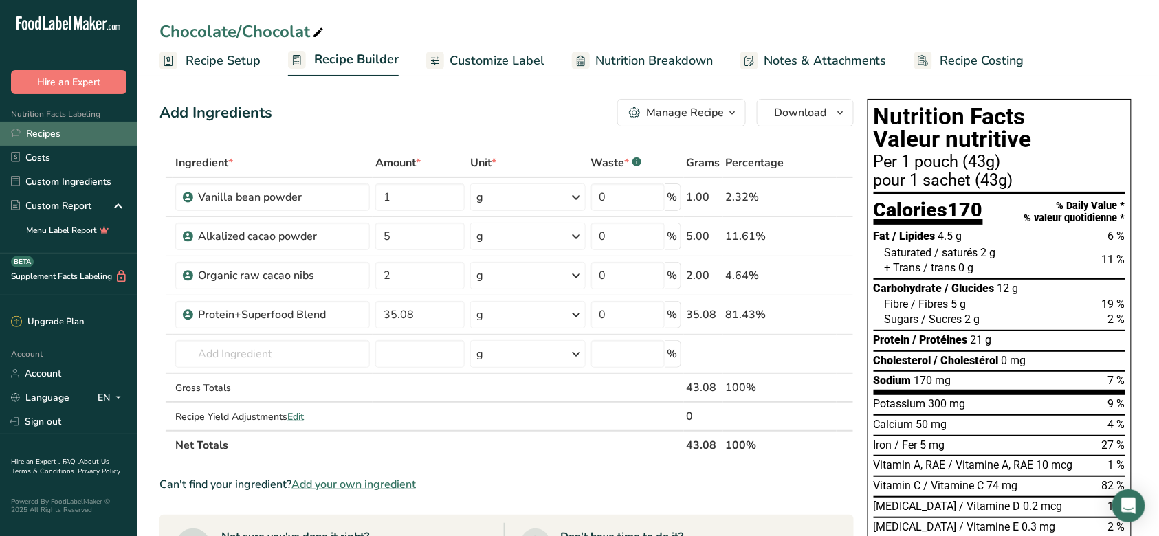
click at [92, 140] on link "Recipes" at bounding box center [69, 134] width 138 height 24
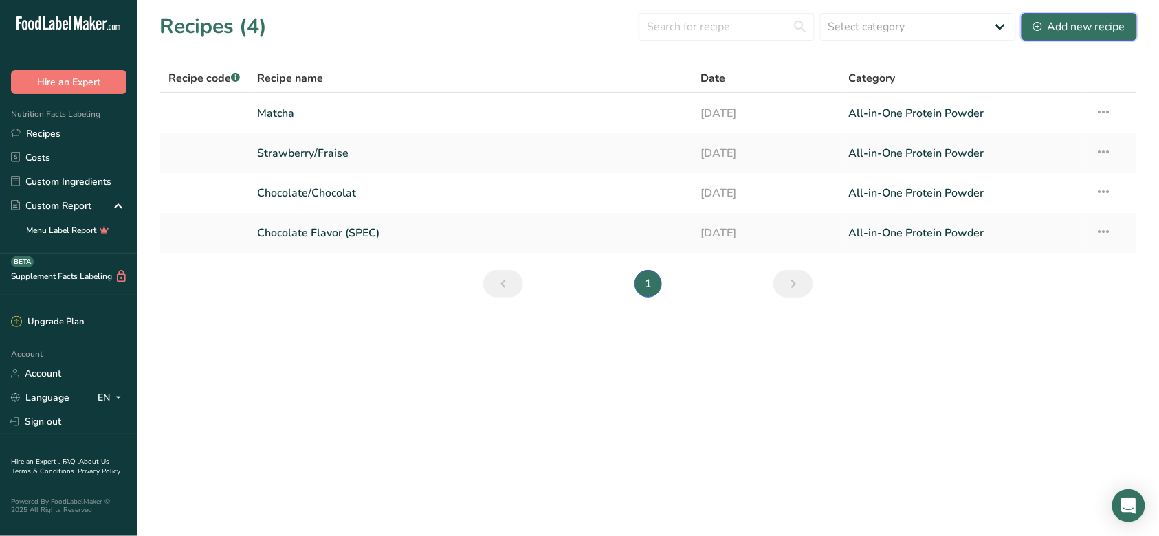
click at [1084, 24] on div "Add new recipe" at bounding box center [1079, 27] width 92 height 17
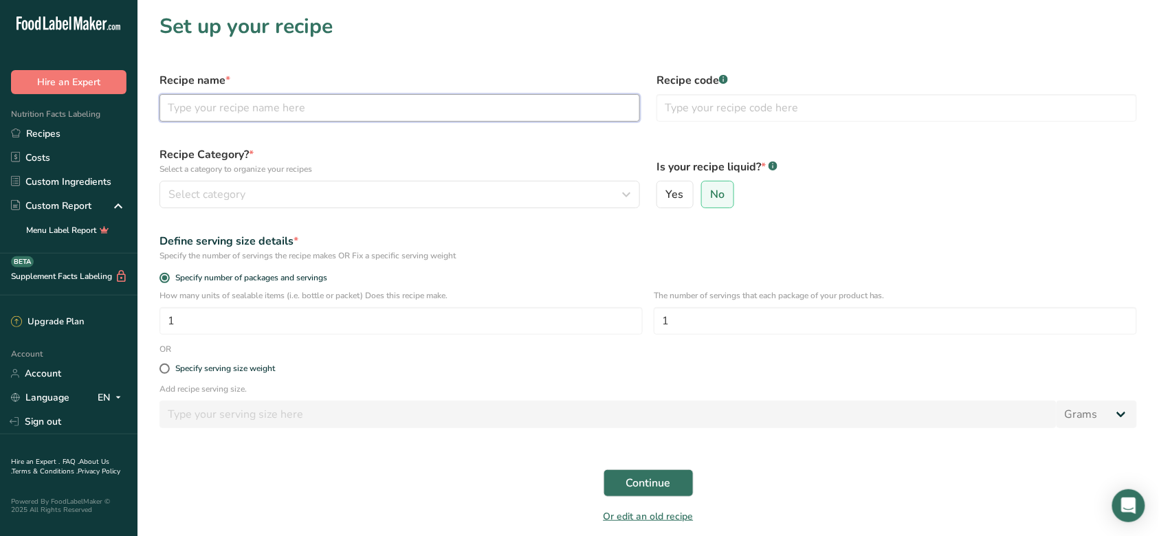
click at [305, 116] on input "text" at bounding box center [400, 108] width 481 height 28
type input "Chocolate Flavor-BULK"
click at [536, 155] on label "Recipe Category? * Select a category to organize your recipes" at bounding box center [400, 160] width 481 height 29
click at [446, 196] on div "Select category" at bounding box center [395, 194] width 454 height 17
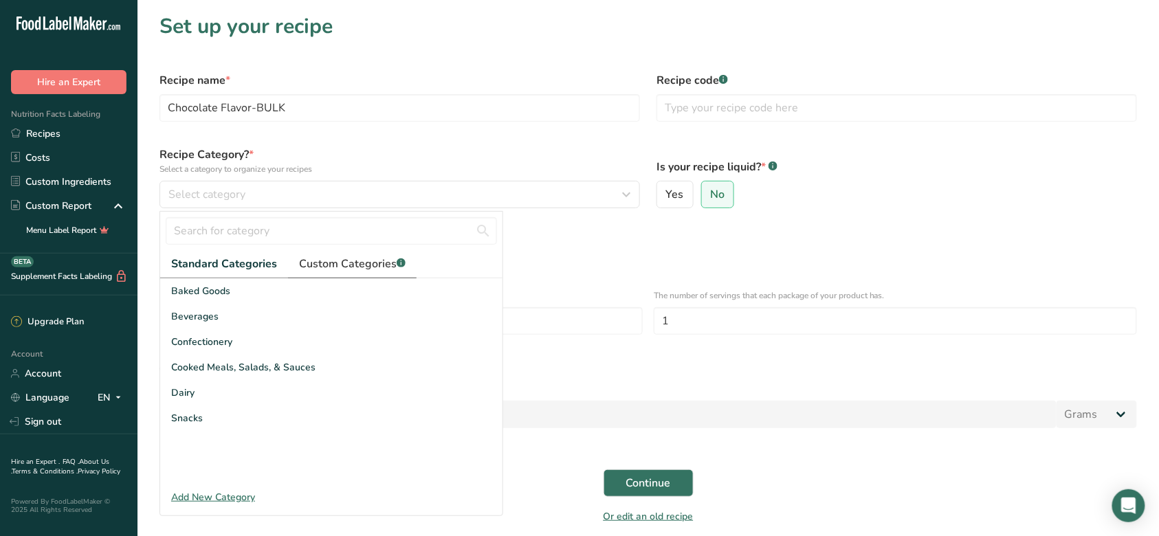
click at [351, 270] on span "Custom Categories .a-a{fill:#347362;}.b-a{fill:#fff;}" at bounding box center [352, 264] width 107 height 17
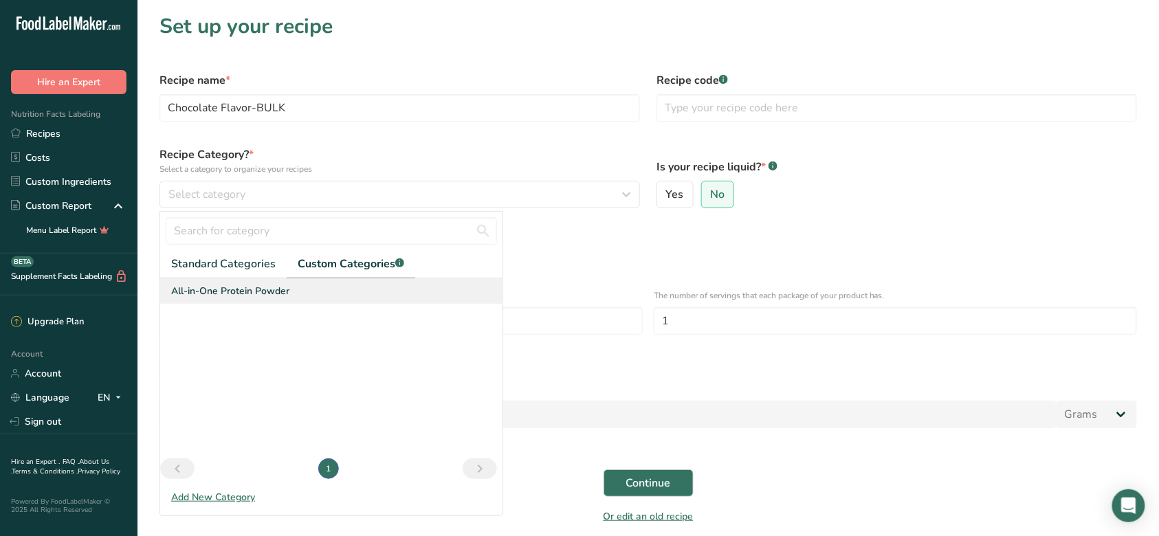
click at [340, 292] on div "All-in-One Protein Powder" at bounding box center [331, 290] width 342 height 25
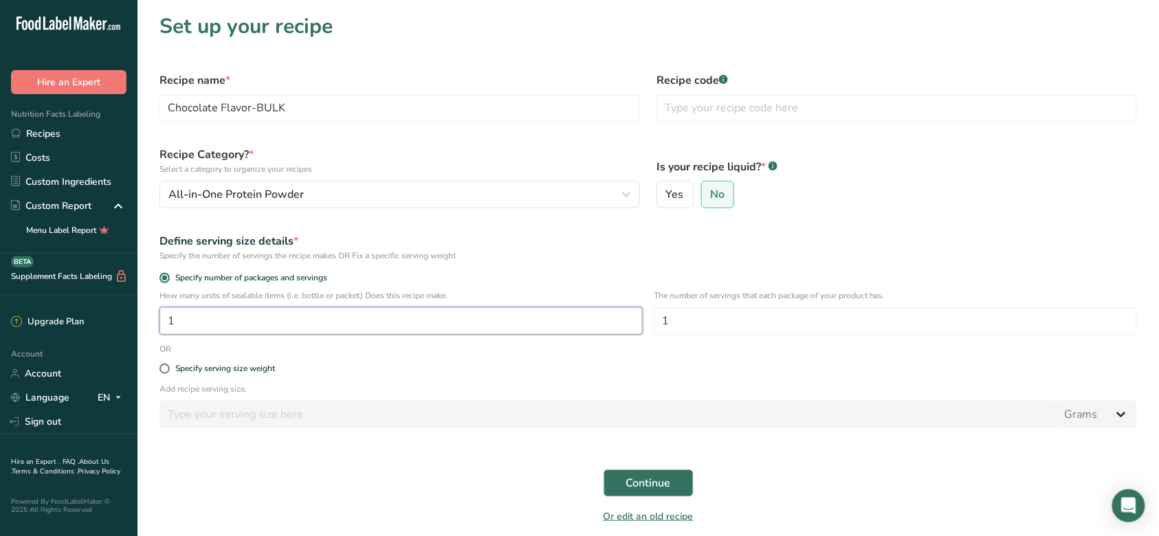
click at [378, 328] on input "1" at bounding box center [401, 321] width 483 height 28
drag, startPoint x: 378, startPoint y: 328, endPoint x: 132, endPoint y: 323, distance: 246.2
click at [132, 323] on div ".a-20{fill:#fff;} Hire an Expert Nutrition Facts Labeling Recipes Costs Custom …" at bounding box center [579, 295] width 1159 height 591
click at [380, 356] on div "Specify serving size weight" at bounding box center [648, 369] width 994 height 28
drag, startPoint x: 204, startPoint y: 317, endPoint x: 153, endPoint y: 311, distance: 51.9
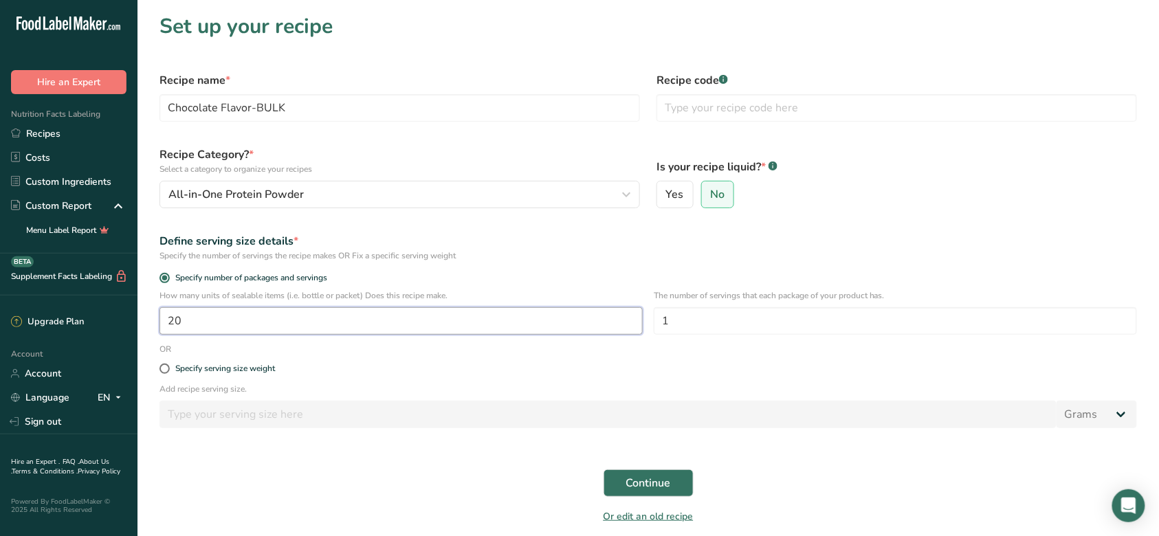
click at [153, 311] on div "How many units of sealable items (i.e. bottle or packet) Does this recipe make.…" at bounding box center [648, 316] width 994 height 54
click at [292, 360] on div "Specify serving size weight" at bounding box center [648, 369] width 994 height 28
drag, startPoint x: 470, startPoint y: 318, endPoint x: 164, endPoint y: 309, distance: 306.1
click at [164, 309] on input "30" at bounding box center [401, 321] width 483 height 28
type input "1"
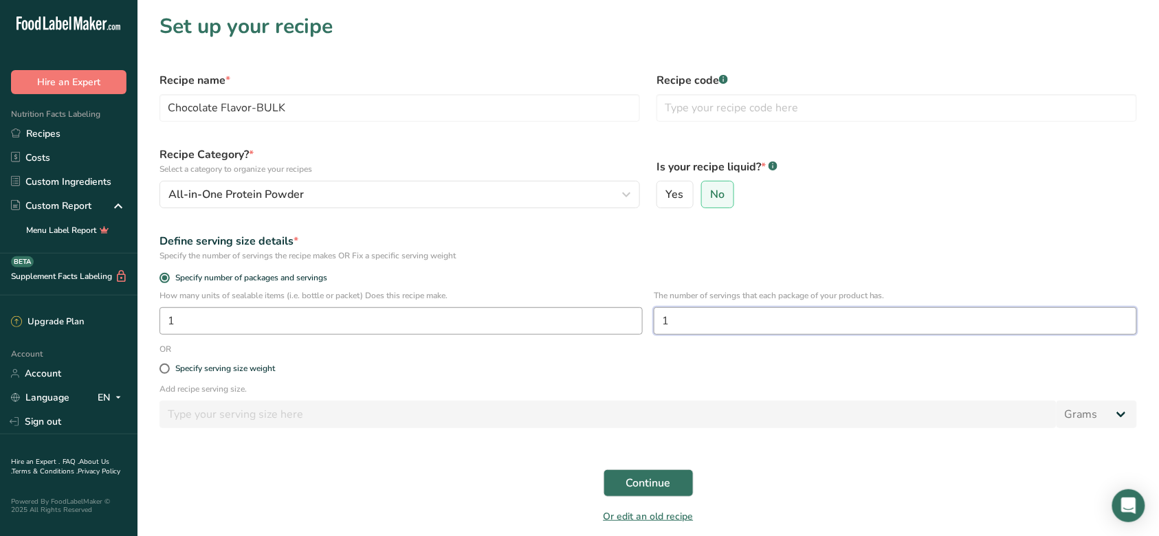
drag, startPoint x: 703, startPoint y: 314, endPoint x: 586, endPoint y: 318, distance: 116.3
click at [586, 318] on div "How many units of sealable items (i.e. bottle or packet) Does this recipe make.…" at bounding box center [648, 316] width 994 height 54
type input "30"
click at [487, 371] on label "Specify serving size weight" at bounding box center [649, 369] width 978 height 10
click at [168, 371] on input "Specify serving size weight" at bounding box center [164, 368] width 9 height 9
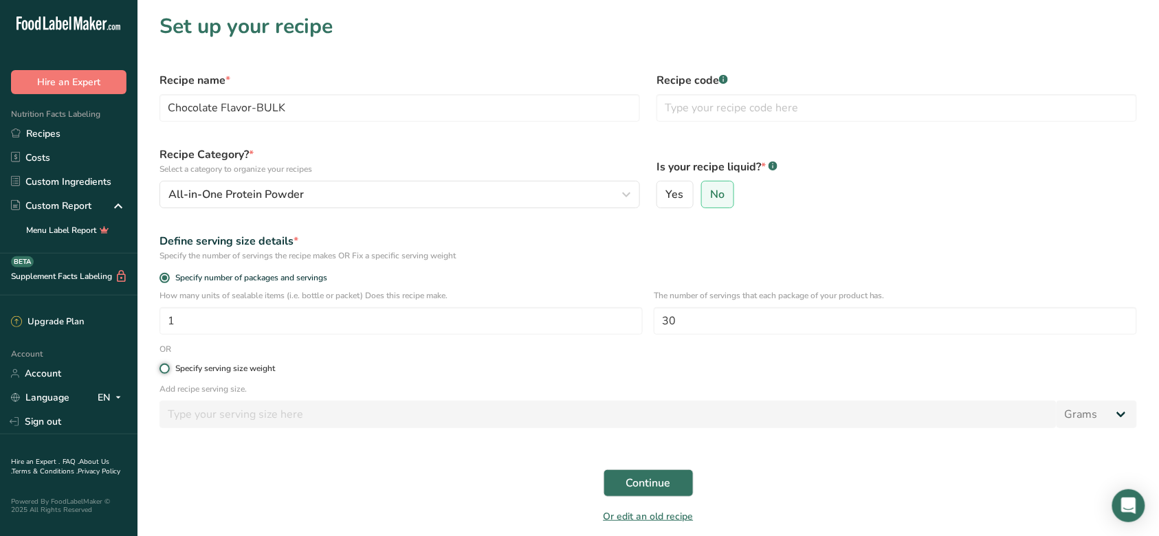
radio input "true"
radio input "false"
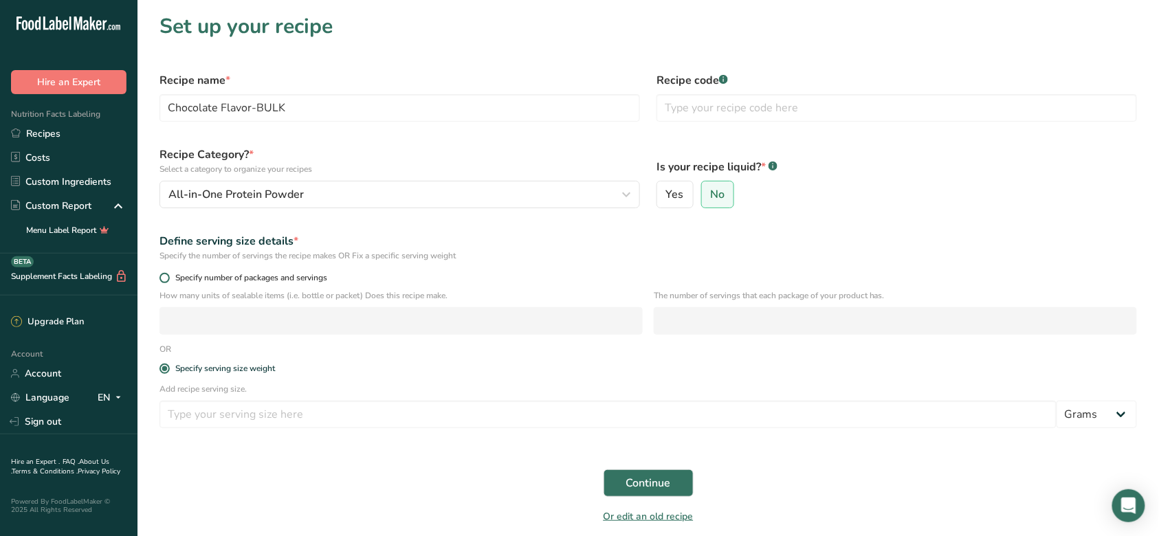
click at [324, 277] on span "Specify number of packages and servings" at bounding box center [248, 278] width 157 height 10
click at [168, 277] on input "Specify number of packages and servings" at bounding box center [164, 278] width 9 height 9
radio input "true"
radio input "false"
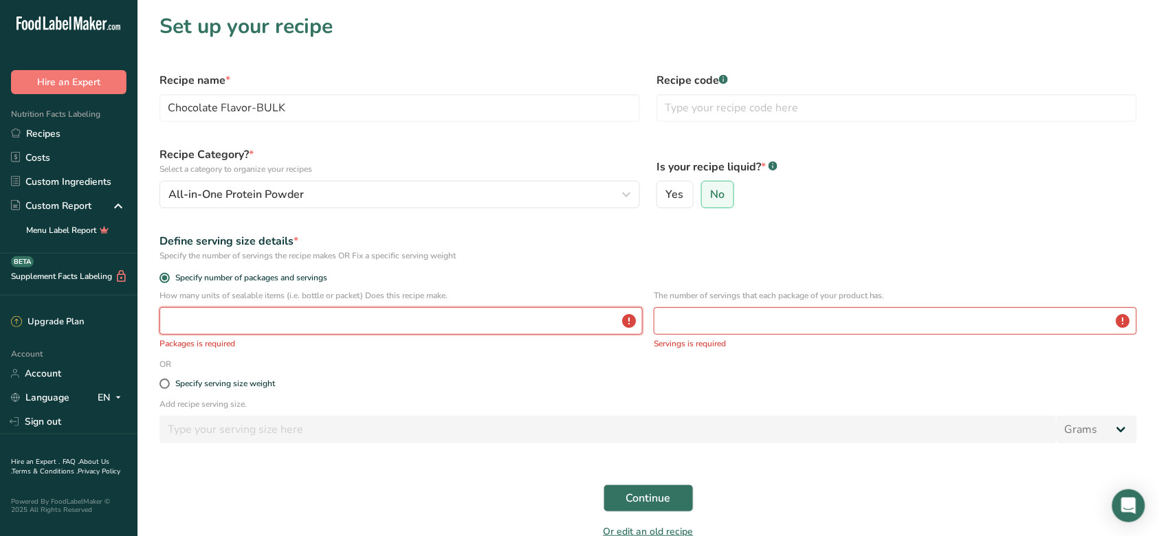
click at [481, 318] on input "number" at bounding box center [401, 321] width 483 height 28
type input "1"
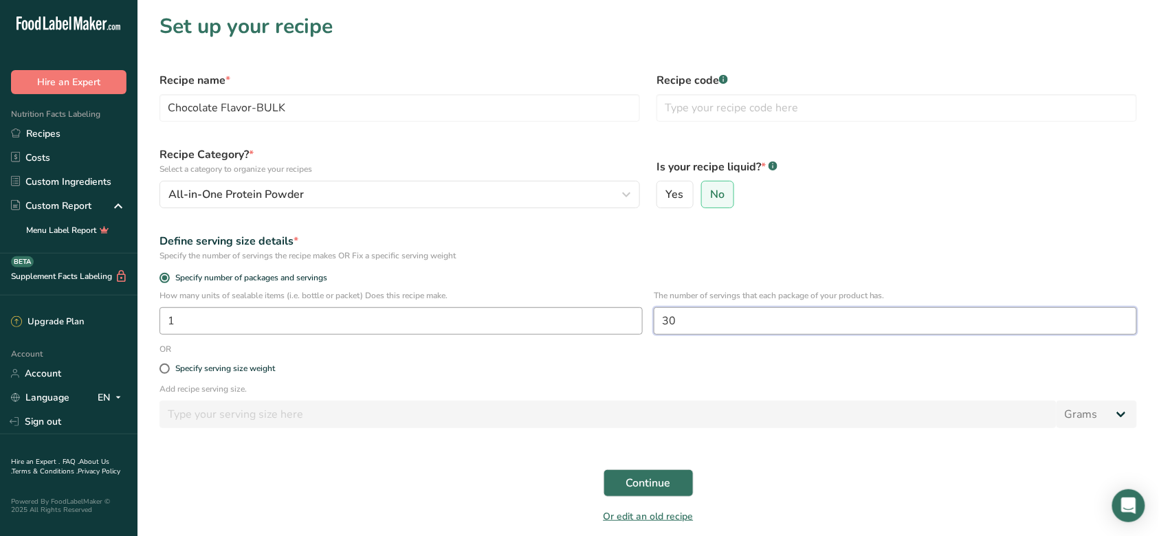
type input "30"
click at [645, 477] on span "Continue" at bounding box center [648, 483] width 45 height 17
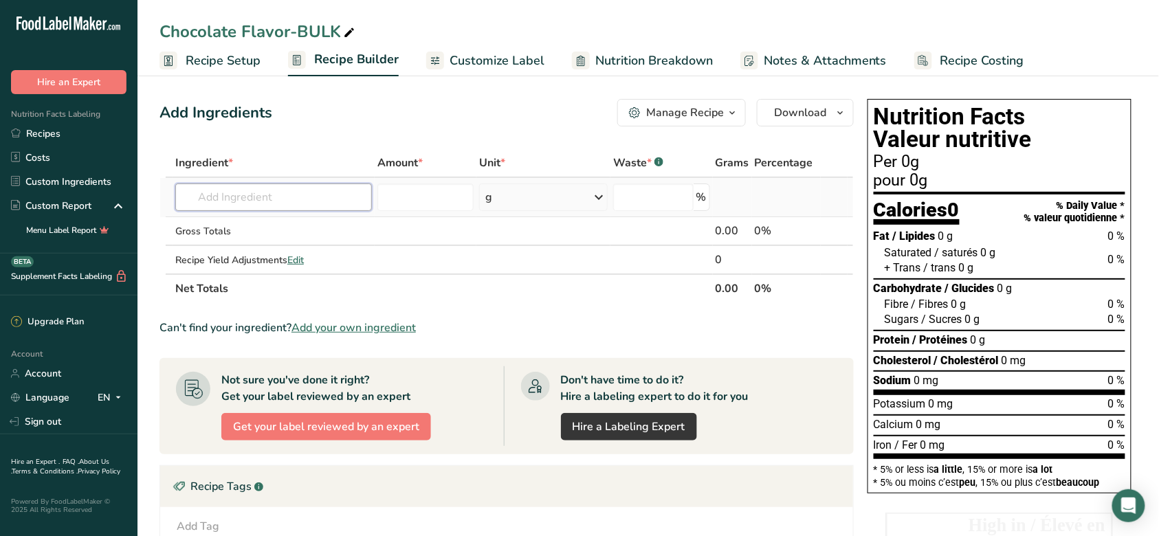
click at [314, 194] on input "text" at bounding box center [273, 198] width 197 height 28
type input "G"
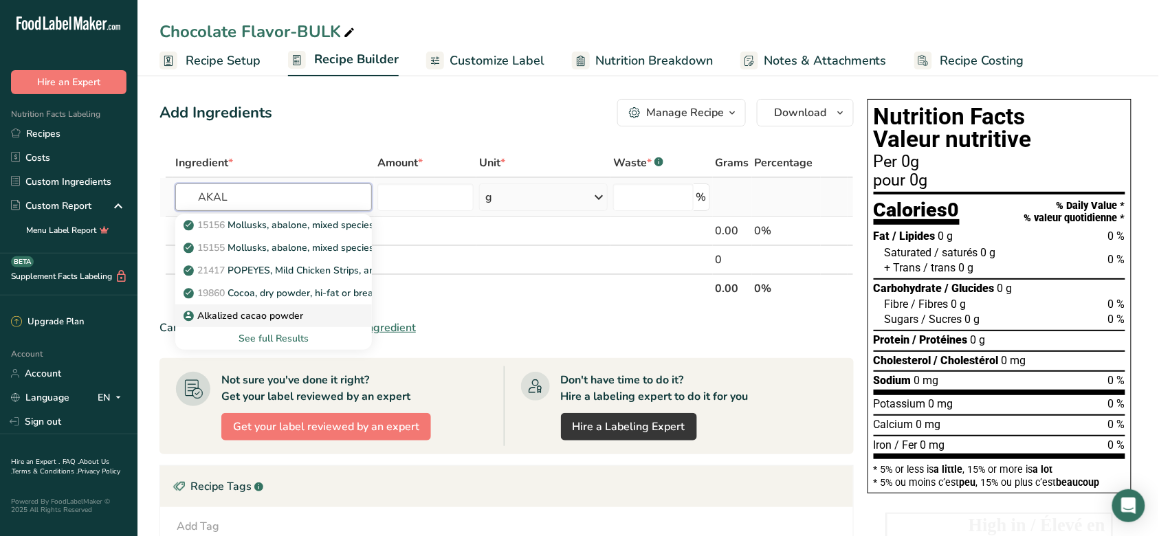
type input "AKAL"
click at [319, 309] on div "Alkalized cacao powder" at bounding box center [262, 316] width 153 height 14
type input "Alkalized cacao powder"
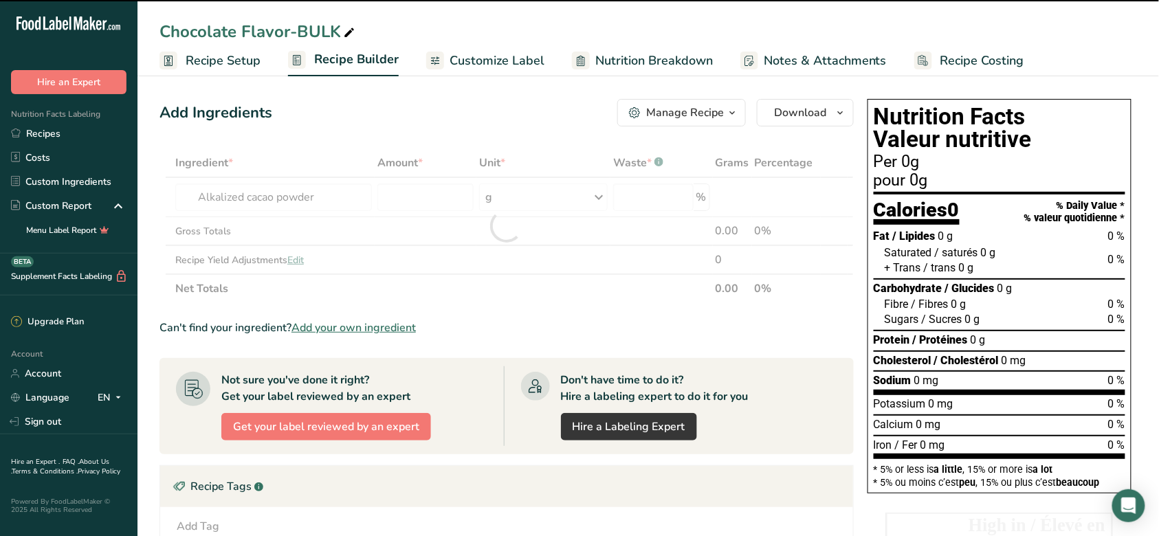
type input "0"
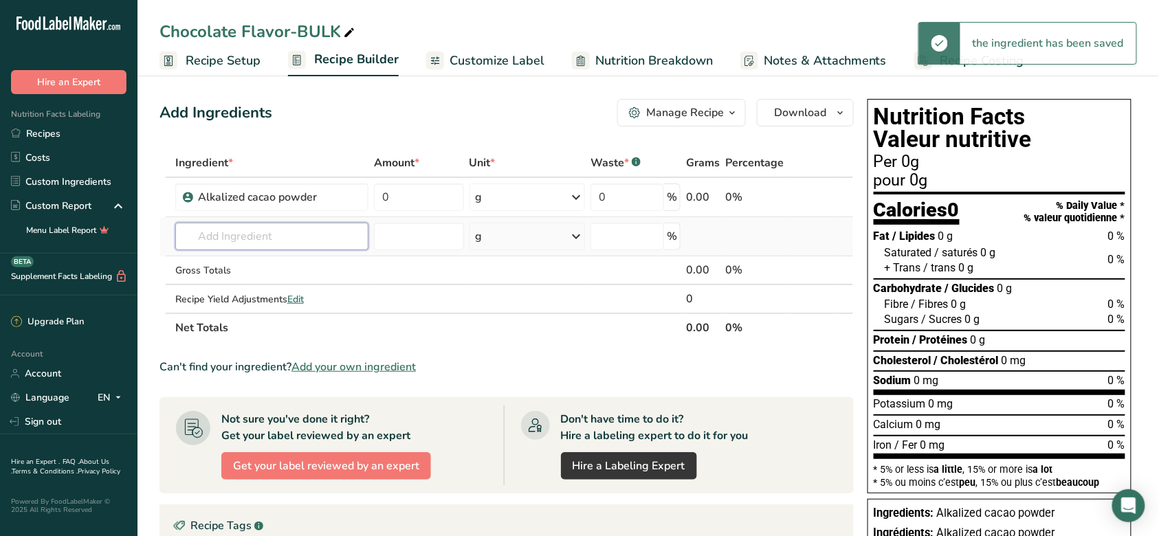
click at [254, 249] on input "text" at bounding box center [272, 237] width 194 height 28
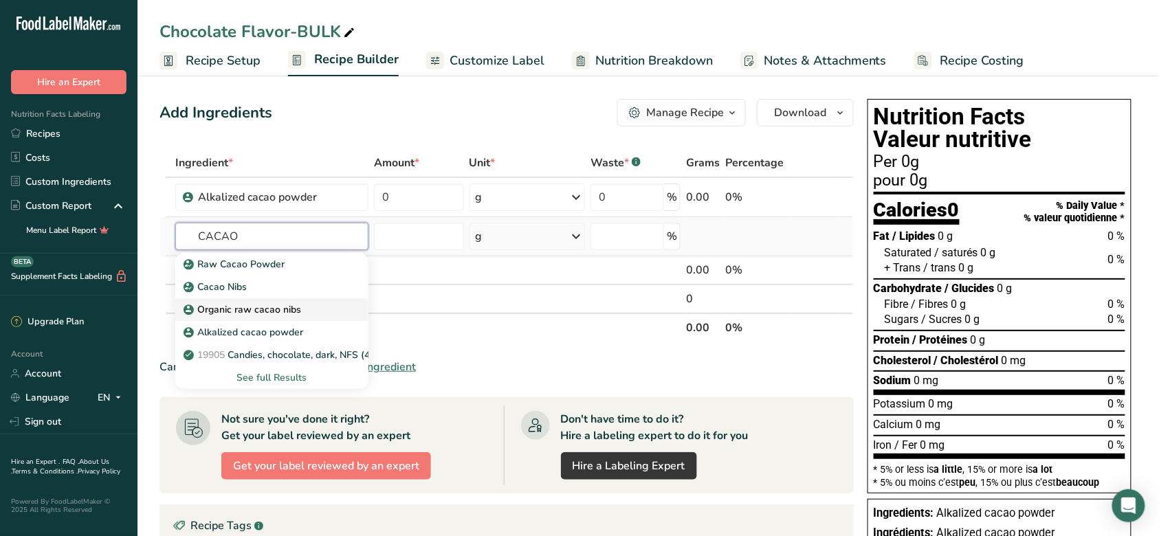
type input "CACAO"
click at [310, 311] on div "Organic raw cacao nibs" at bounding box center [261, 310] width 150 height 14
type input "Organic raw cacao nibs"
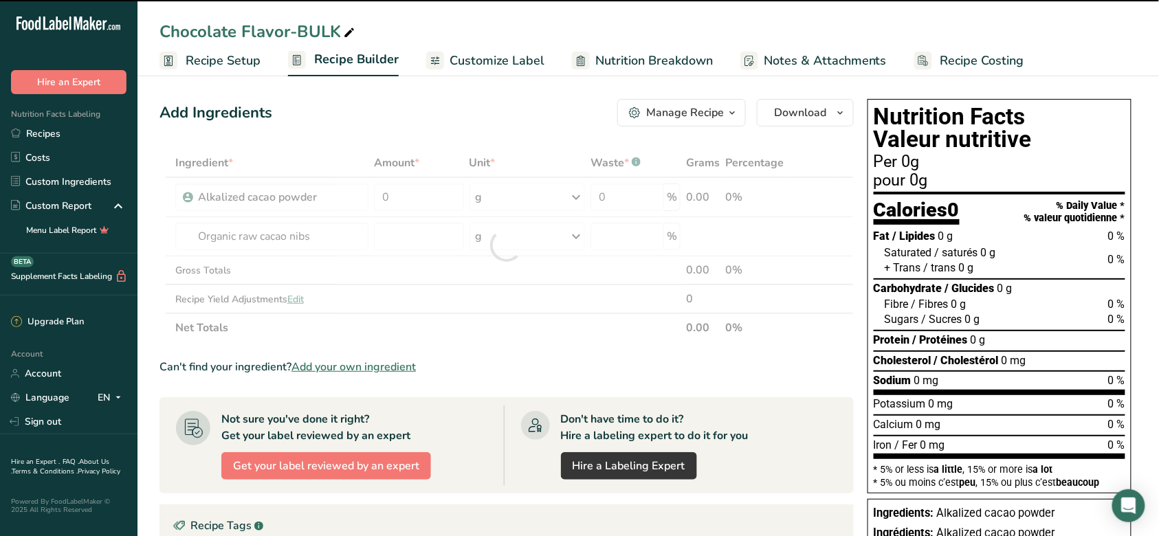
type input "0"
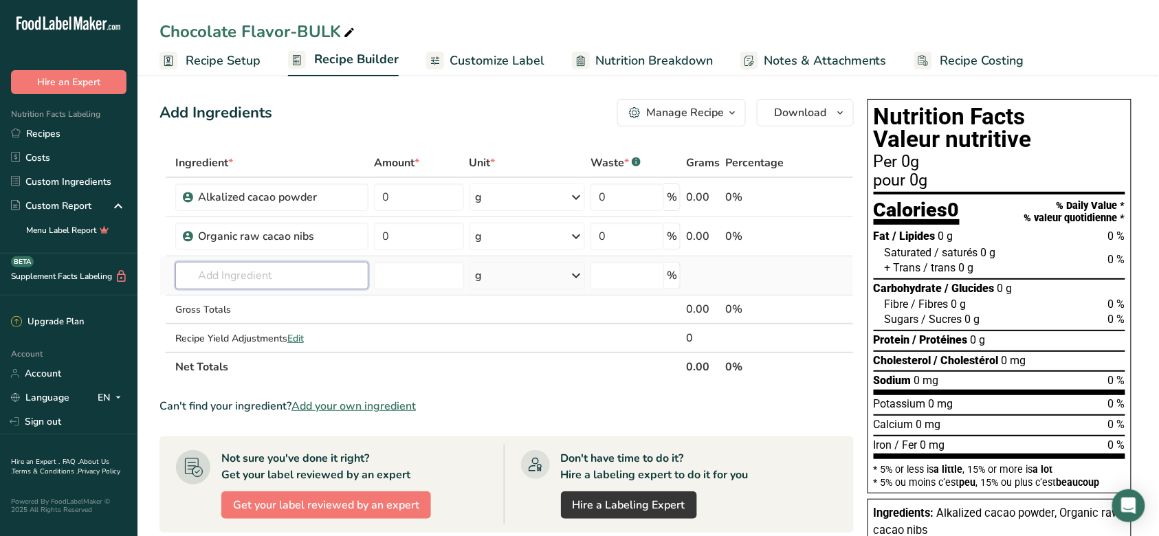
click at [309, 267] on input "text" at bounding box center [272, 276] width 194 height 28
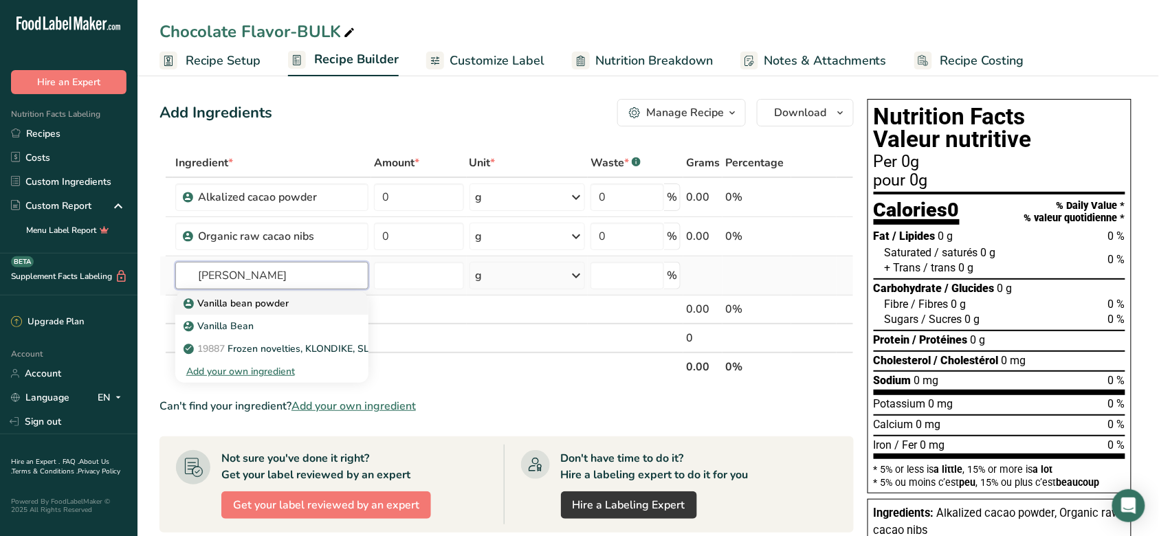
type input "[PERSON_NAME]"
click at [307, 300] on div "Vanilla bean powder" at bounding box center [261, 303] width 150 height 14
type input "Vanilla bean powder"
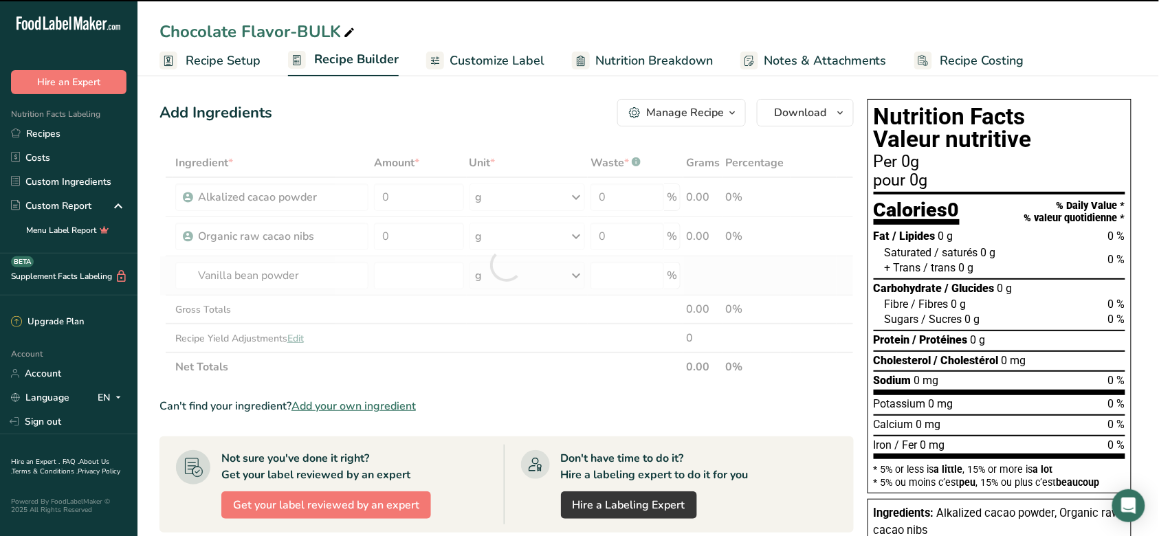
type input "0"
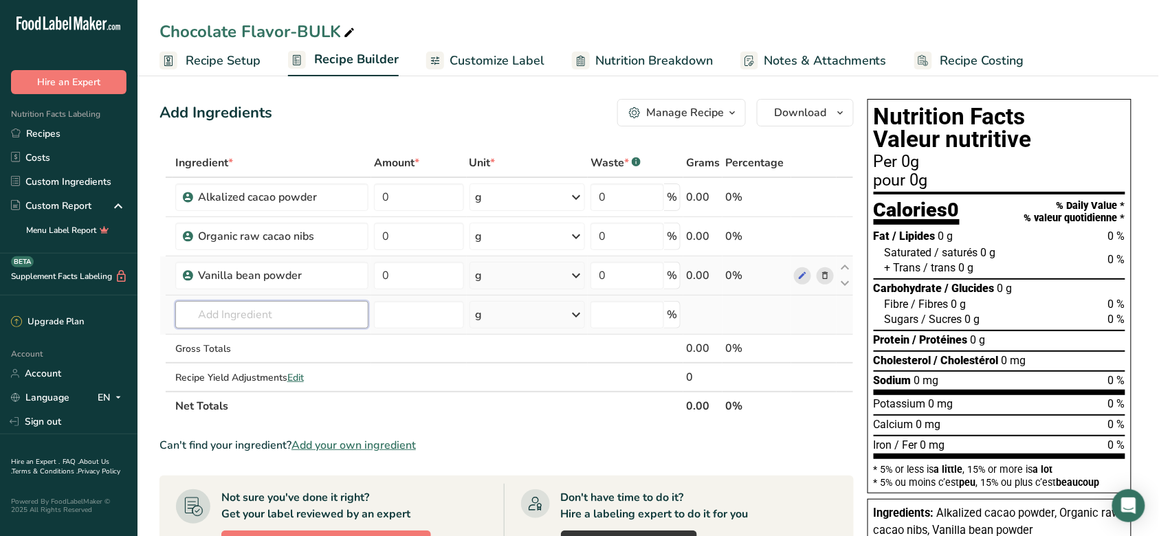
click at [300, 311] on input "text" at bounding box center [272, 315] width 194 height 28
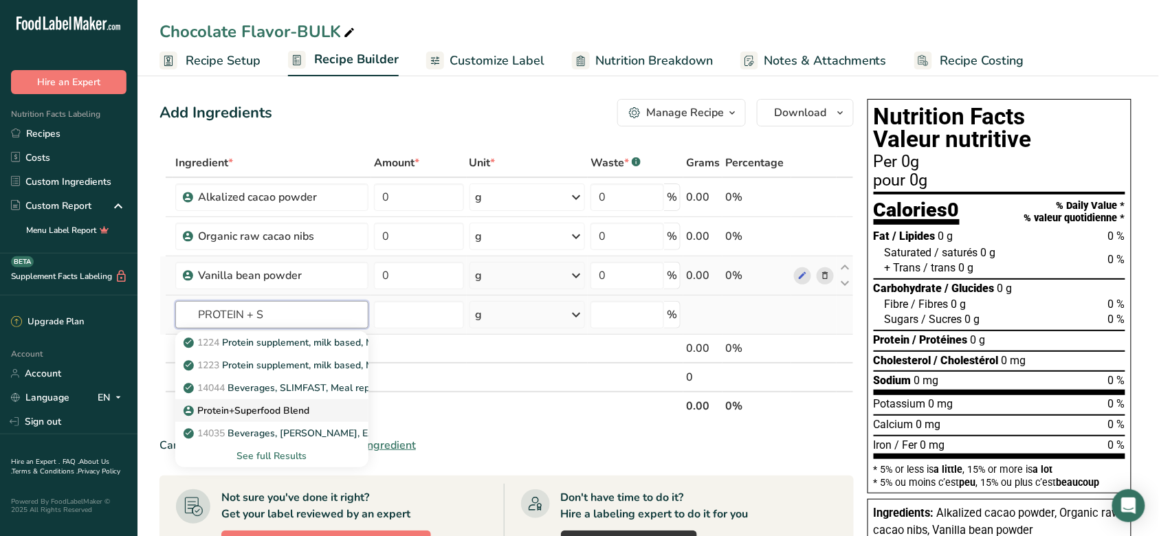
type input "PROTEIN + S"
click at [300, 405] on p "Protein+Superfood Blend" at bounding box center [247, 411] width 123 height 14
type input "Protein+Superfood Blend"
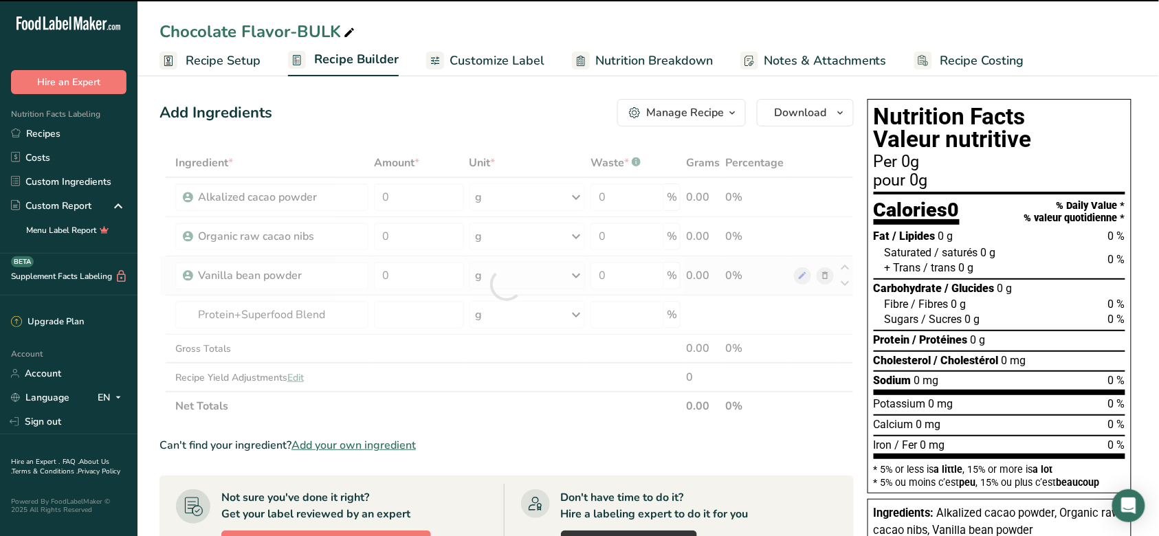
type input "0"
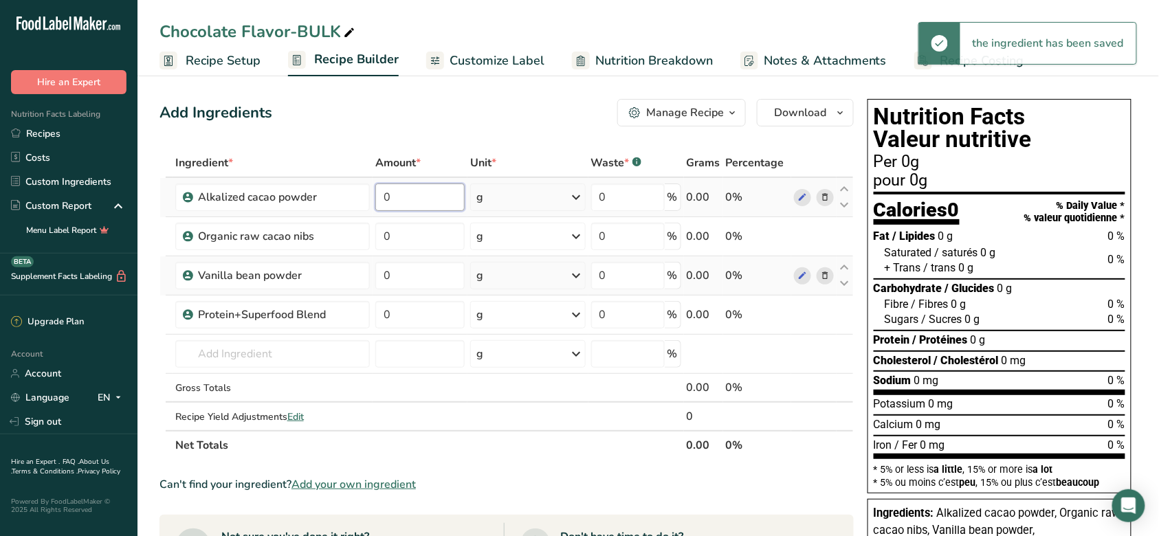
drag, startPoint x: 426, startPoint y: 204, endPoint x: 381, endPoint y: 197, distance: 45.2
click at [381, 197] on input "0" at bounding box center [419, 198] width 89 height 28
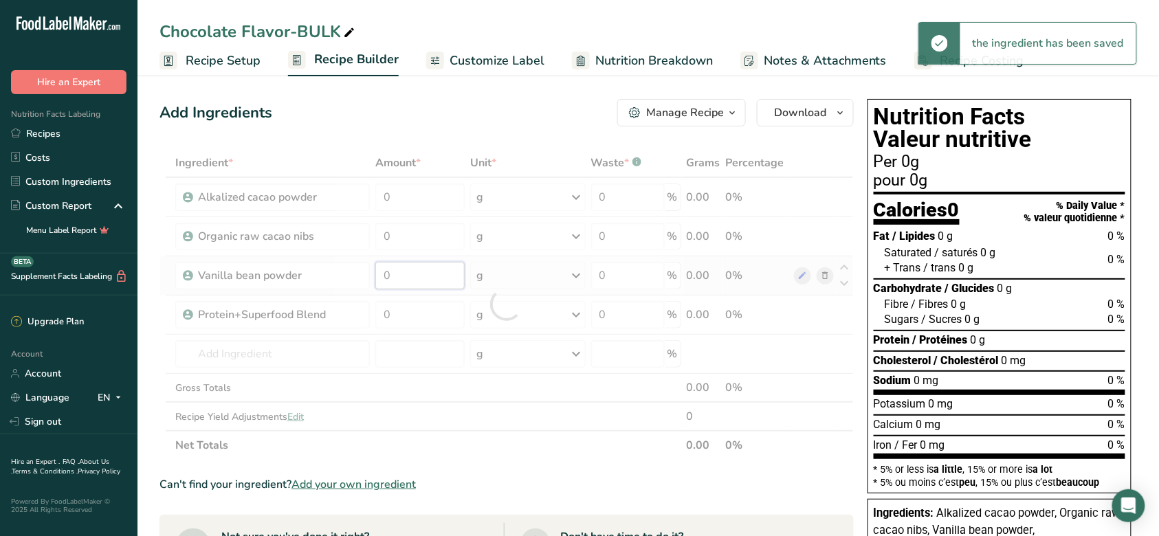
click at [415, 281] on div "Ingredient * Amount * Unit * Waste * .a-a{fill:#347362;}.b-a{fill:#fff;} Grams …" at bounding box center [507, 304] width 694 height 311
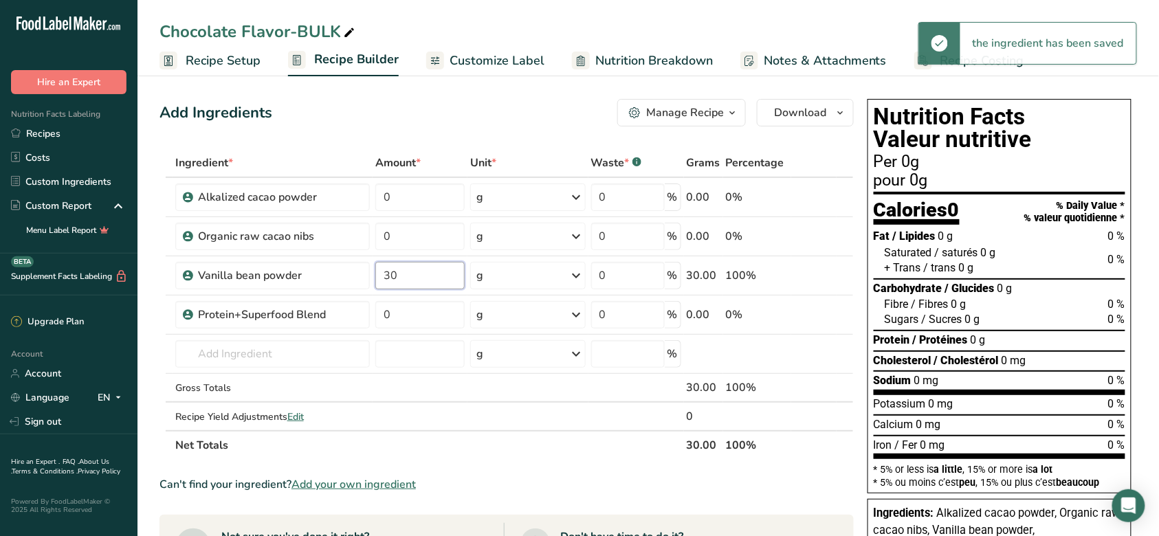
type input "30"
click at [503, 460] on section "Ingredient * Amount * Unit * Waste * .a-a{fill:#347362;}.b-a{fill:#fff;} Grams …" at bounding box center [507, 512] width 694 height 727
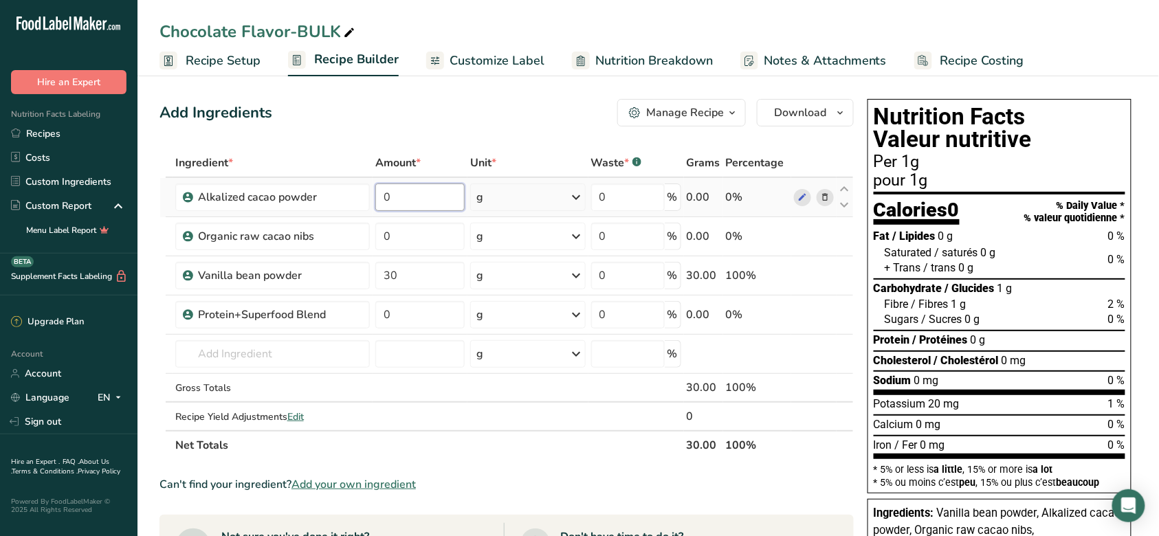
drag, startPoint x: 399, startPoint y: 201, endPoint x: 380, endPoint y: 198, distance: 18.8
click at [380, 198] on input "0" at bounding box center [419, 198] width 89 height 28
drag, startPoint x: 431, startPoint y: 194, endPoint x: 381, endPoint y: 193, distance: 50.2
click at [381, 193] on input "600" at bounding box center [419, 198] width 89 height 28
type input "150"
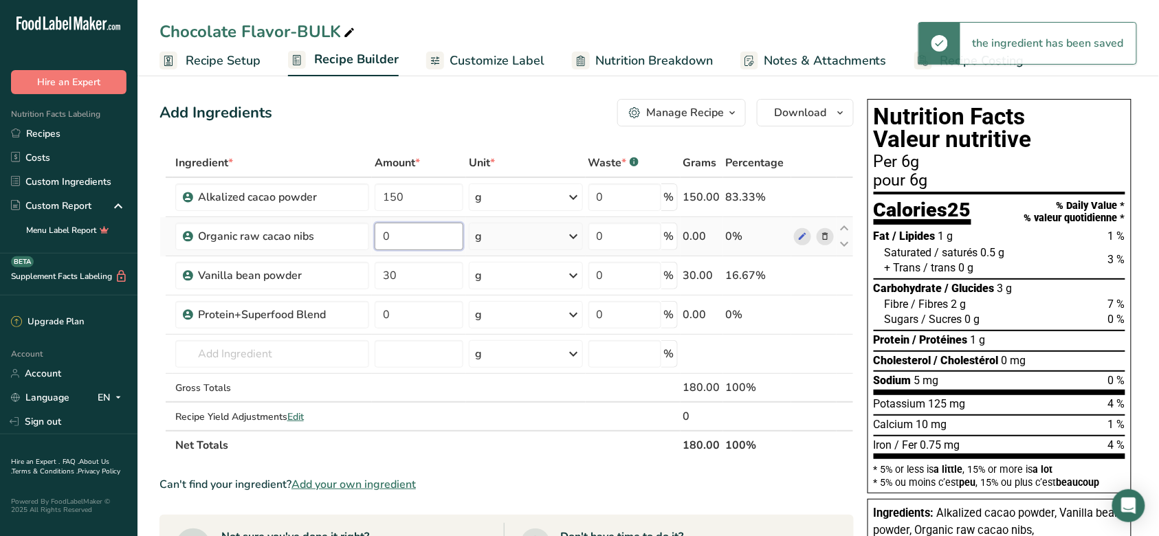
click at [414, 239] on input "0" at bounding box center [419, 237] width 89 height 28
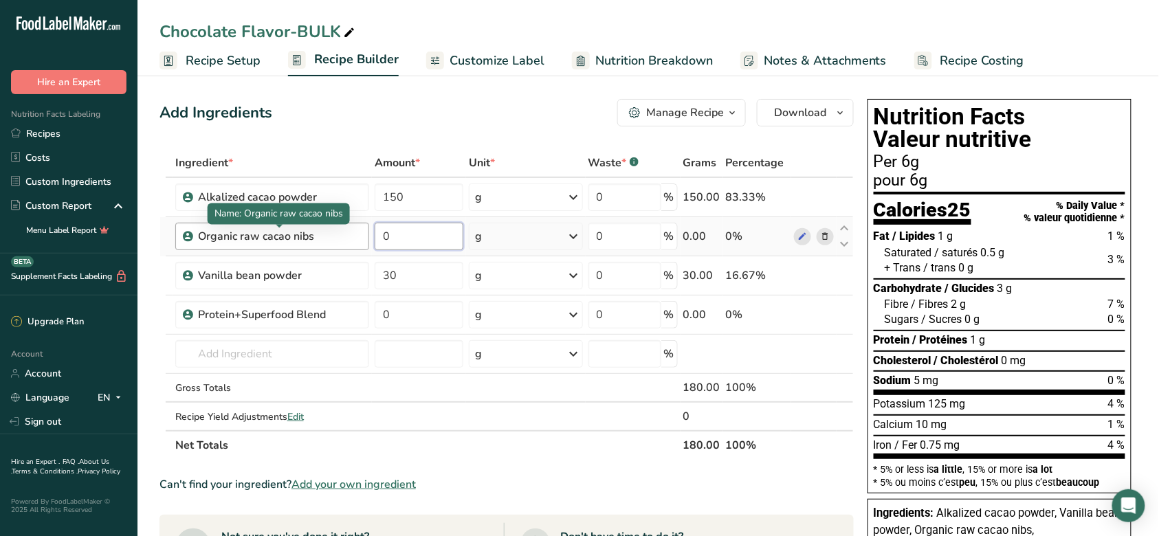
drag, startPoint x: 445, startPoint y: 242, endPoint x: 329, endPoint y: 237, distance: 115.6
click at [329, 237] on tr "Organic raw cacao nibs 0 g Weight Units g kg mg See more Volume Units l mL fl o…" at bounding box center [506, 236] width 693 height 39
type input "60"
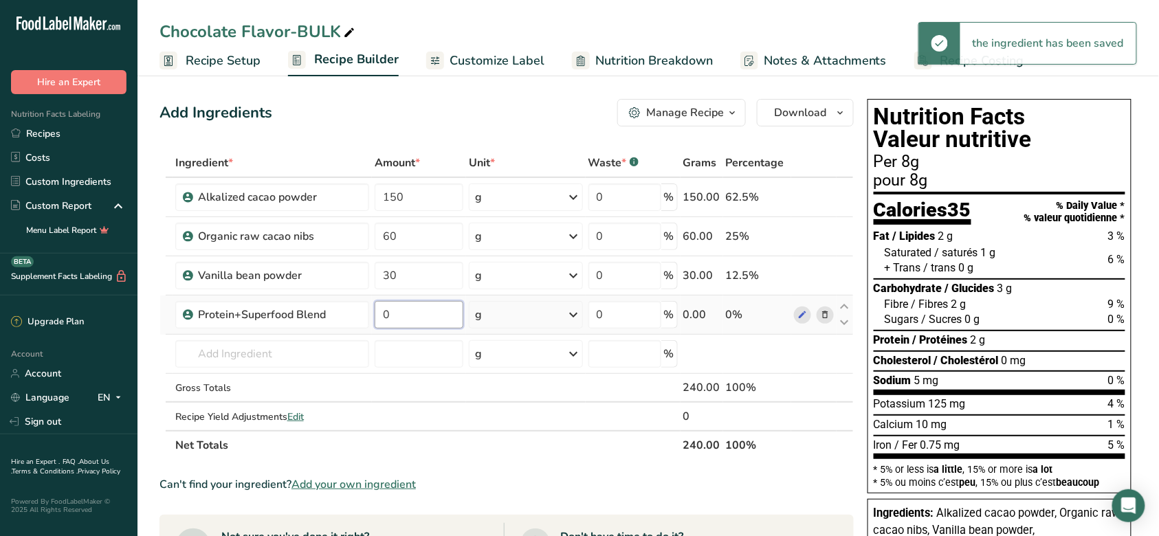
click at [406, 315] on input "0" at bounding box center [419, 315] width 89 height 28
drag, startPoint x: 409, startPoint y: 317, endPoint x: 377, endPoint y: 317, distance: 31.6
click at [377, 317] on input "0" at bounding box center [419, 315] width 89 height 28
click at [415, 325] on input "0" at bounding box center [419, 315] width 89 height 28
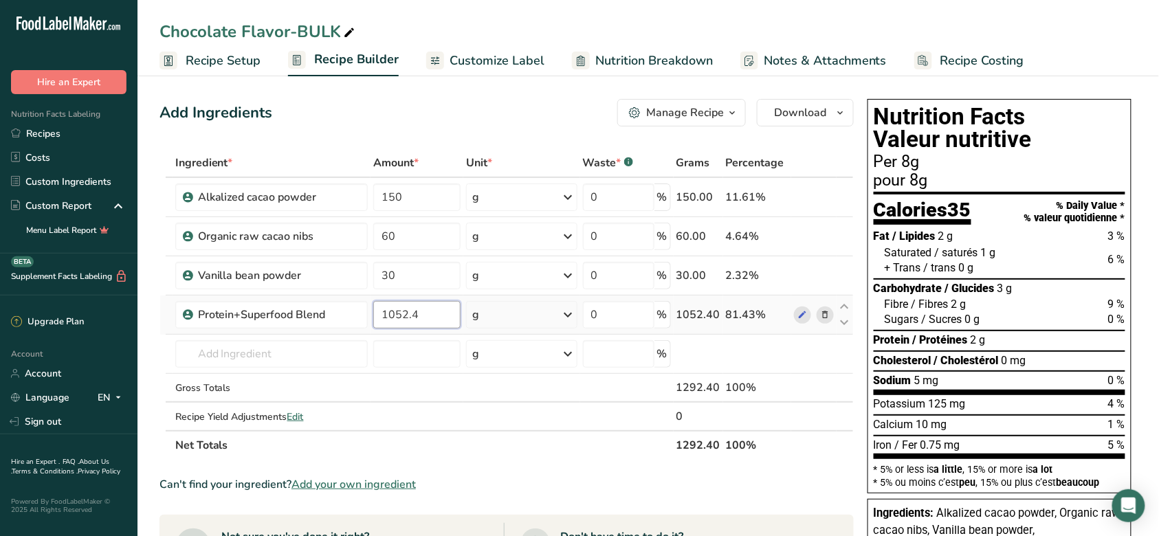
type input "1052.4"
click at [513, 66] on span "Customize Label" at bounding box center [497, 61] width 95 height 19
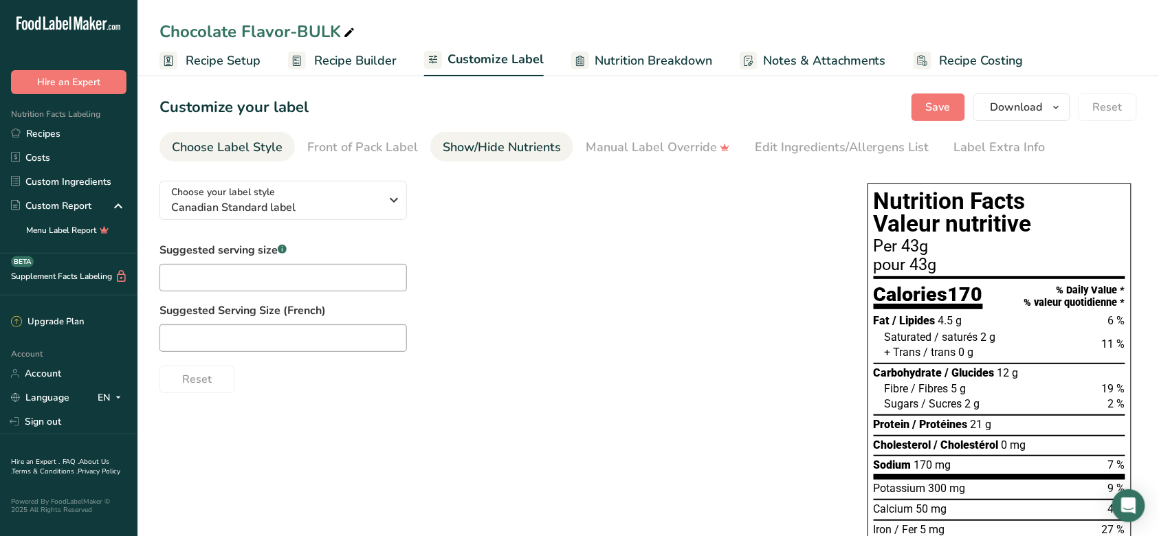
click at [465, 151] on div "Show/Hide Nutrients" at bounding box center [502, 147] width 118 height 19
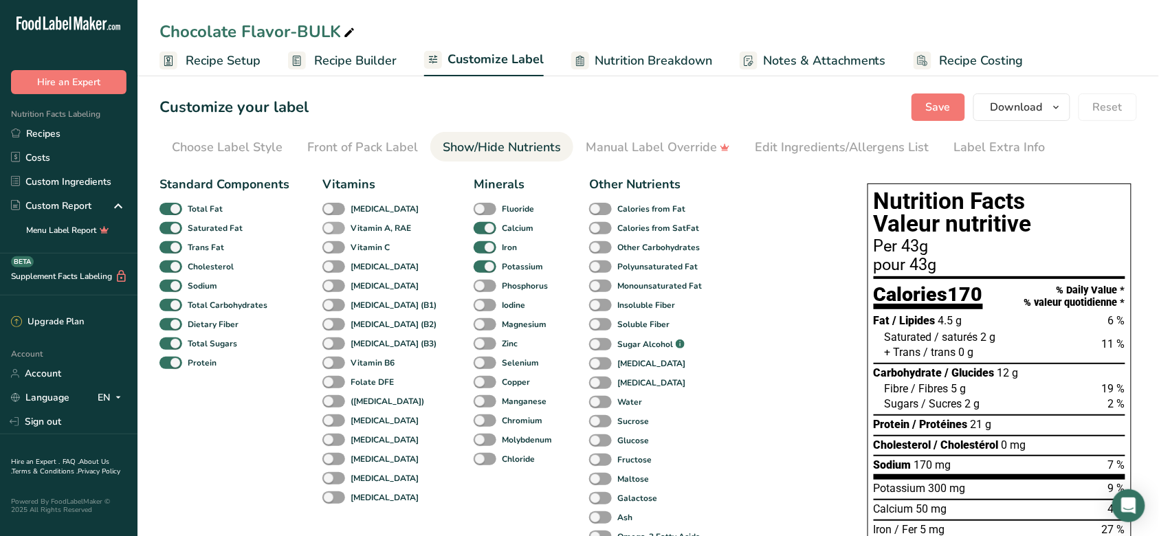
click at [342, 228] on span at bounding box center [333, 228] width 23 height 13
click at [331, 228] on input "Vitamin A, RAE" at bounding box center [326, 227] width 9 height 9
checkbox input "true"
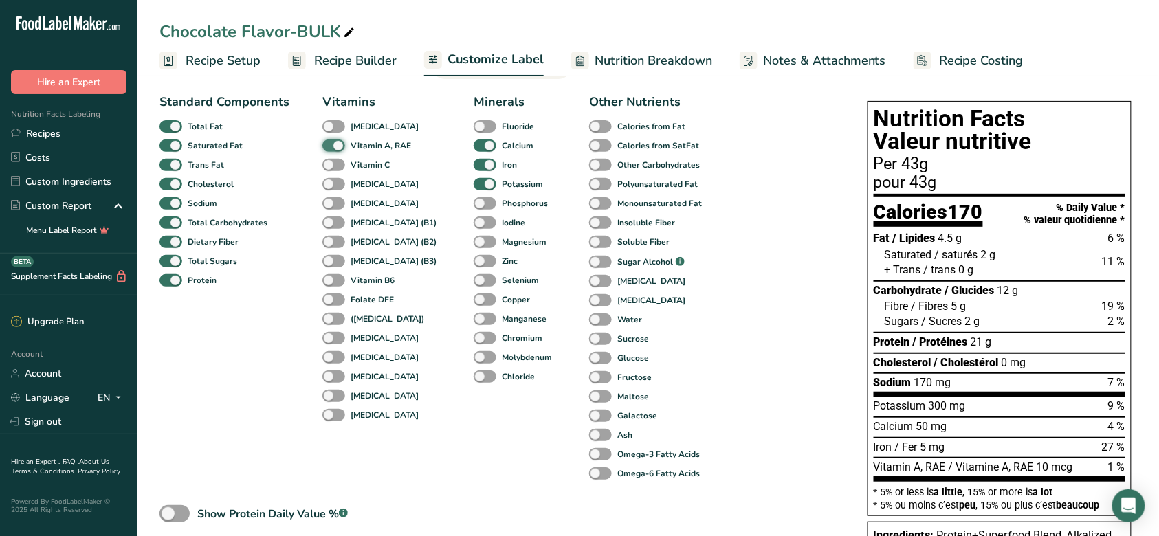
scroll to position [91, 0]
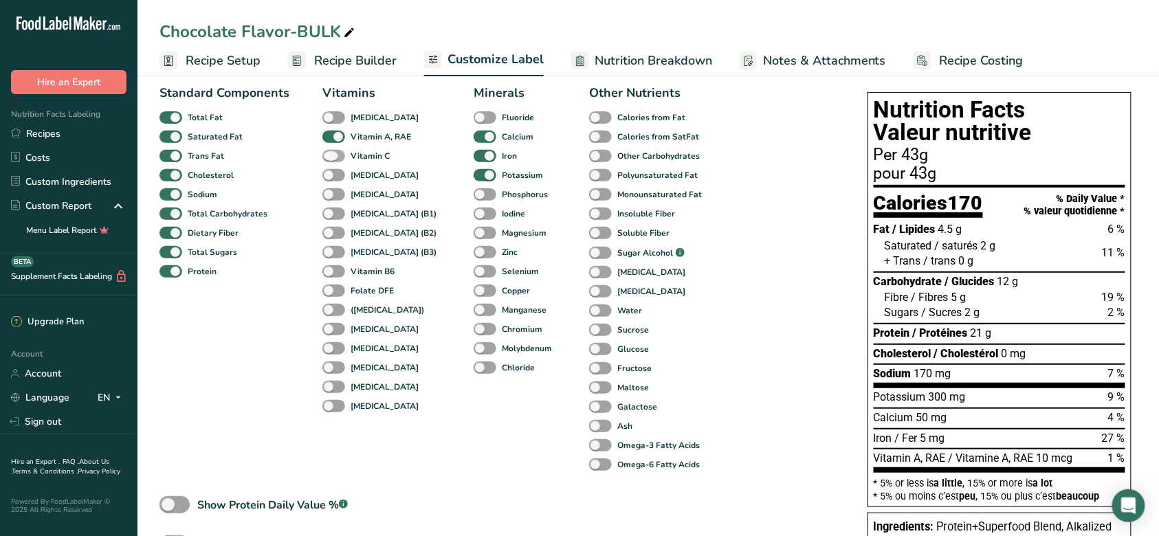
click at [346, 154] on span "Vitamin C" at bounding box center [367, 156] width 45 height 12
click at [331, 154] on input "Vitamin C" at bounding box center [326, 155] width 9 height 9
checkbox input "true"
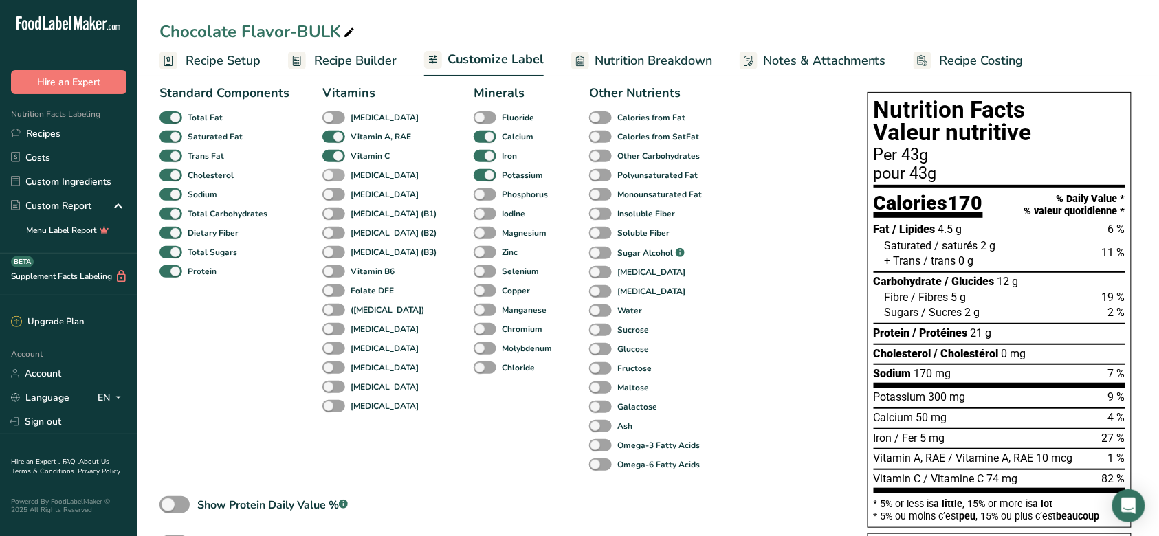
click at [333, 176] on span at bounding box center [333, 175] width 23 height 13
click at [331, 176] on input "[MEDICAL_DATA]" at bounding box center [326, 175] width 9 height 9
checkbox input "true"
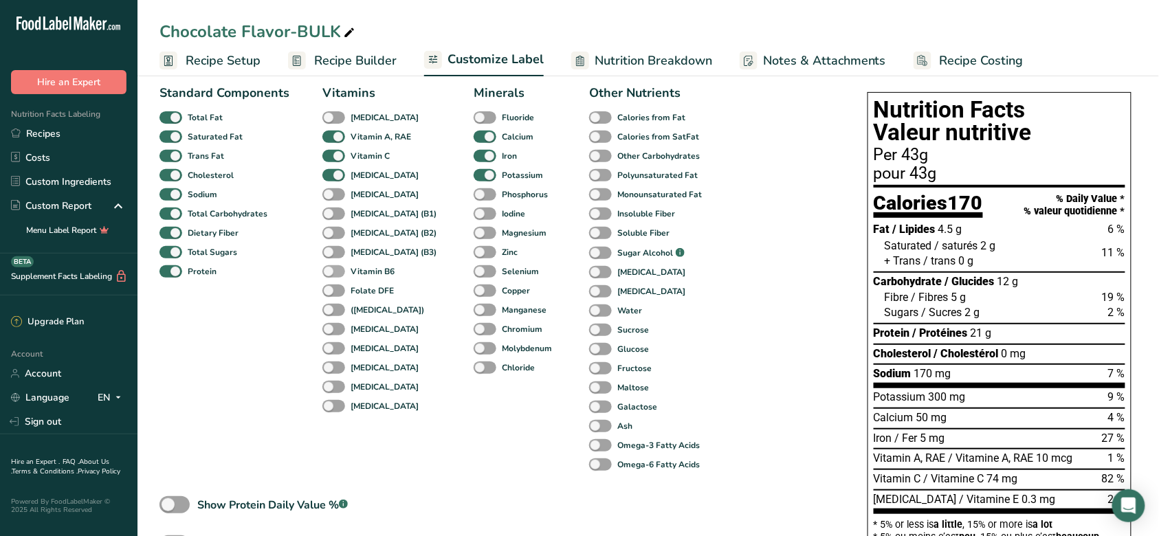
click at [331, 268] on span at bounding box center [333, 271] width 23 height 13
click at [331, 268] on input "Vitamin B6" at bounding box center [326, 271] width 9 height 9
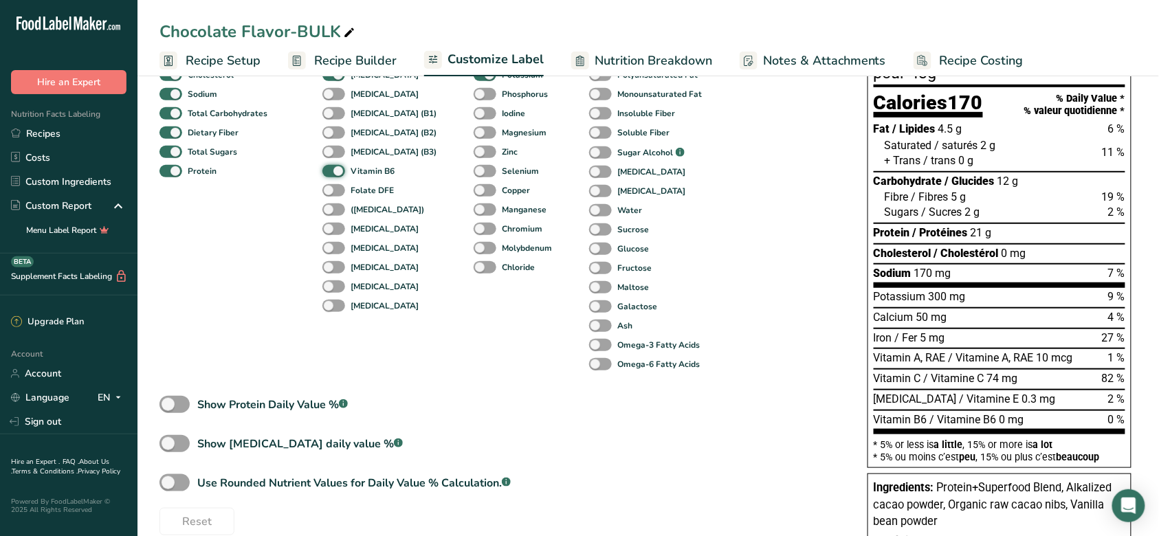
scroll to position [183, 0]
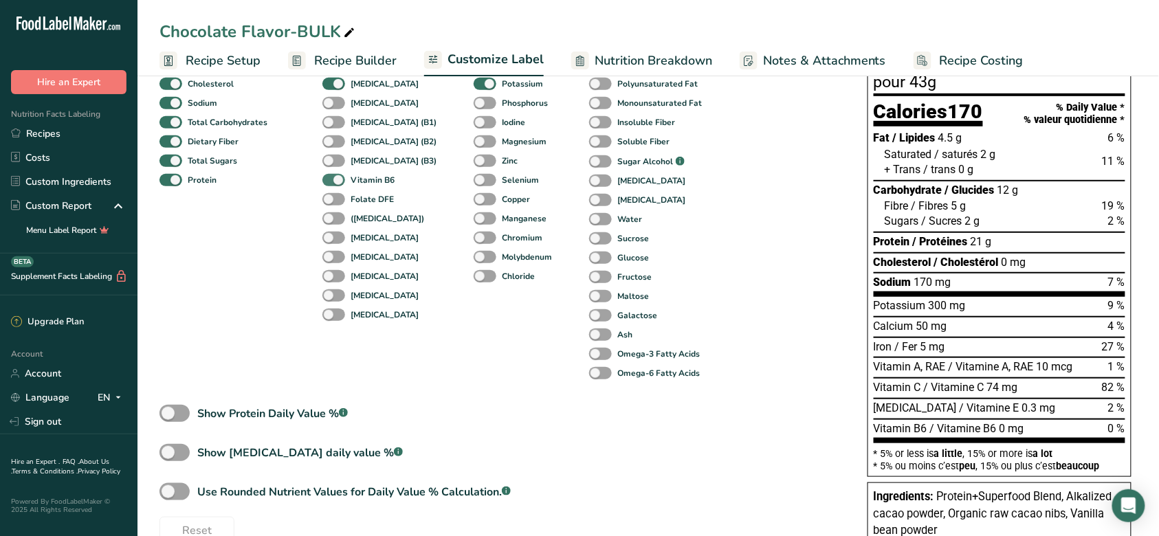
click at [333, 179] on span at bounding box center [333, 180] width 23 height 13
click at [331, 179] on input "Vitamin B6" at bounding box center [326, 179] width 9 height 9
checkbox input "false"
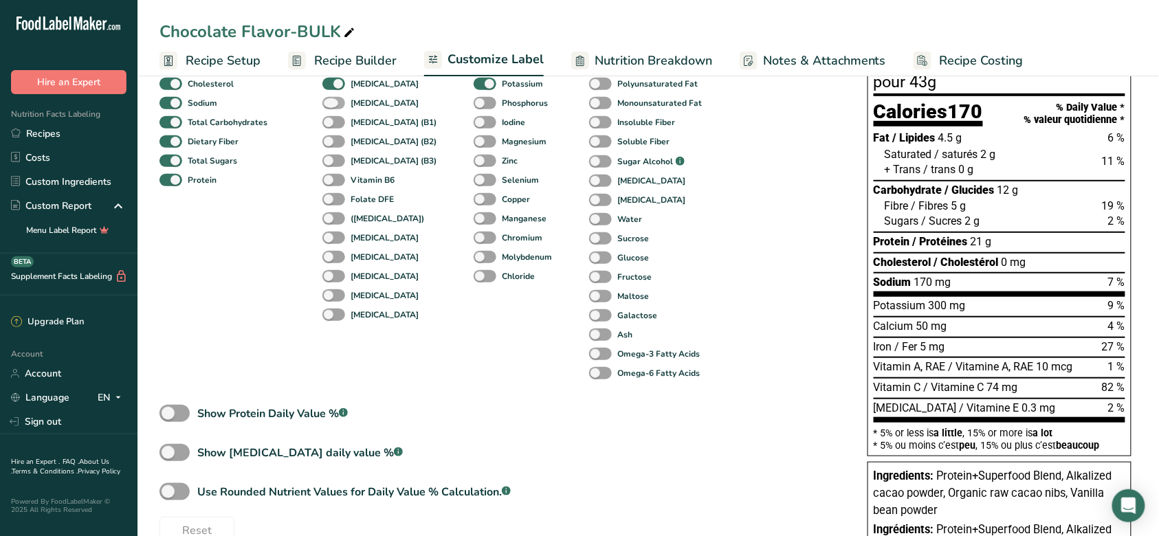
click at [333, 102] on span at bounding box center [333, 103] width 23 height 13
click at [331, 102] on input "[MEDICAL_DATA]" at bounding box center [326, 102] width 9 height 9
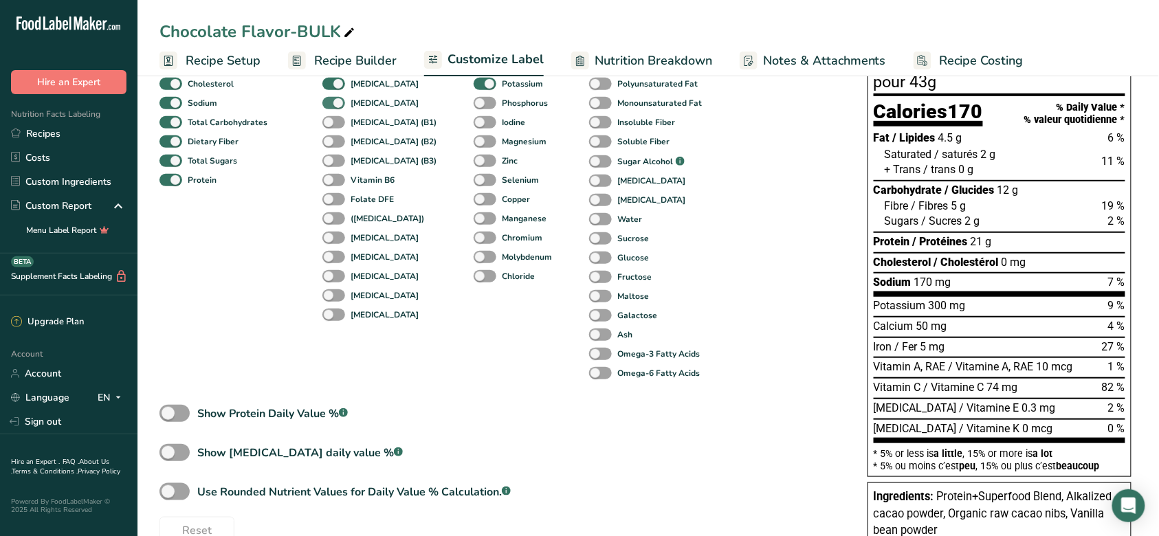
click at [333, 102] on span at bounding box center [333, 103] width 23 height 13
click at [331, 102] on input "[MEDICAL_DATA]" at bounding box center [326, 102] width 9 height 9
checkbox input "false"
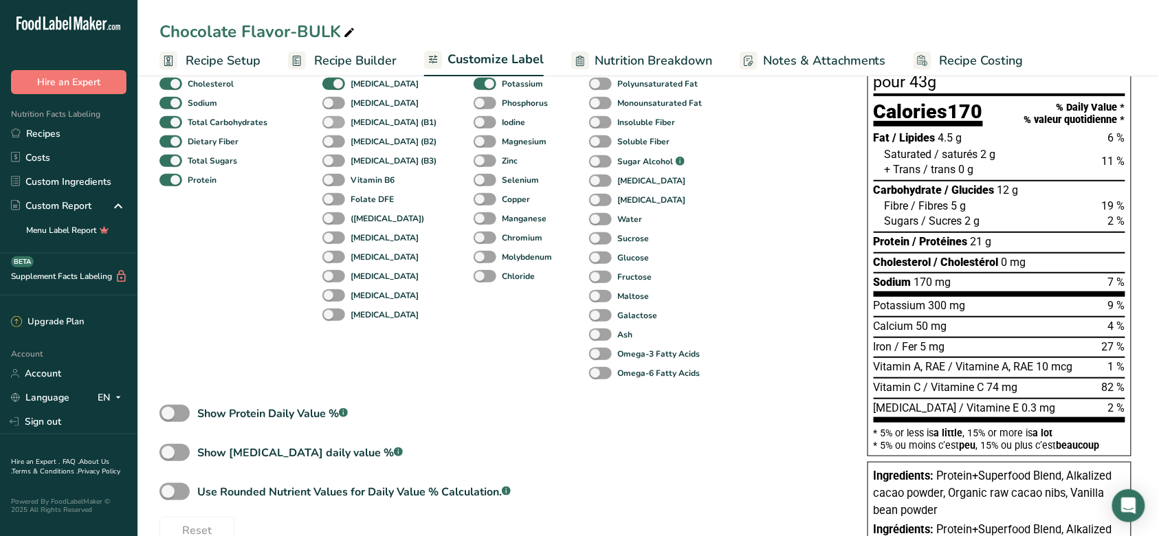
click at [333, 123] on span at bounding box center [333, 122] width 23 height 13
click at [331, 123] on input "[MEDICAL_DATA] (B1)" at bounding box center [326, 122] width 9 height 9
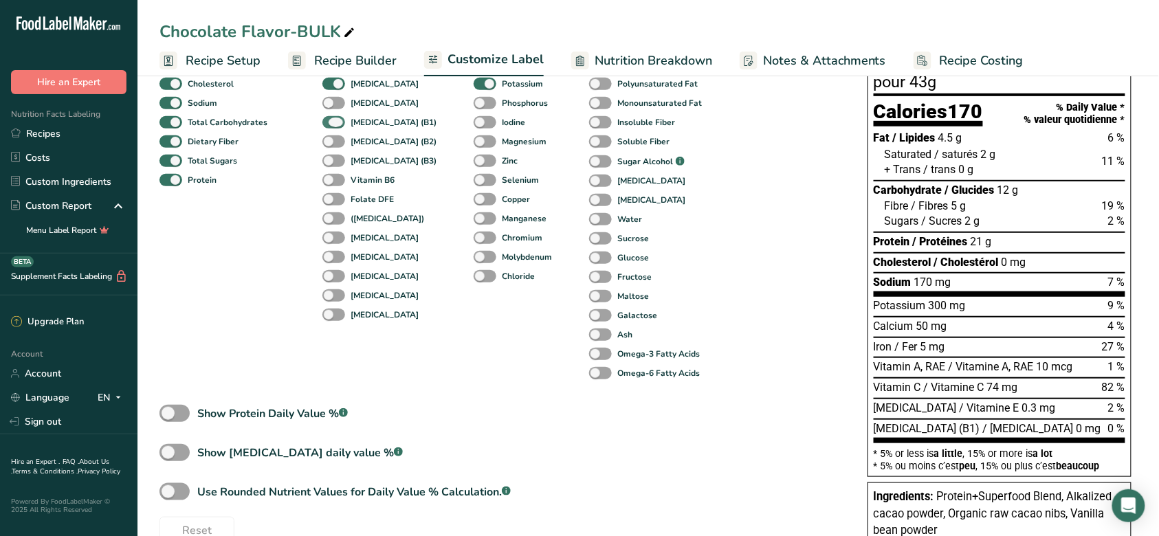
click at [333, 123] on span at bounding box center [333, 122] width 23 height 13
click at [331, 123] on input "[MEDICAL_DATA] (B1)" at bounding box center [326, 122] width 9 height 9
checkbox input "false"
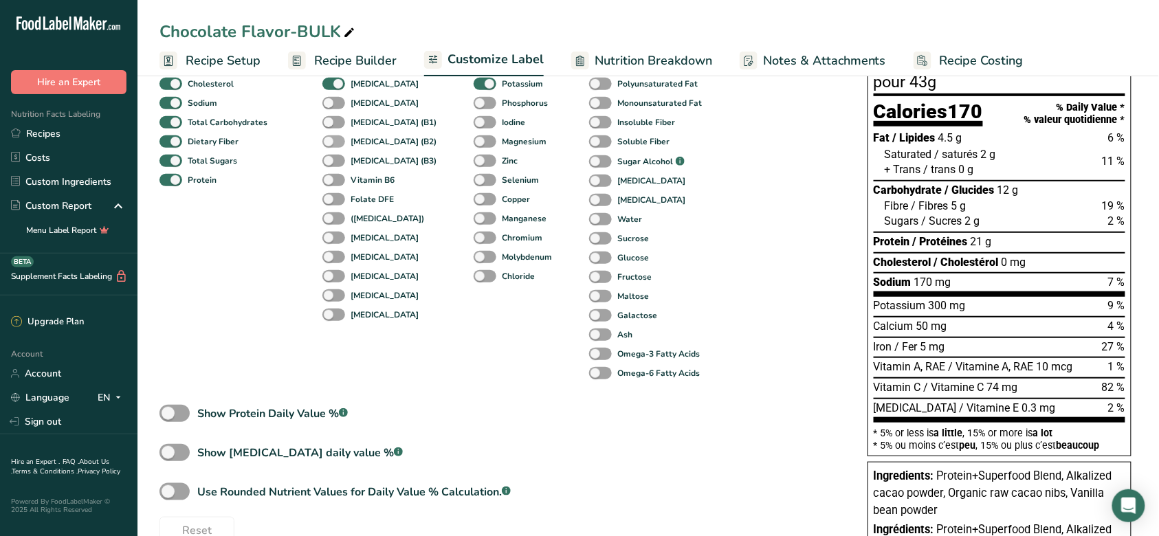
click at [333, 140] on span at bounding box center [333, 141] width 23 height 13
click at [331, 140] on input "[MEDICAL_DATA] (B2)" at bounding box center [326, 141] width 9 height 9
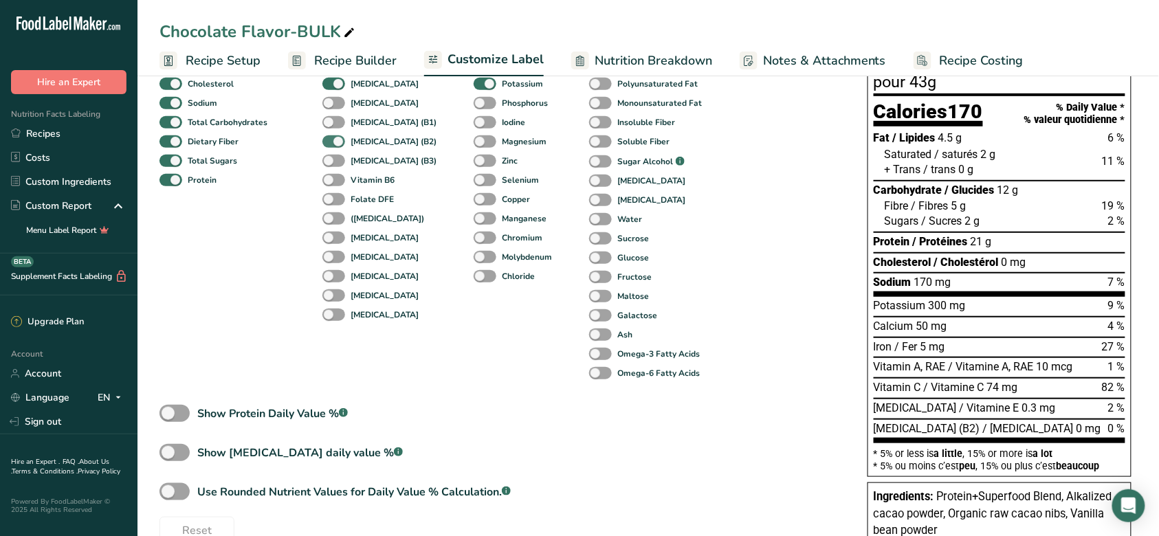
click at [333, 140] on span at bounding box center [333, 141] width 23 height 13
click at [331, 140] on input "[MEDICAL_DATA] (B2)" at bounding box center [326, 141] width 9 height 9
checkbox input "false"
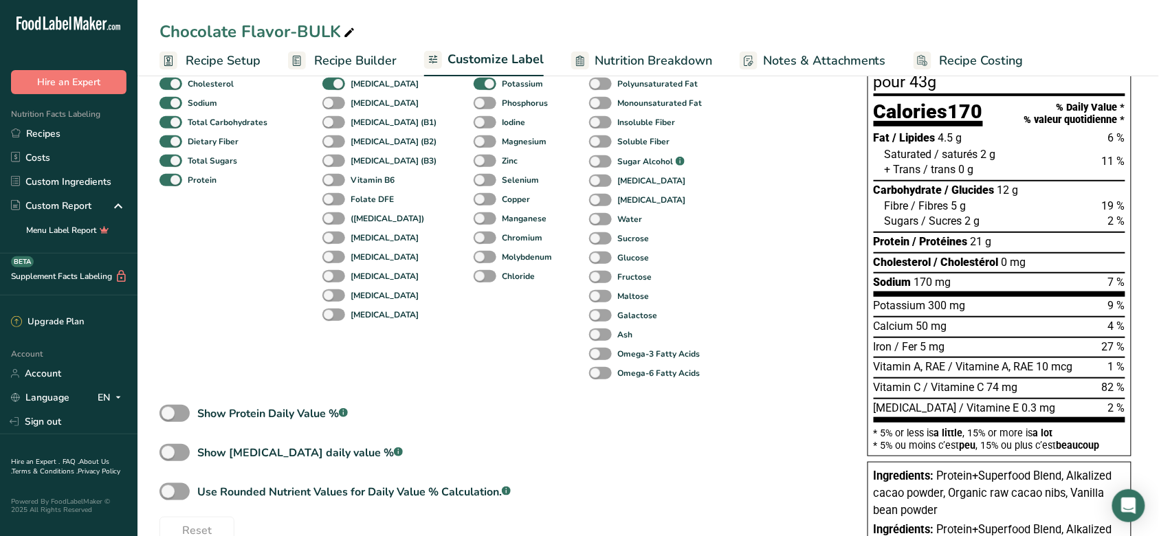
click at [335, 153] on div "[MEDICAL_DATA] (B3)" at bounding box center [337, 160] width 30 height 19
click at [335, 157] on span at bounding box center [333, 161] width 23 height 13
click at [331, 157] on input "[MEDICAL_DATA] (B3)" at bounding box center [326, 160] width 9 height 9
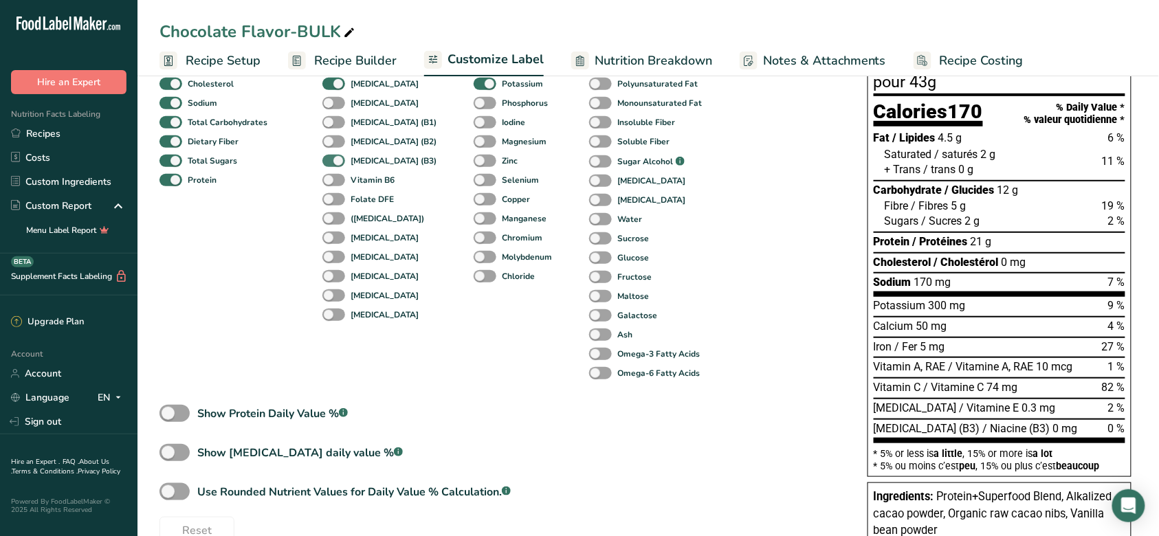
click at [335, 157] on span at bounding box center [333, 161] width 23 height 13
click at [331, 157] on input "[MEDICAL_DATA] (B3)" at bounding box center [326, 160] width 9 height 9
checkbox input "false"
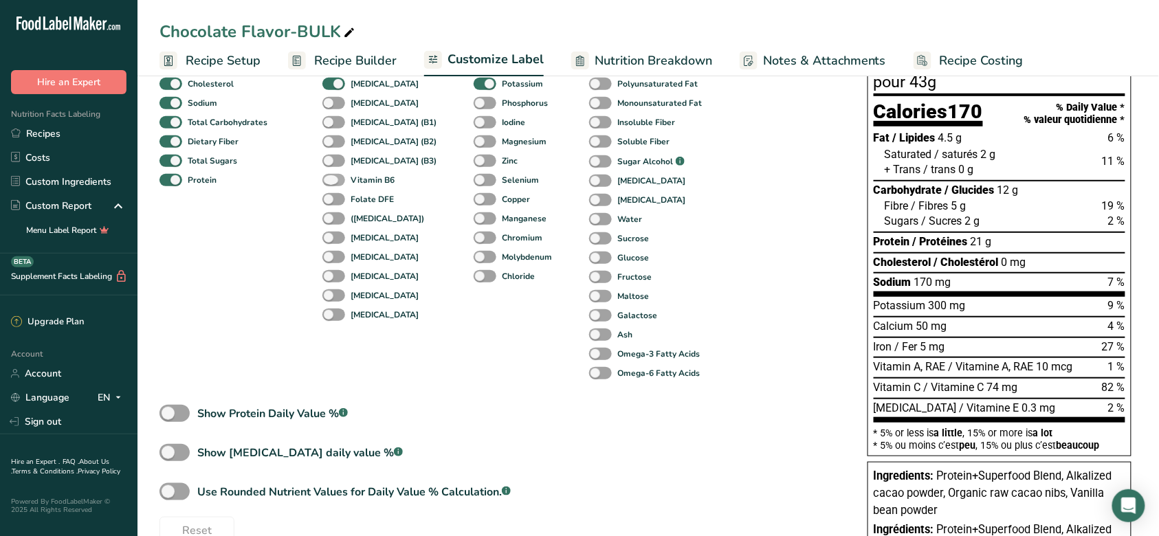
click at [335, 178] on span at bounding box center [333, 180] width 23 height 13
click at [331, 178] on input "Vitamin B6" at bounding box center [326, 179] width 9 height 9
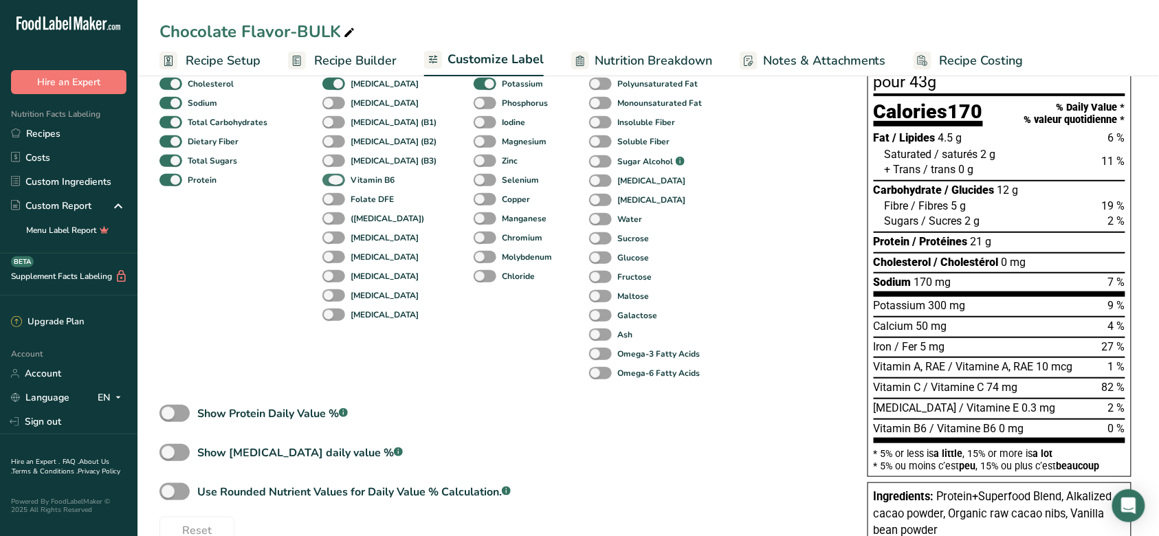
click at [335, 178] on span at bounding box center [333, 180] width 23 height 13
click at [331, 178] on input "Vitamin B6" at bounding box center [326, 179] width 9 height 9
checkbox input "false"
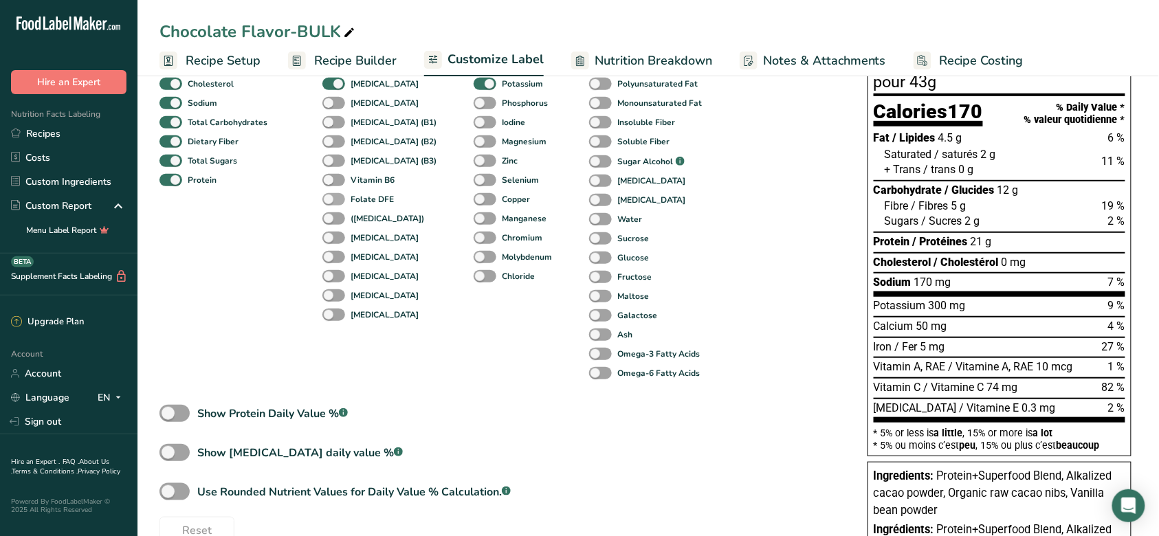
click at [335, 198] on span at bounding box center [333, 199] width 23 height 13
click at [331, 198] on input "Folate DFE" at bounding box center [326, 199] width 9 height 9
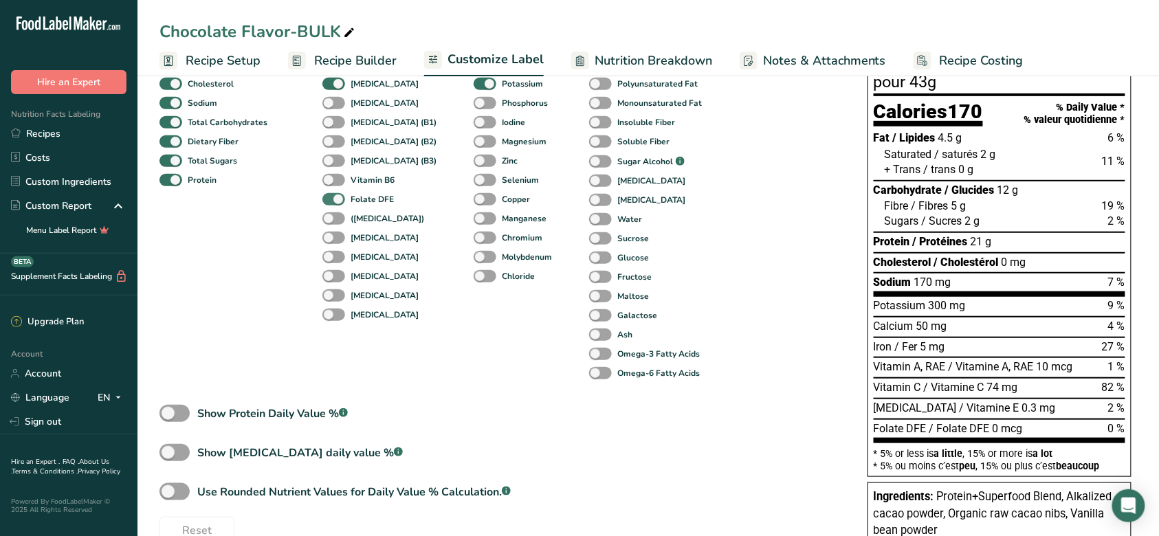
click at [335, 198] on span at bounding box center [333, 199] width 23 height 13
click at [331, 198] on input "Folate DFE" at bounding box center [326, 199] width 9 height 9
checkbox input "false"
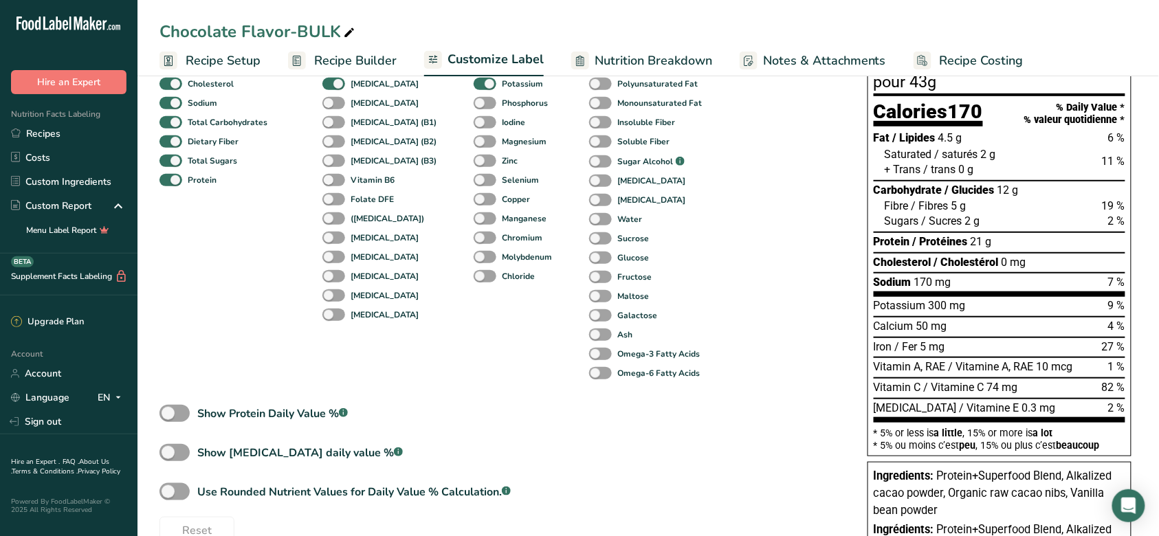
click at [333, 209] on div "([MEDICAL_DATA])" at bounding box center [337, 218] width 30 height 19
click at [333, 218] on span at bounding box center [333, 218] width 23 height 13
click at [331, 218] on input "([MEDICAL_DATA])" at bounding box center [326, 218] width 9 height 9
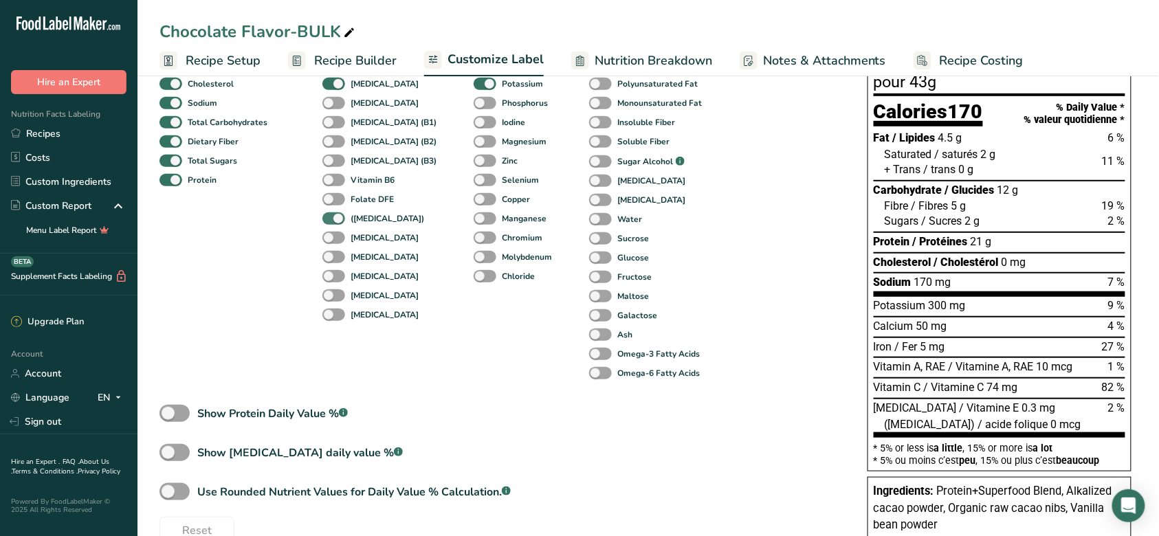
click at [333, 218] on span at bounding box center [333, 218] width 23 height 13
click at [331, 218] on input "([MEDICAL_DATA])" at bounding box center [326, 218] width 9 height 9
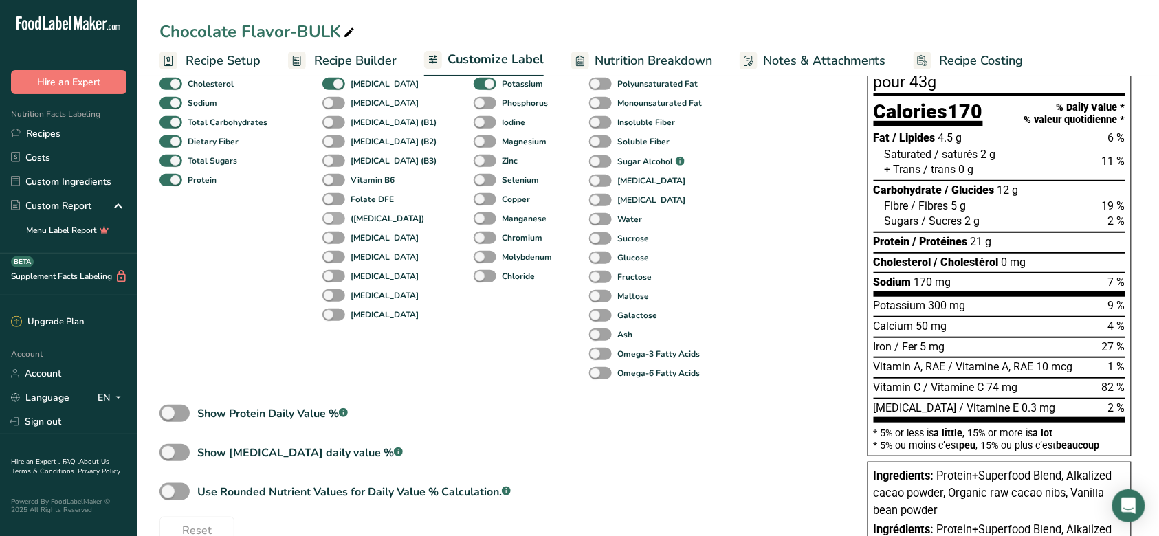
click at [333, 218] on span at bounding box center [333, 218] width 23 height 13
click at [331, 218] on input "([MEDICAL_DATA])" at bounding box center [326, 218] width 9 height 9
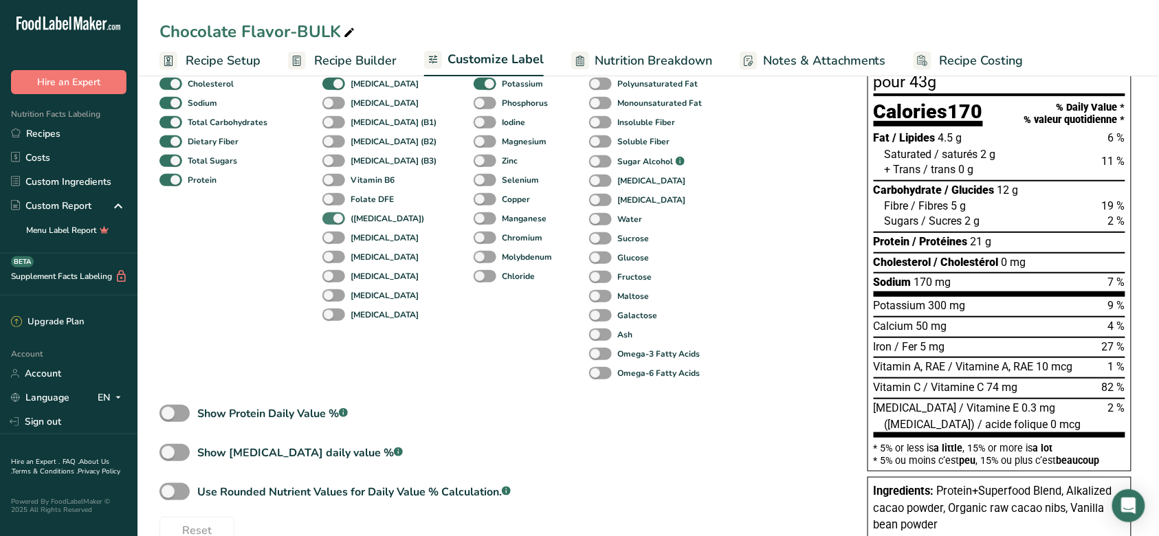
click at [333, 218] on span at bounding box center [333, 218] width 23 height 13
click at [331, 218] on input "([MEDICAL_DATA])" at bounding box center [326, 218] width 9 height 9
checkbox input "false"
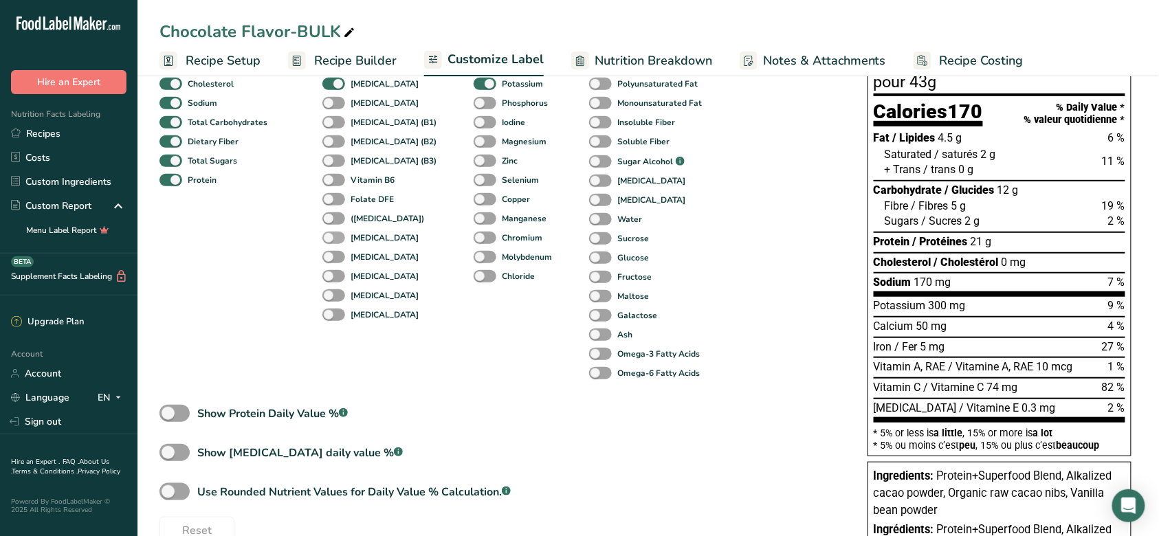
click at [333, 234] on span at bounding box center [333, 238] width 23 height 13
click at [331, 234] on input "[MEDICAL_DATA]" at bounding box center [326, 237] width 9 height 9
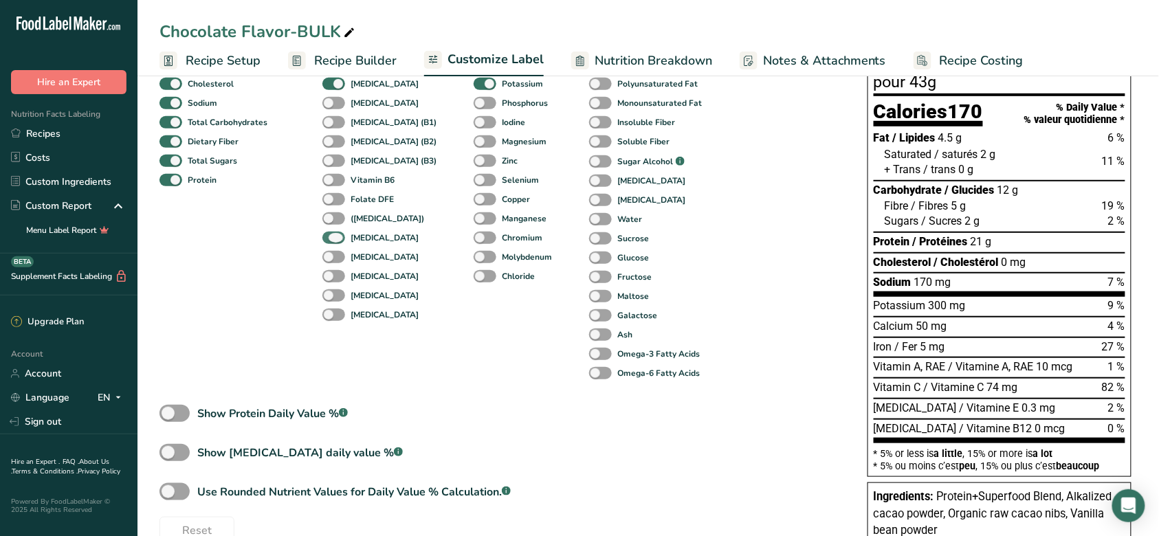
click at [333, 234] on span at bounding box center [333, 238] width 23 height 13
click at [331, 234] on input "[MEDICAL_DATA]" at bounding box center [326, 237] width 9 height 9
checkbox input "false"
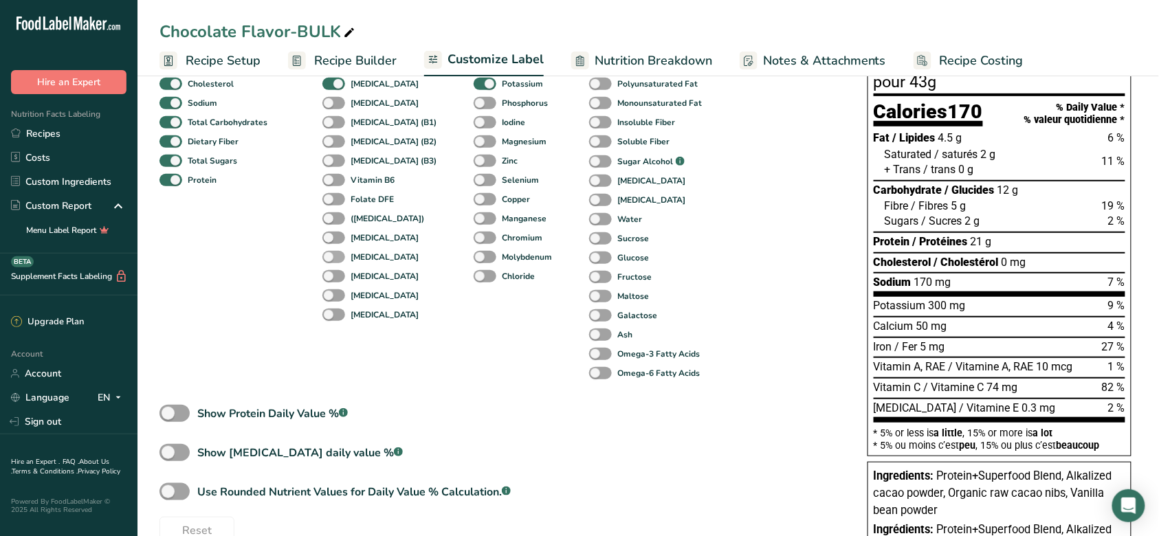
click at [333, 254] on span at bounding box center [333, 257] width 23 height 13
click at [331, 254] on input "[MEDICAL_DATA]" at bounding box center [326, 256] width 9 height 9
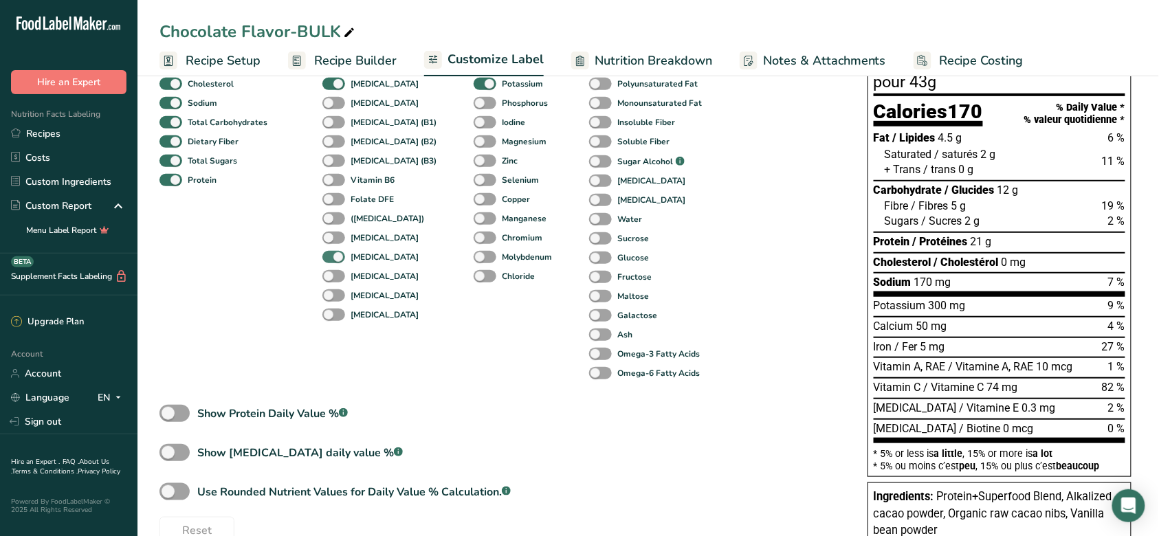
click at [333, 254] on span at bounding box center [333, 257] width 23 height 13
click at [331, 254] on input "[MEDICAL_DATA]" at bounding box center [326, 256] width 9 height 9
checkbox input "false"
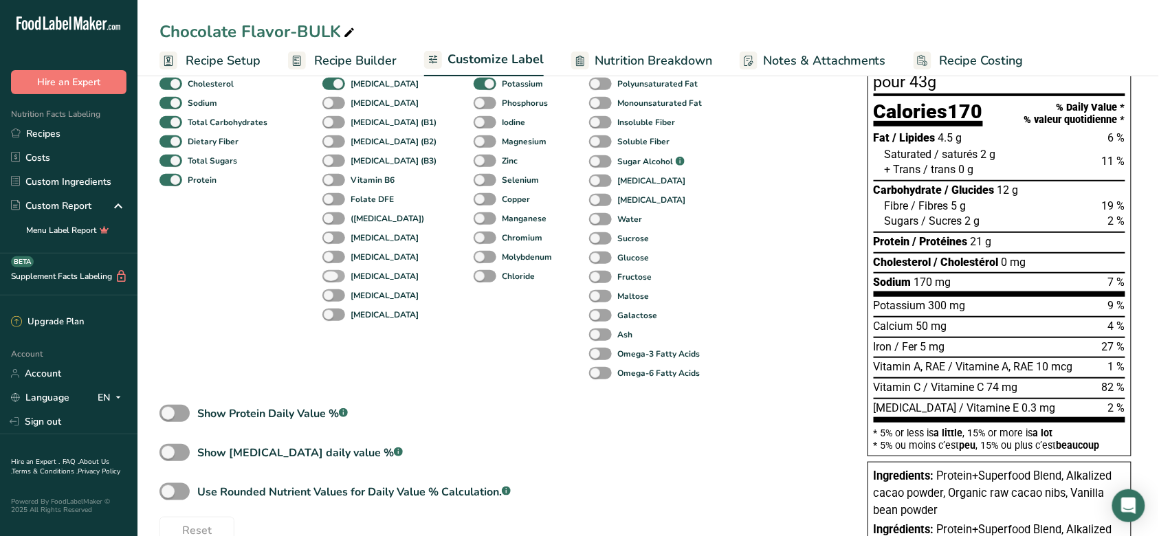
click at [334, 270] on span at bounding box center [333, 276] width 23 height 13
click at [331, 272] on input "[MEDICAL_DATA]" at bounding box center [326, 276] width 9 height 9
checkbox input "true"
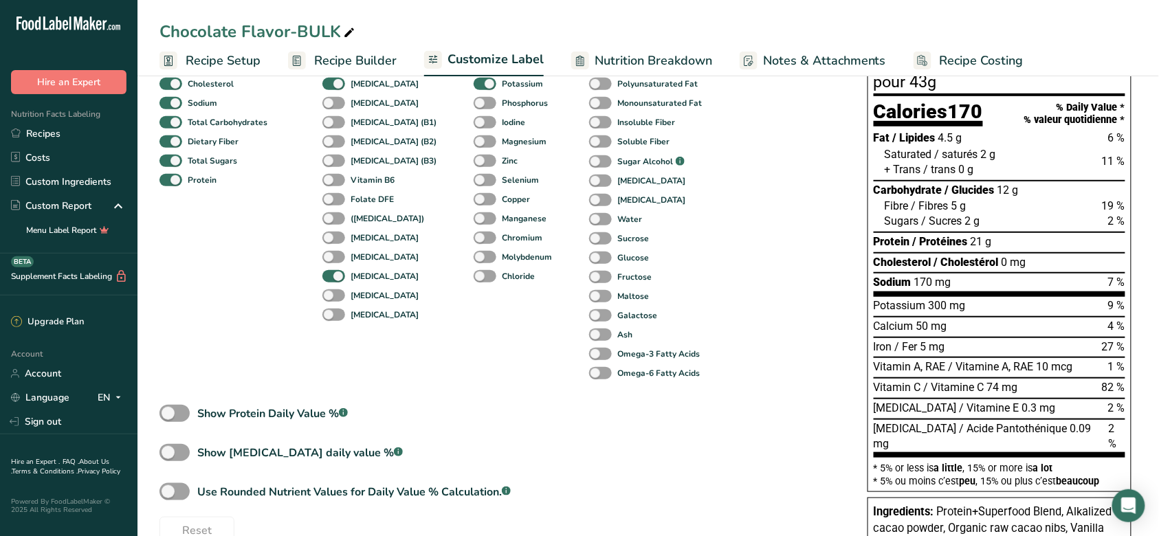
click at [336, 283] on div "[MEDICAL_DATA]" at bounding box center [337, 276] width 30 height 19
click at [334, 289] on span at bounding box center [333, 295] width 23 height 13
click at [331, 291] on input "[MEDICAL_DATA]" at bounding box center [326, 295] width 9 height 9
checkbox input "true"
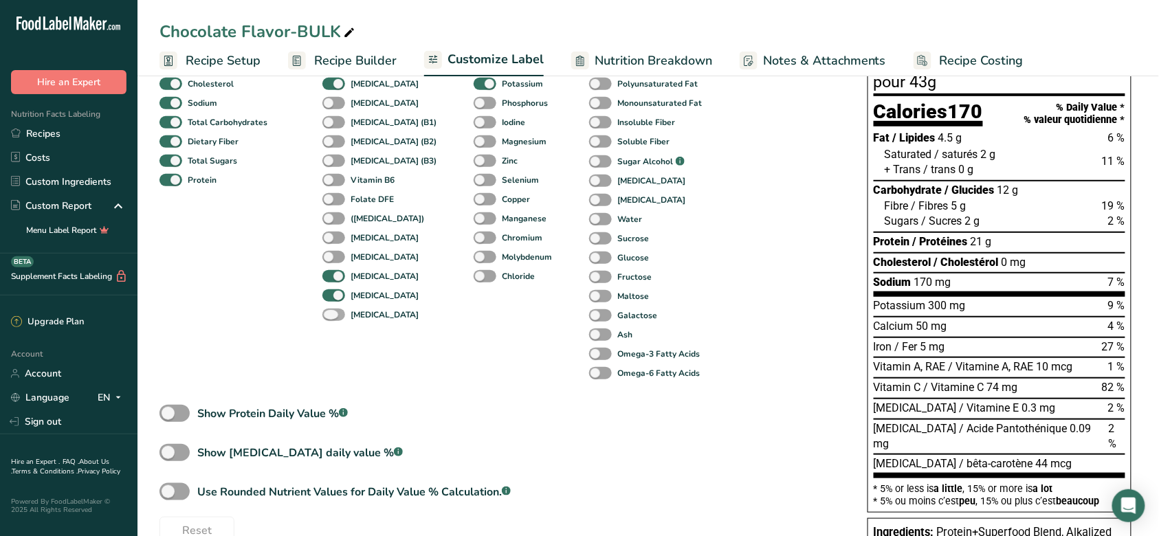
click at [334, 309] on span at bounding box center [333, 315] width 23 height 13
click at [331, 310] on input "[MEDICAL_DATA]" at bounding box center [326, 314] width 9 height 9
checkbox input "true"
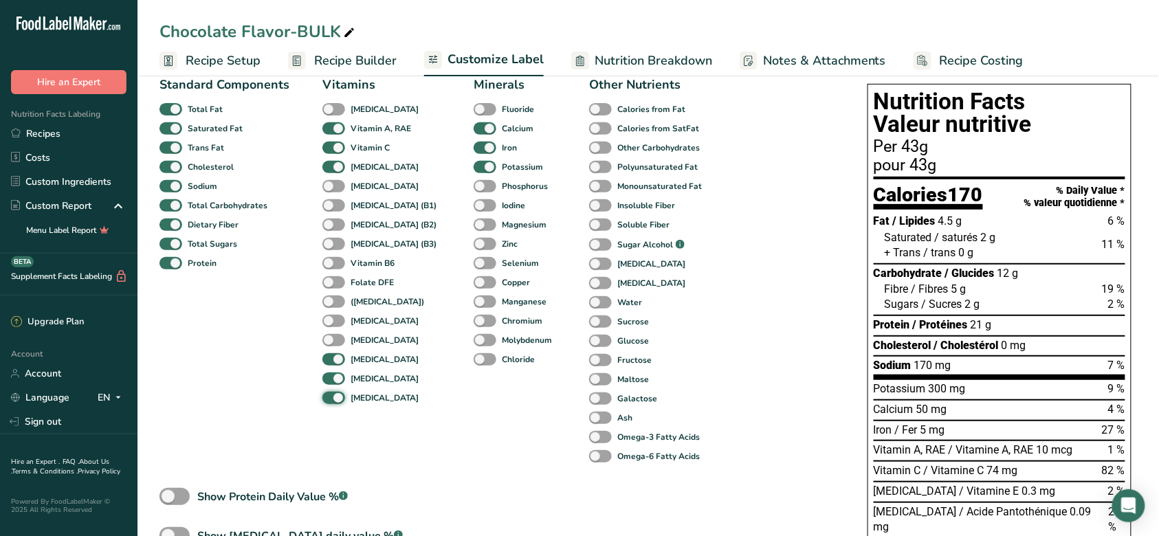
scroll to position [91, 0]
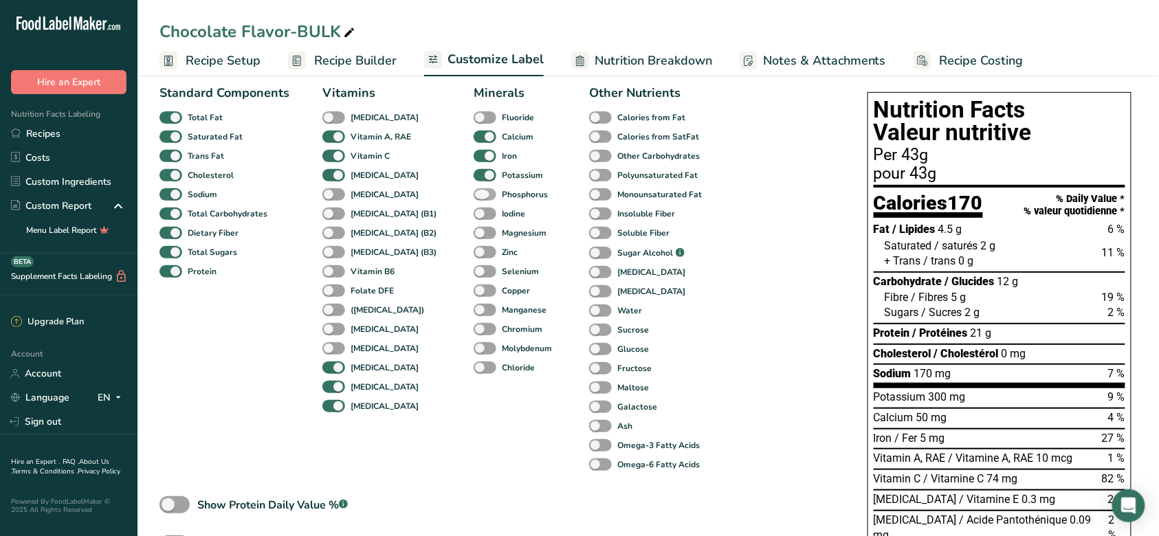
click at [474, 197] on span at bounding box center [485, 194] width 23 height 13
click at [474, 197] on input "Phosphorus" at bounding box center [478, 194] width 9 height 9
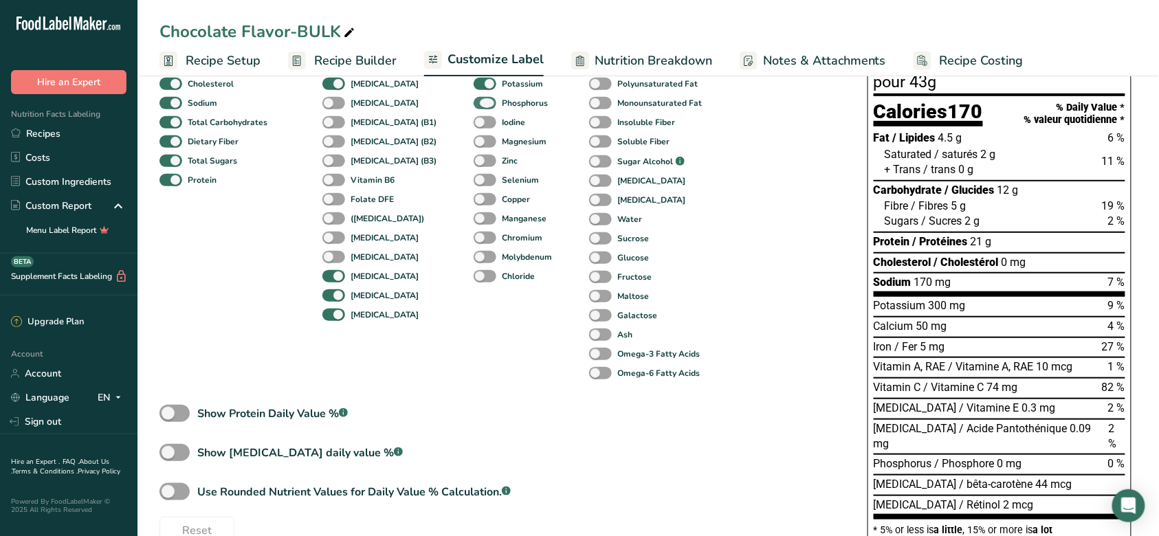
click at [474, 103] on span at bounding box center [485, 103] width 23 height 13
click at [474, 103] on input "Phosphorus" at bounding box center [478, 102] width 9 height 9
checkbox input "false"
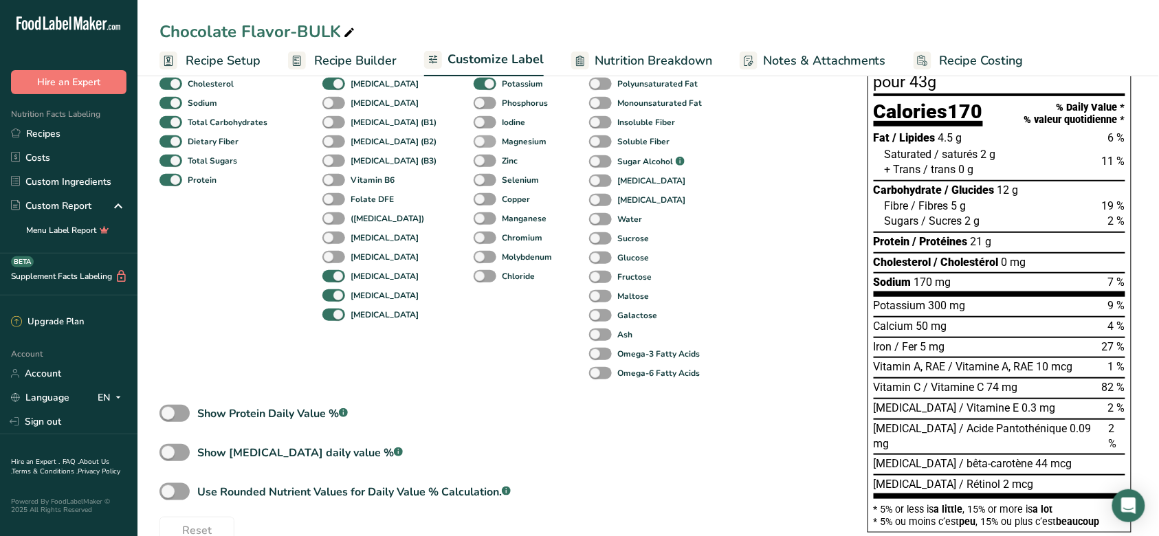
click at [474, 146] on span at bounding box center [485, 141] width 23 height 13
click at [474, 146] on input "Magnesium" at bounding box center [478, 141] width 9 height 9
checkbox input "true"
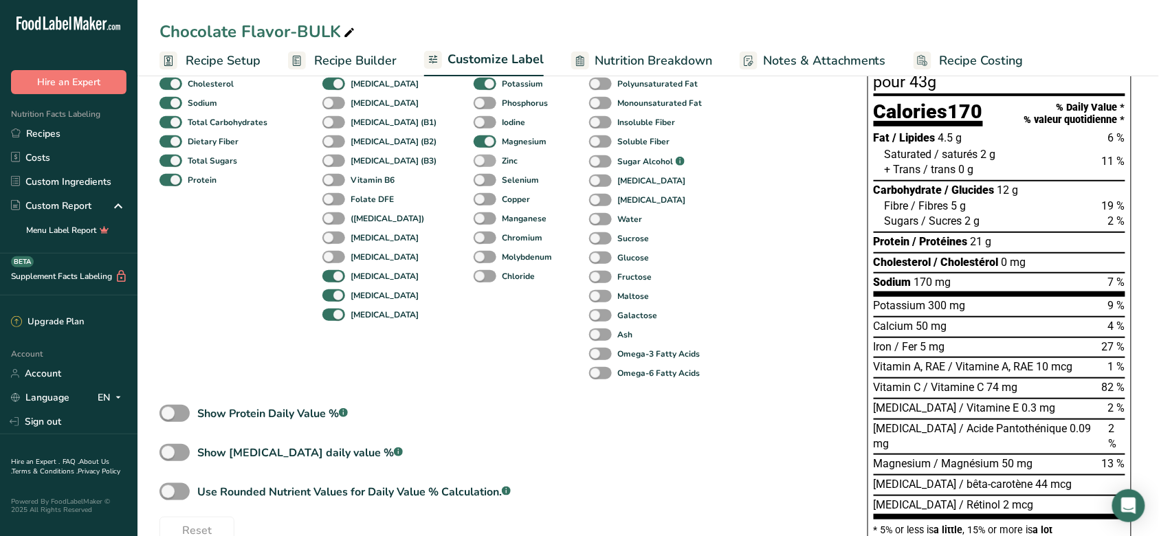
click at [474, 157] on span at bounding box center [485, 161] width 23 height 13
click at [474, 157] on input "Zinc" at bounding box center [478, 160] width 9 height 9
checkbox input "true"
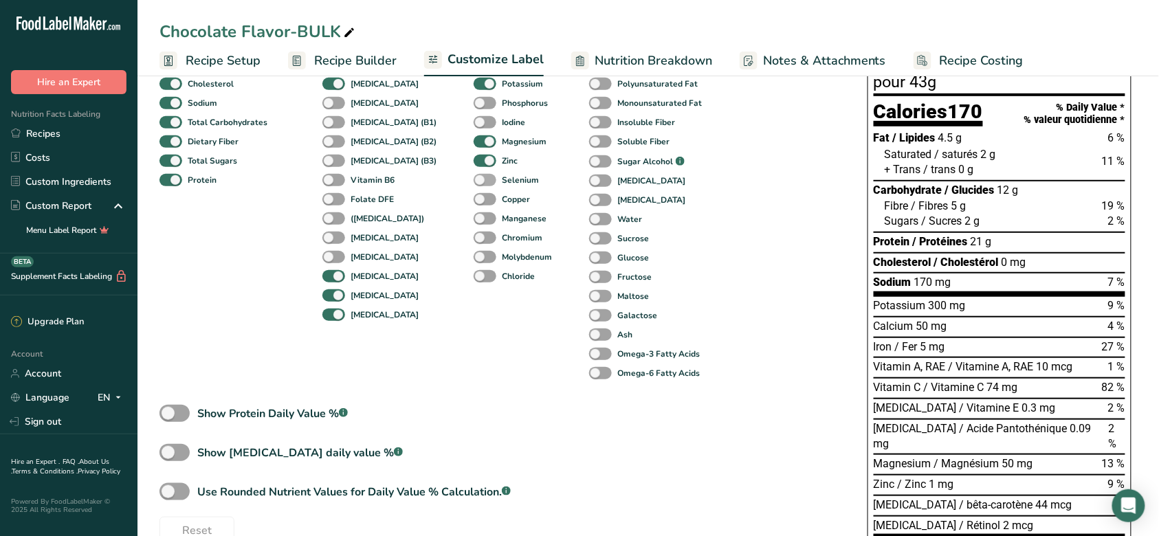
click at [474, 180] on span at bounding box center [485, 180] width 23 height 13
click at [474, 180] on input "Selenium" at bounding box center [478, 179] width 9 height 9
click at [474, 179] on span at bounding box center [485, 180] width 23 height 13
click at [474, 179] on input "Selenium" at bounding box center [478, 179] width 9 height 9
checkbox input "false"
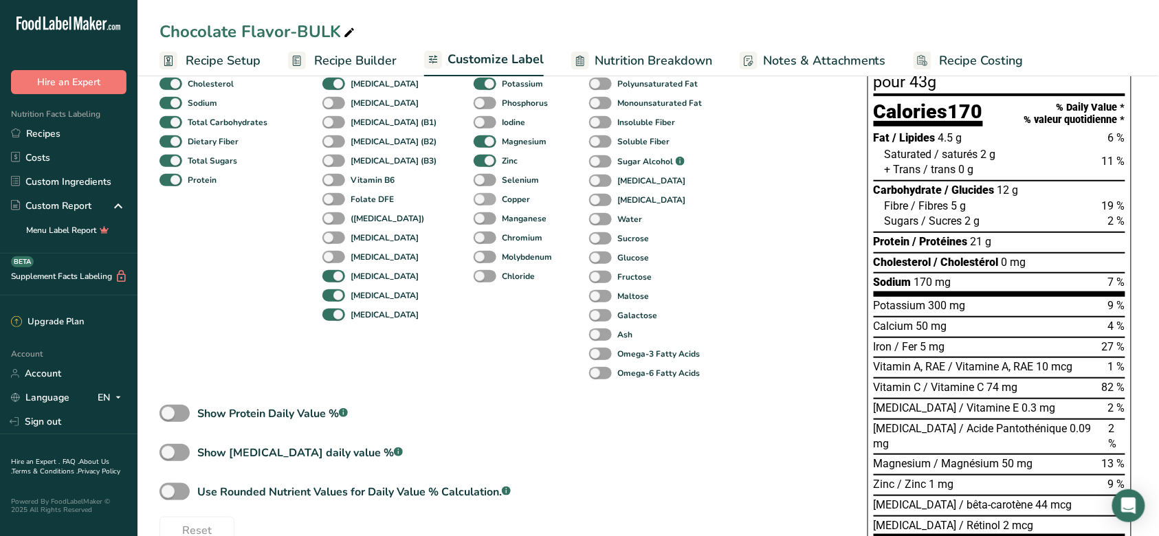
click at [474, 195] on span at bounding box center [485, 199] width 23 height 13
click at [474, 195] on input "Copper" at bounding box center [478, 199] width 9 height 9
checkbox input "true"
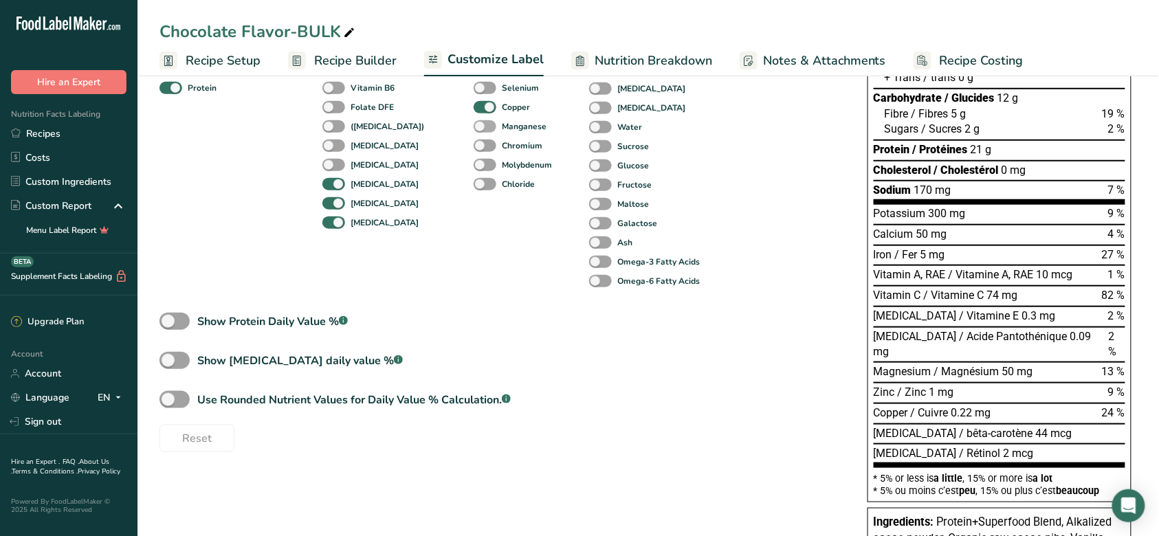
click at [474, 126] on span at bounding box center [485, 126] width 23 height 13
click at [474, 126] on input "Manganese" at bounding box center [478, 126] width 9 height 9
checkbox input "true"
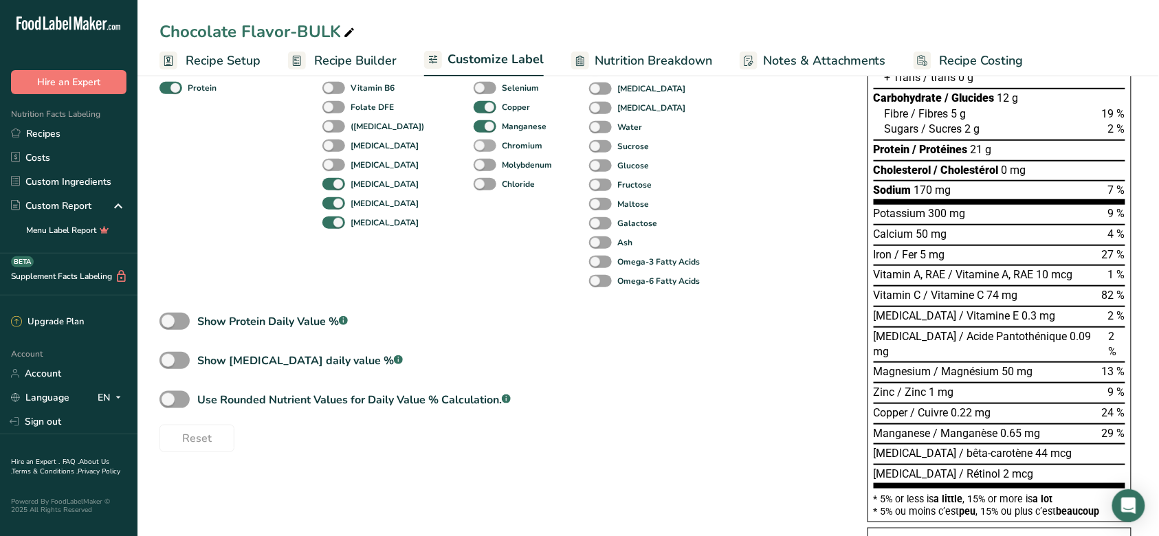
click at [474, 143] on span at bounding box center [485, 146] width 23 height 13
click at [474, 143] on input "Chromium" at bounding box center [478, 145] width 9 height 9
checkbox input "true"
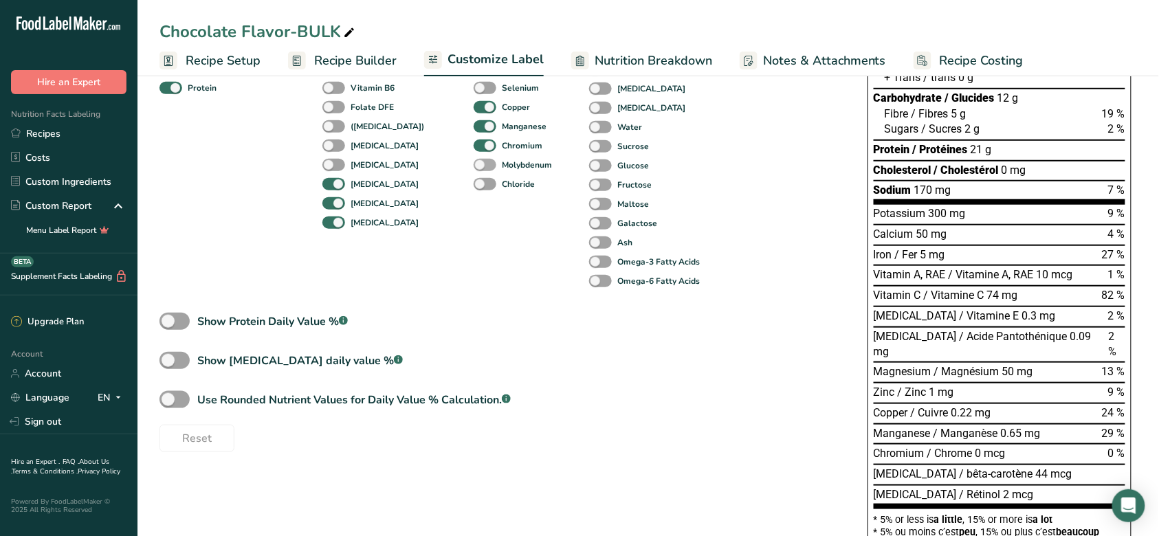
click at [474, 165] on span at bounding box center [485, 165] width 23 height 13
click at [474, 165] on input "Molybdenum" at bounding box center [478, 164] width 9 height 9
checkbox input "true"
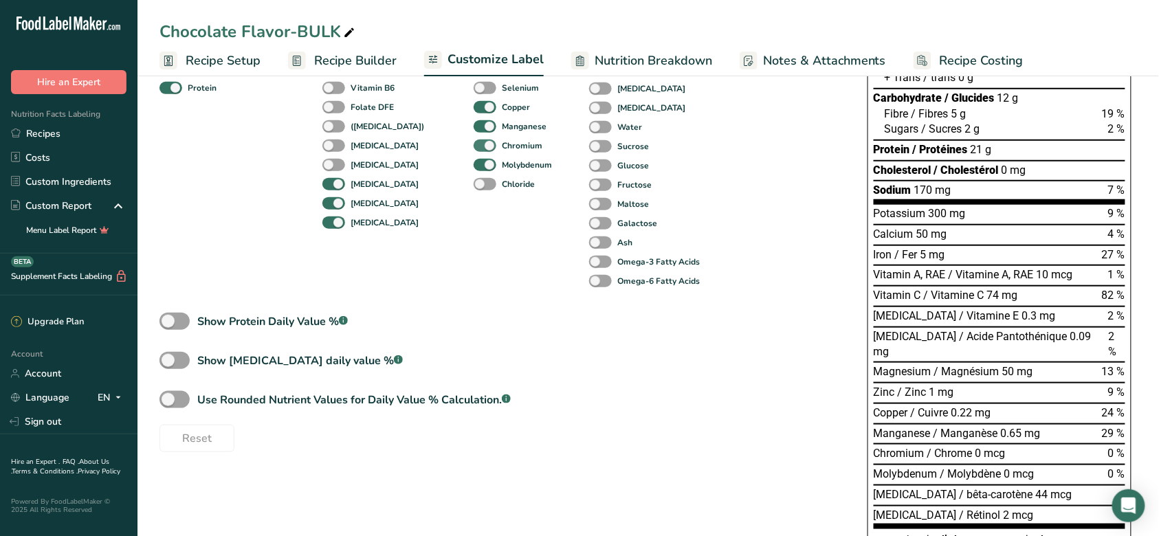
click at [474, 140] on span at bounding box center [485, 146] width 23 height 13
click at [474, 141] on input "Chromium" at bounding box center [478, 145] width 9 height 9
checkbox input "false"
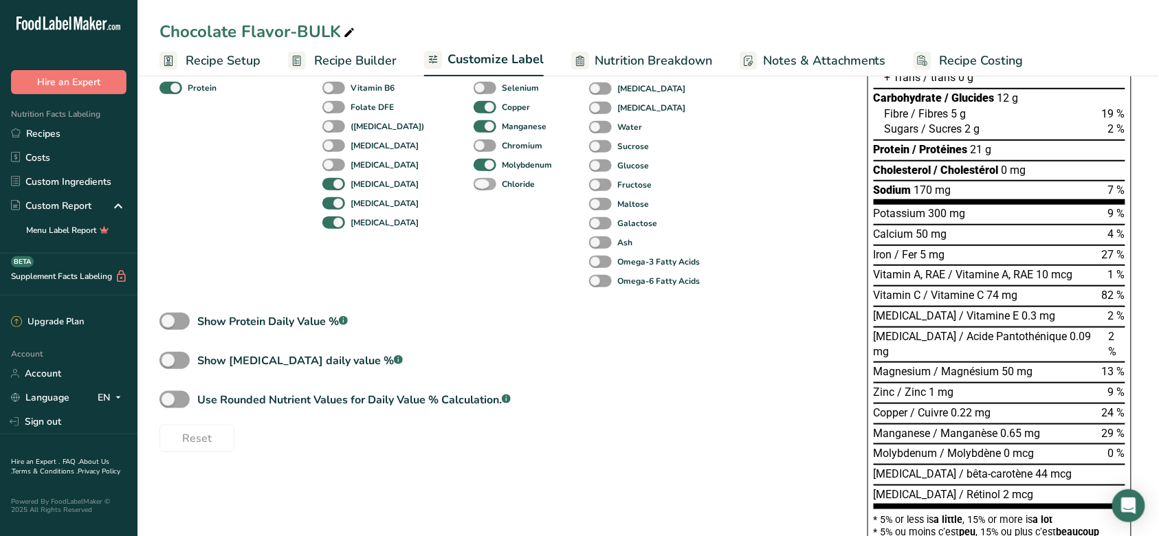
click at [474, 179] on span at bounding box center [485, 184] width 23 height 13
click at [474, 179] on input "Chloride" at bounding box center [478, 183] width 9 height 9
checkbox input "true"
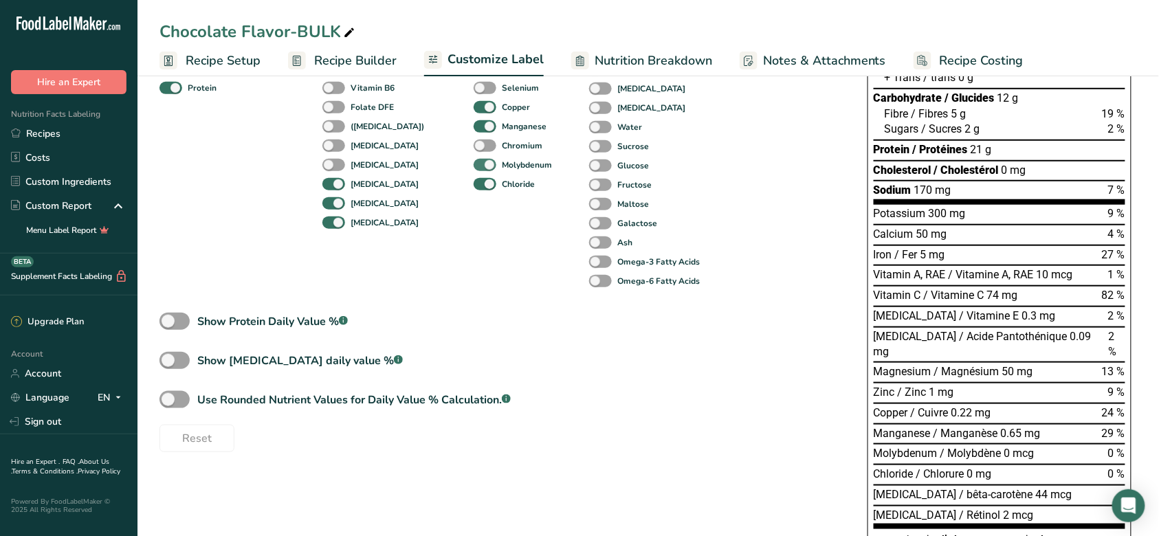
click at [474, 159] on span at bounding box center [485, 165] width 23 height 13
click at [474, 160] on input "Molybdenum" at bounding box center [478, 164] width 9 height 9
checkbox input "false"
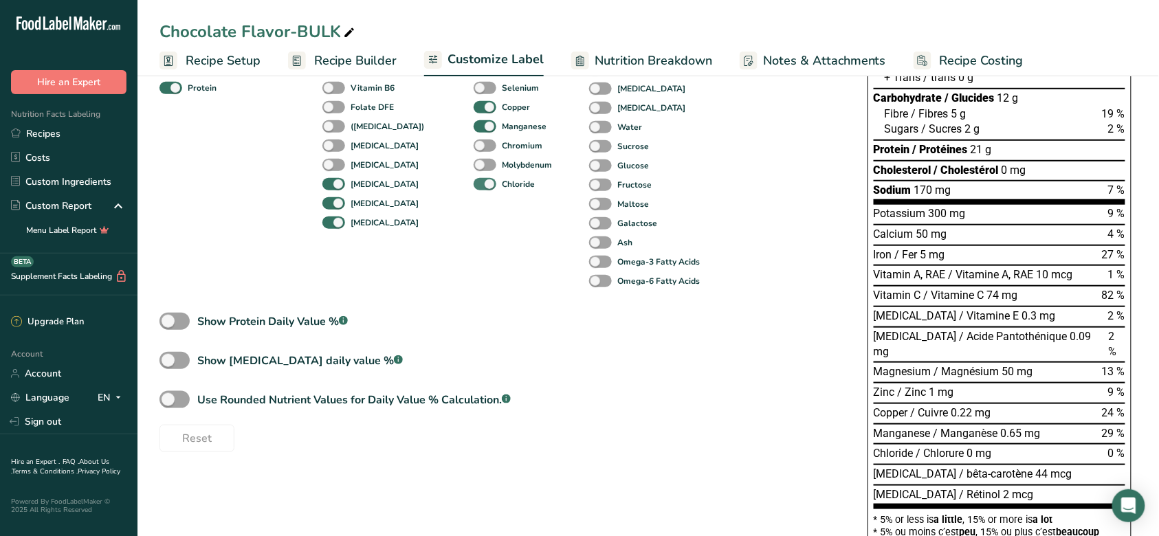
click at [474, 185] on span at bounding box center [485, 184] width 23 height 13
click at [474, 185] on input "Chloride" at bounding box center [478, 183] width 9 height 9
checkbox input "false"
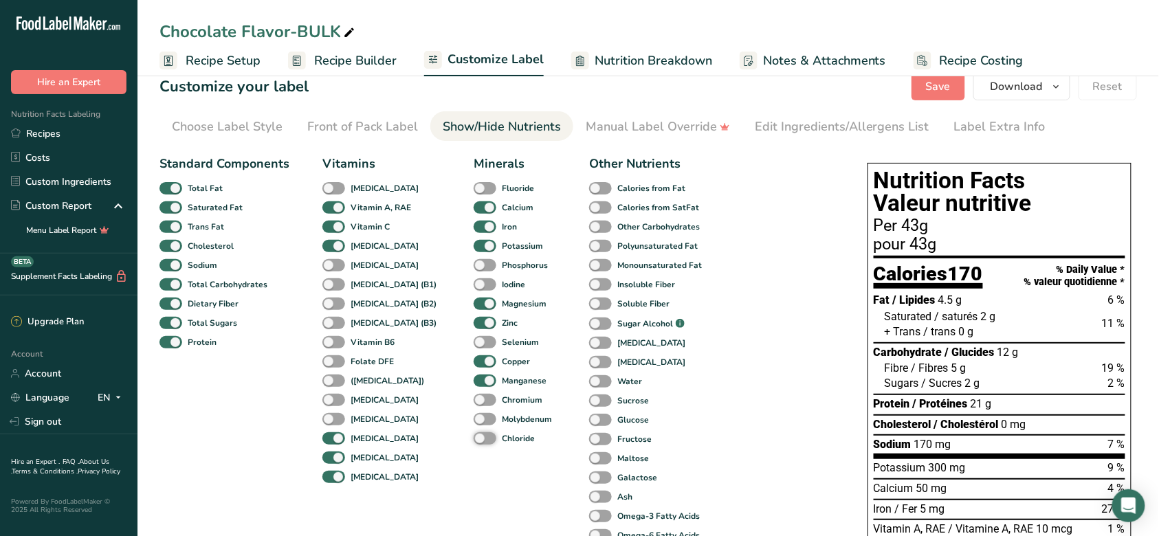
scroll to position [0, 0]
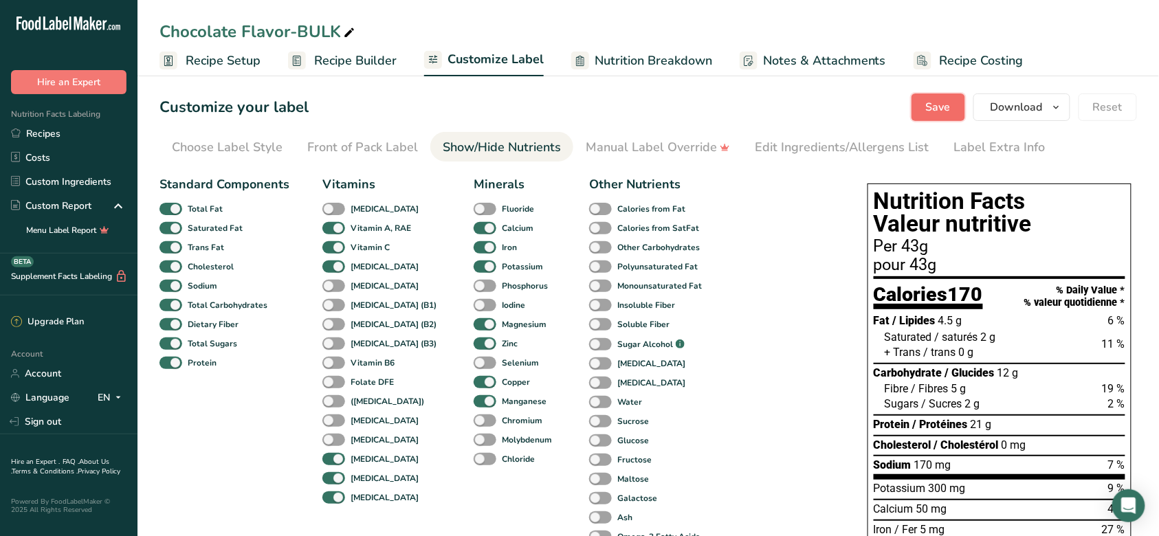
click at [928, 102] on button "Save" at bounding box center [939, 108] width 54 height 28
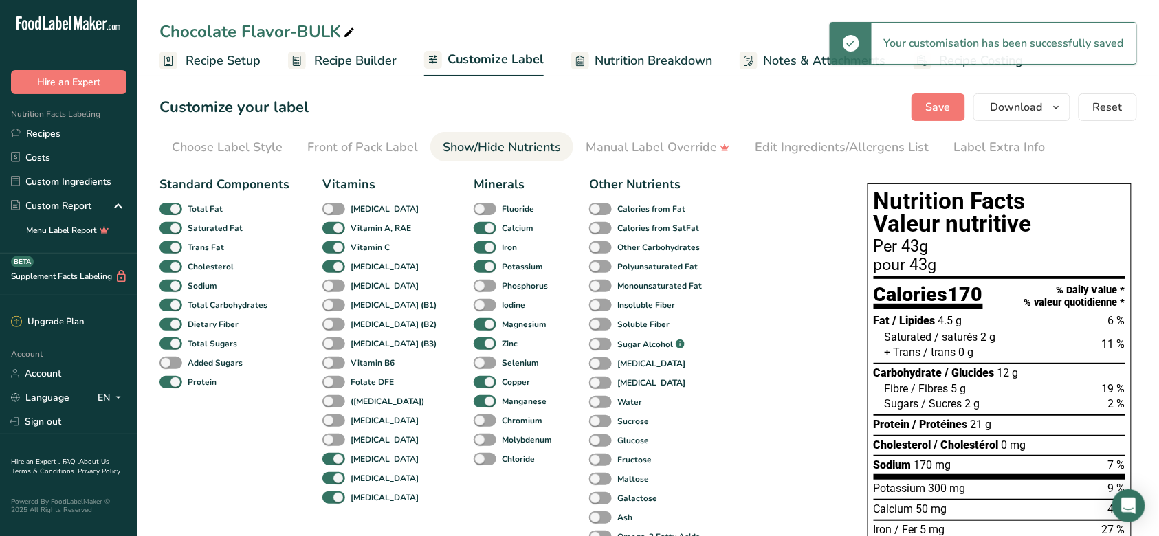
click at [348, 65] on span "Recipe Builder" at bounding box center [355, 61] width 83 height 19
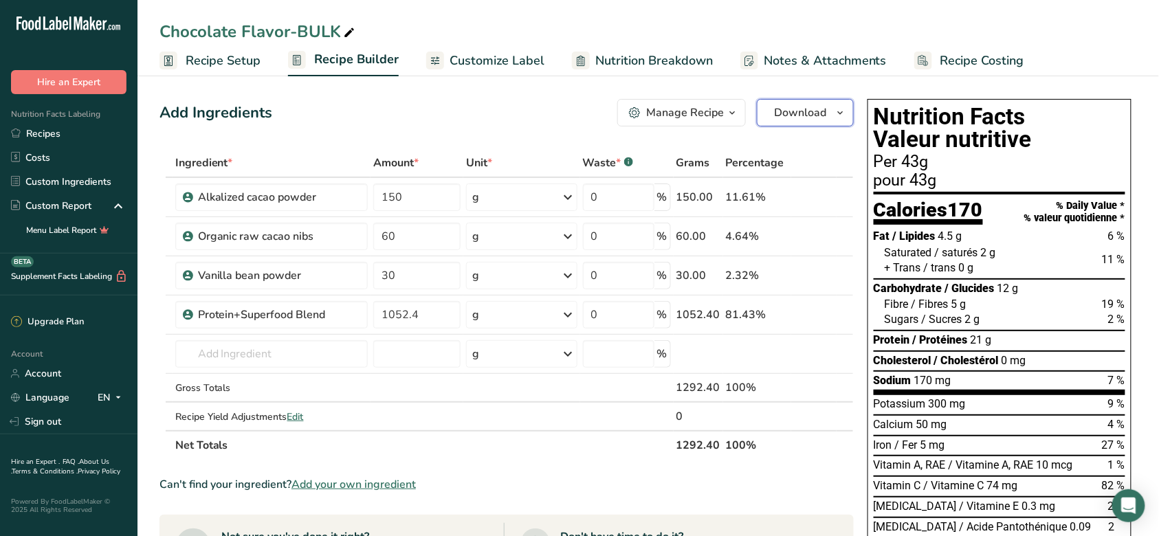
click at [791, 114] on span "Download" at bounding box center [800, 113] width 52 height 17
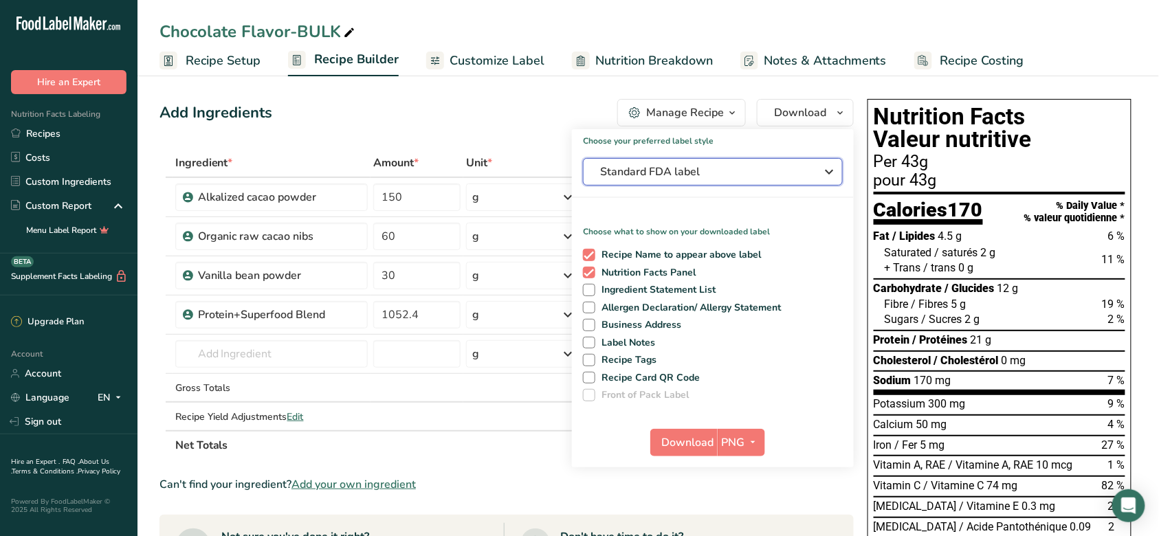
click at [699, 167] on span "Standard FDA label" at bounding box center [703, 172] width 206 height 17
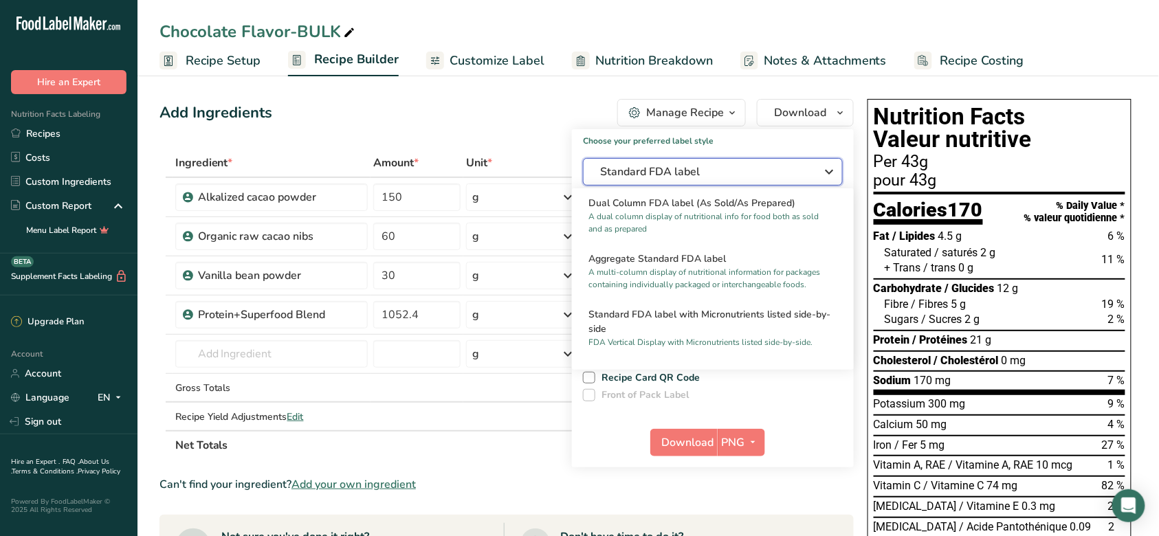
scroll to position [458, 0]
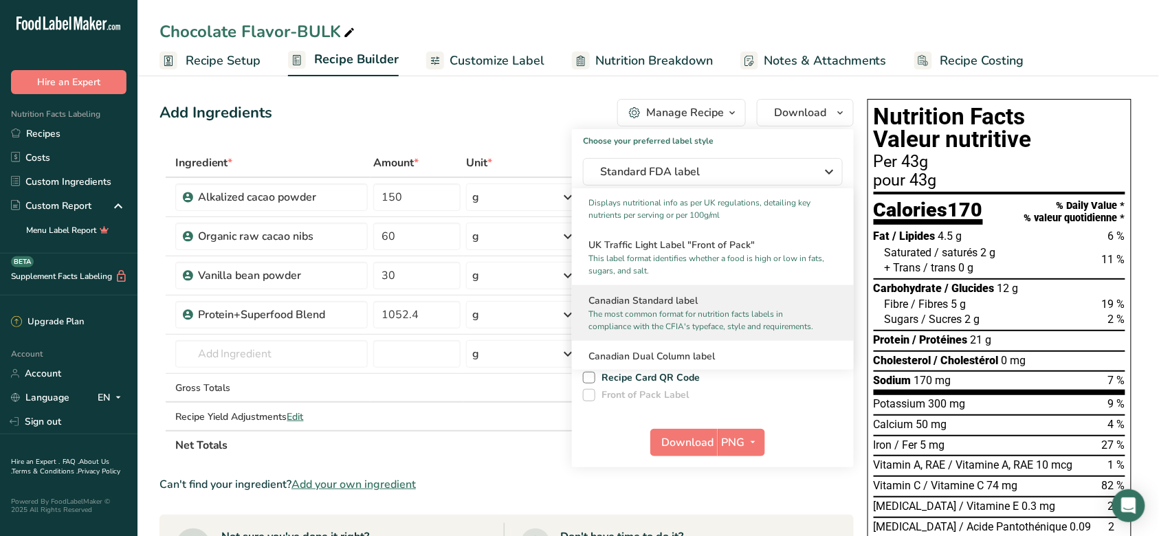
click at [710, 333] on p "The most common format for nutrition facts labels in compliance with the CFIA's…" at bounding box center [707, 320] width 237 height 25
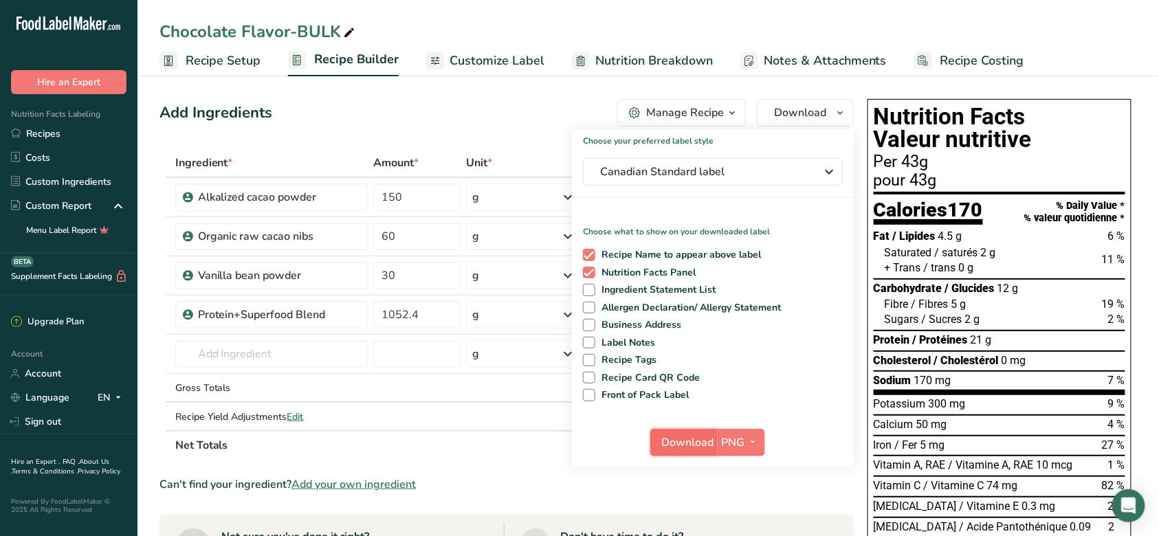
click at [698, 433] on button "Download" at bounding box center [683, 443] width 67 height 28
drag, startPoint x: 254, startPoint y: 78, endPoint x: 259, endPoint y: 47, distance: 31.2
click at [254, 76] on section "Add Ingredients Manage Recipe Delete Recipe Duplicate Recipe Scale Recipe Save …" at bounding box center [649, 537] width 1022 height 931
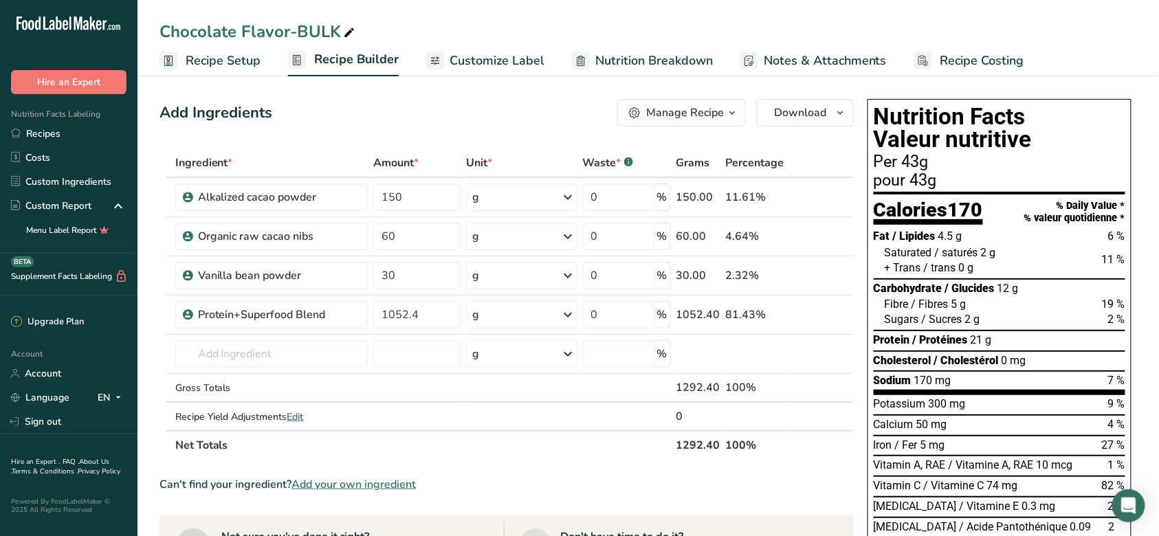
click at [259, 47] on link "Recipe Setup" at bounding box center [210, 60] width 101 height 31
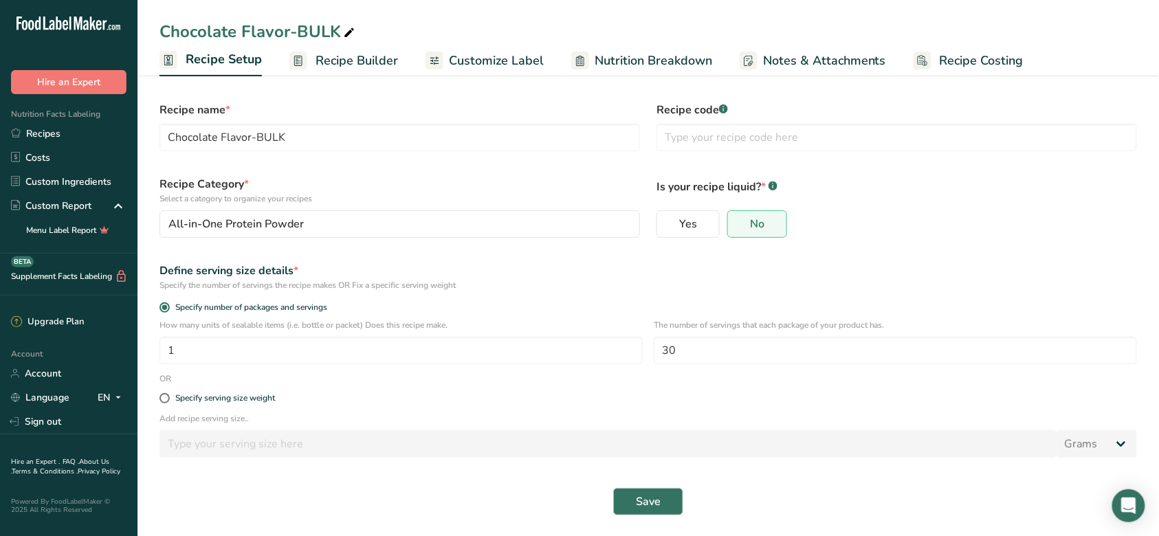
scroll to position [8, 0]
click at [260, 404] on div "Specify serving size weight" at bounding box center [648, 398] width 994 height 28
click at [261, 401] on div "Specify serving size weight" at bounding box center [225, 397] width 100 height 10
click at [168, 401] on input "Specify serving size weight" at bounding box center [164, 397] width 9 height 9
radio input "true"
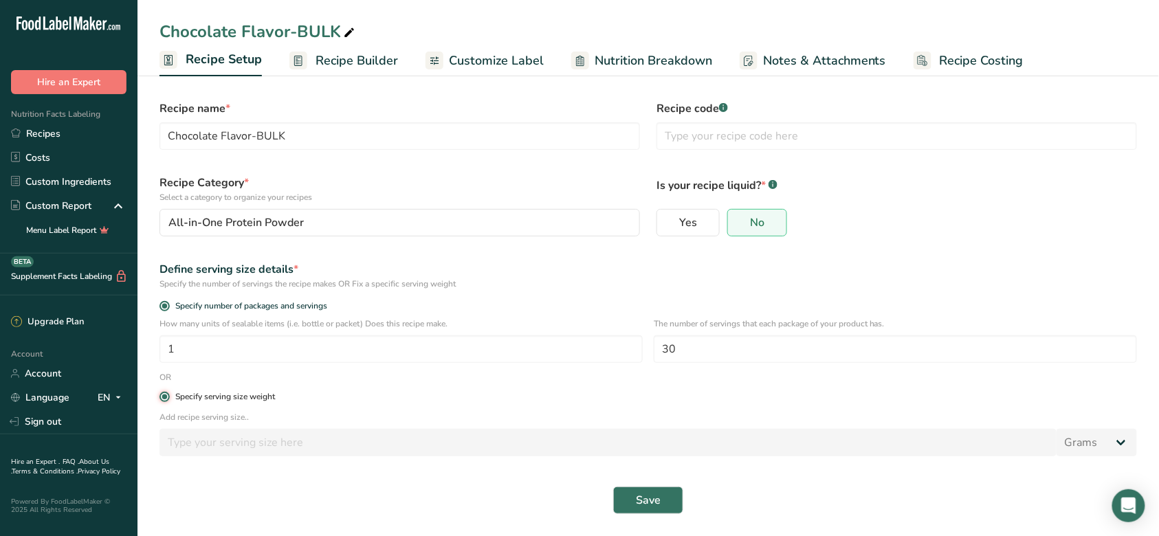
radio input "false"
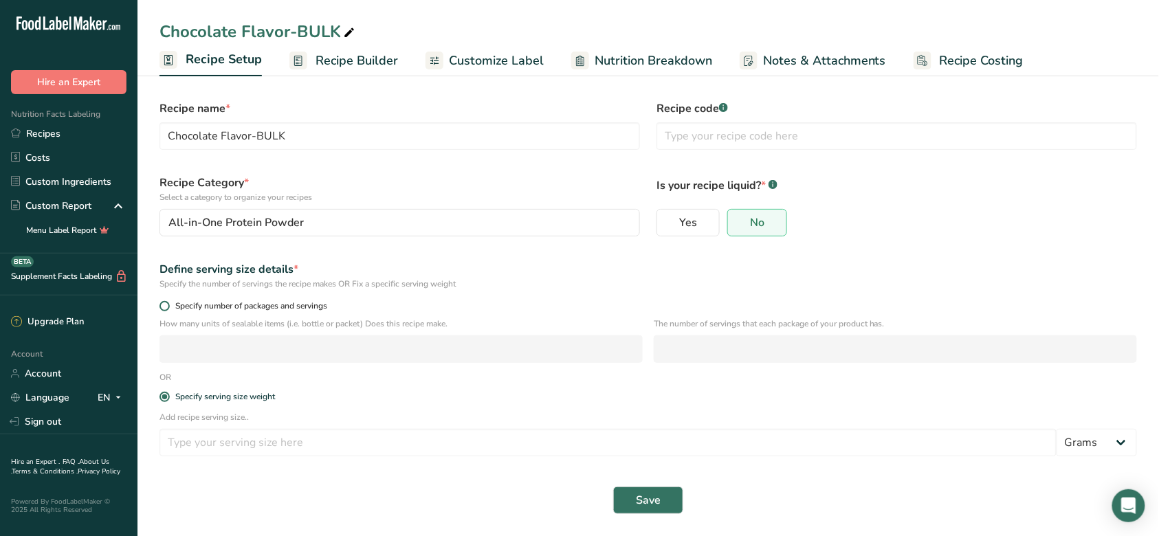
click at [256, 306] on span "Specify number of packages and servings" at bounding box center [248, 306] width 157 height 10
click at [168, 306] on input "Specify number of packages and servings" at bounding box center [164, 306] width 9 height 9
radio input "true"
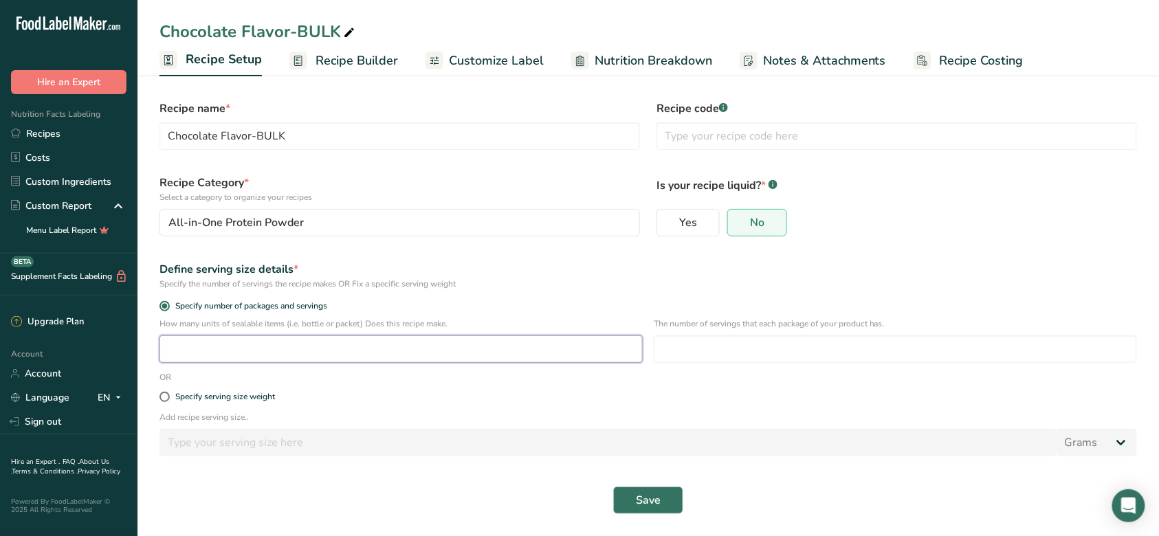
click at [270, 356] on input "number" at bounding box center [401, 350] width 483 height 28
click at [257, 402] on div "Specify serving size weight" at bounding box center [225, 397] width 100 height 10
click at [168, 402] on input "Specify serving size weight" at bounding box center [164, 397] width 9 height 9
radio input "true"
radio input "false"
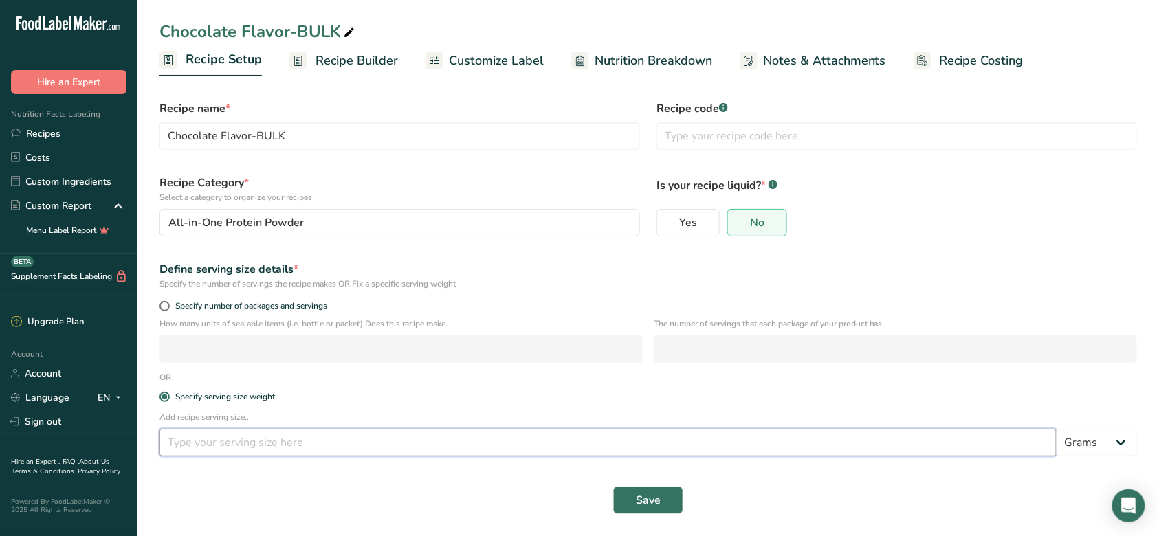
click at [347, 441] on input "number" at bounding box center [608, 443] width 897 height 28
type input "43"
click at [399, 409] on div "Specify serving size weight" at bounding box center [648, 398] width 994 height 28
click at [633, 494] on button "Save" at bounding box center [648, 501] width 70 height 28
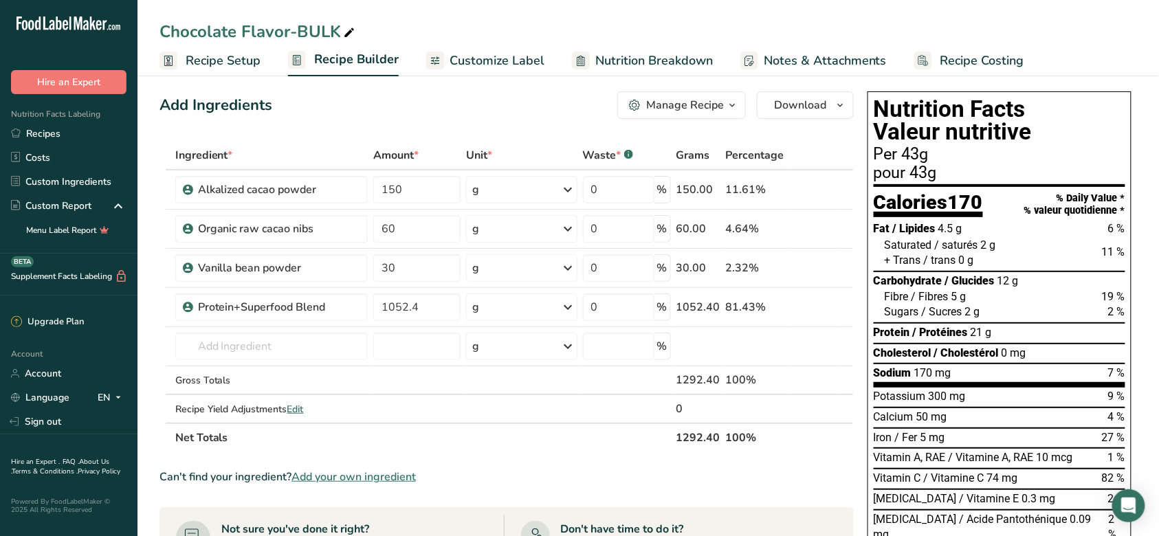
click at [228, 72] on link "Recipe Setup" at bounding box center [210, 60] width 101 height 31
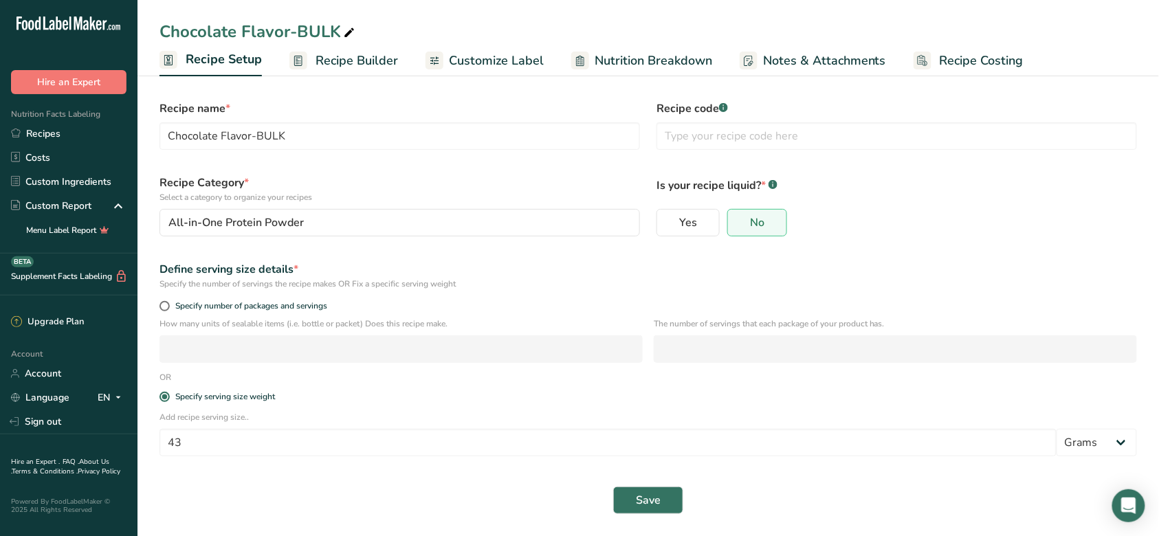
click at [349, 382] on form "Recipe name * Chocolate Flavor-BULK Recipe code .a-a{fill:#347362;}.b-a{fill:#f…" at bounding box center [648, 307] width 994 height 430
click at [299, 311] on span "Specify number of packages and servings" at bounding box center [248, 306] width 157 height 10
click at [168, 311] on input "Specify number of packages and servings" at bounding box center [164, 306] width 9 height 9
radio input "true"
radio input "false"
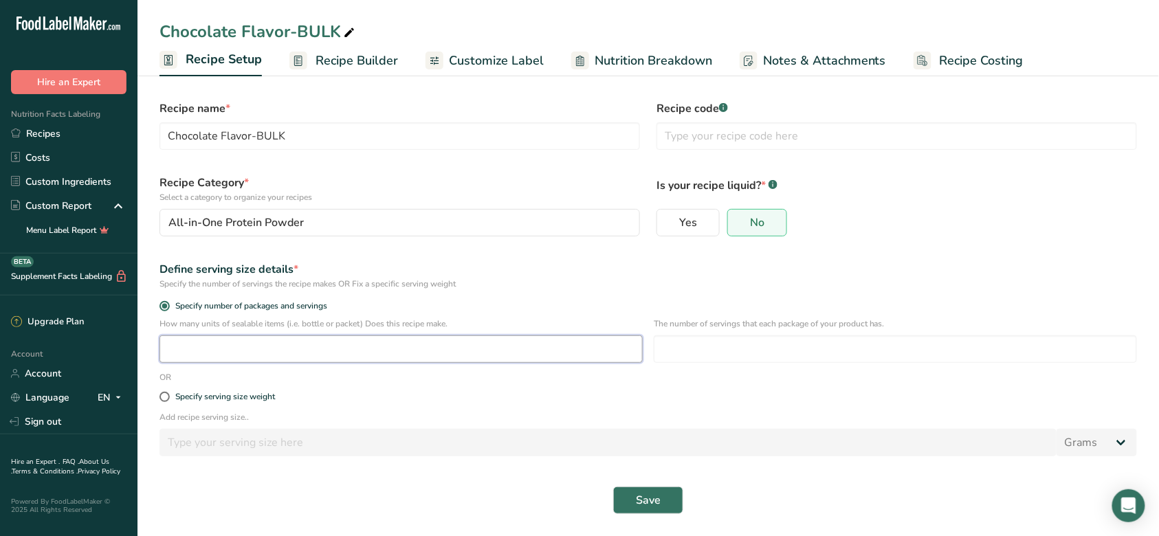
click at [294, 342] on input "number" at bounding box center [401, 350] width 483 height 28
click at [452, 49] on link "Customize Label" at bounding box center [485, 60] width 118 height 31
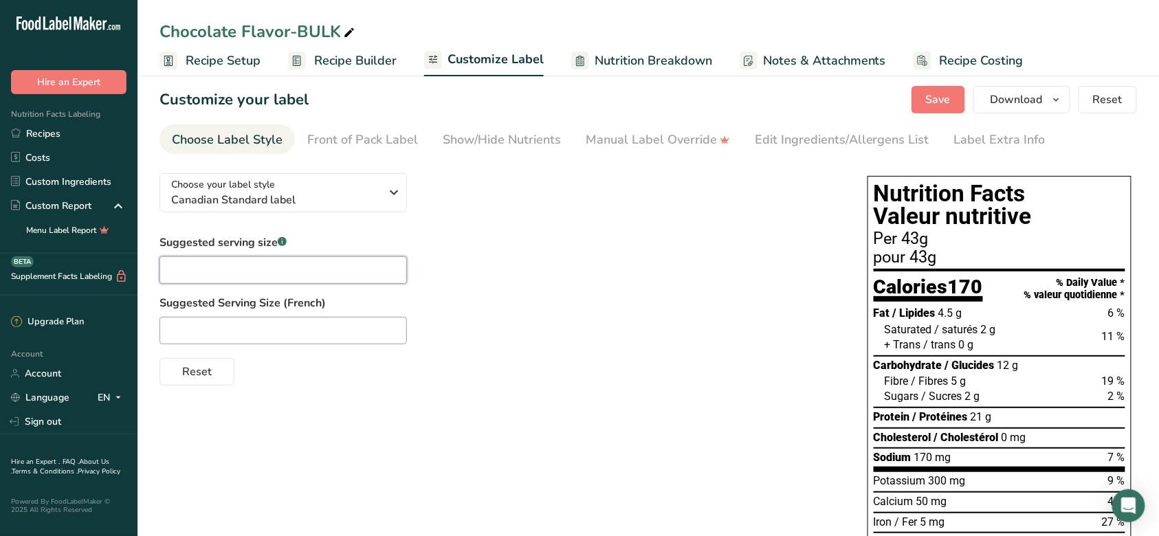
click at [364, 262] on input "text" at bounding box center [284, 270] width 248 height 28
type input "2"
click at [778, 296] on label "Suggested Serving Size (French)" at bounding box center [500, 303] width 681 height 17
drag, startPoint x: 259, startPoint y: 272, endPoint x: 160, endPoint y: 274, distance: 99.7
click at [160, 274] on input "1 Serving" at bounding box center [284, 270] width 248 height 28
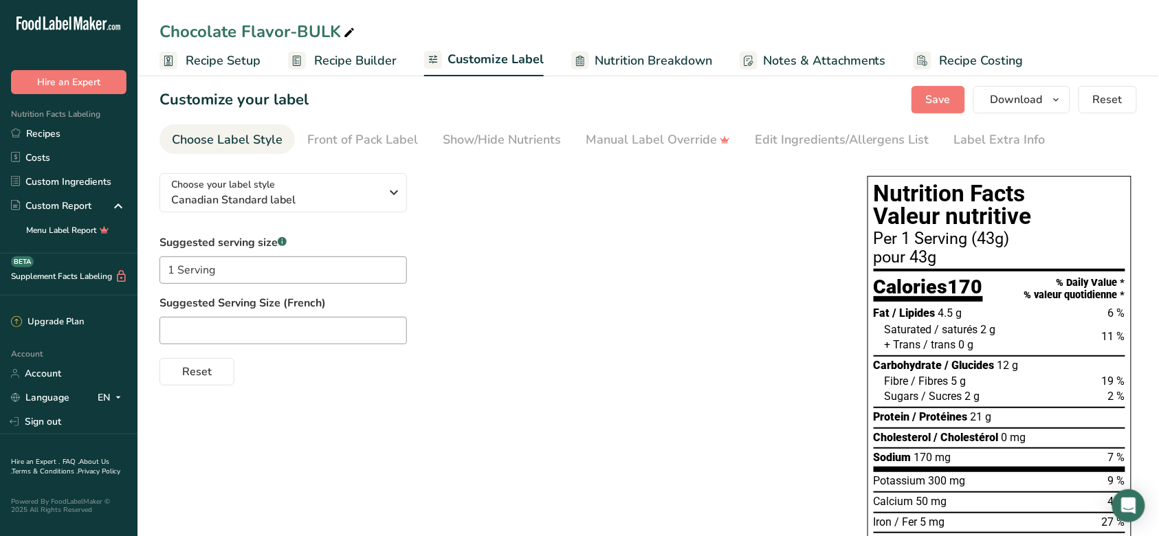
click at [466, 284] on div "Suggested serving size .a-a{fill:#347362;}.b-a{fill:#fff;} 1 Serving Suggested …" at bounding box center [500, 309] width 681 height 151
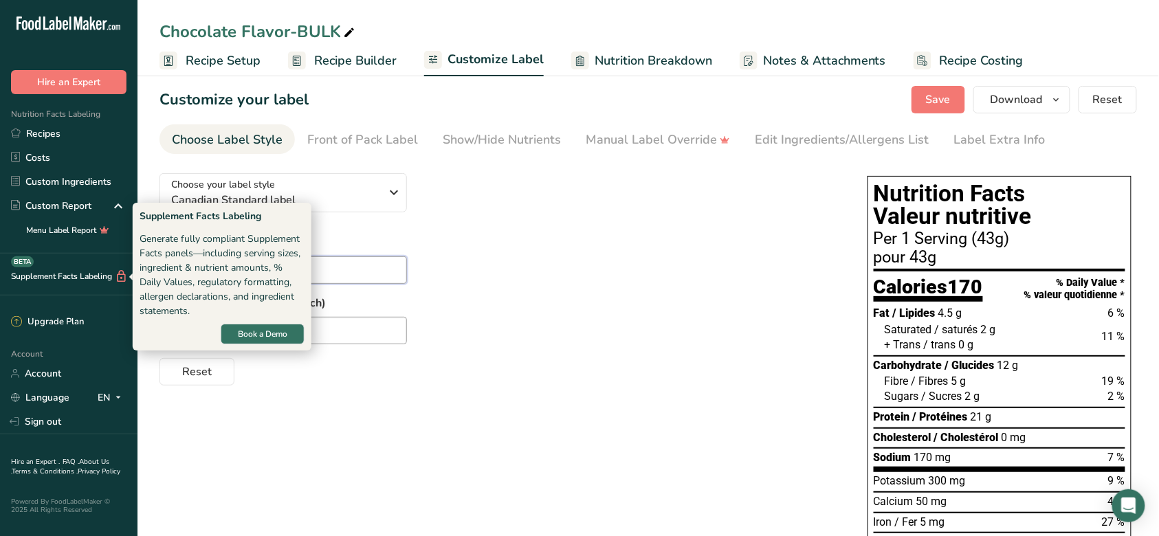
drag, startPoint x: 349, startPoint y: 282, endPoint x: 107, endPoint y: 272, distance: 242.2
click at [107, 272] on div ".a-20{fill:#fff;} Hire an Expert Nutrition Facts Labeling Recipes Costs Custom …" at bounding box center [579, 470] width 1159 height 956
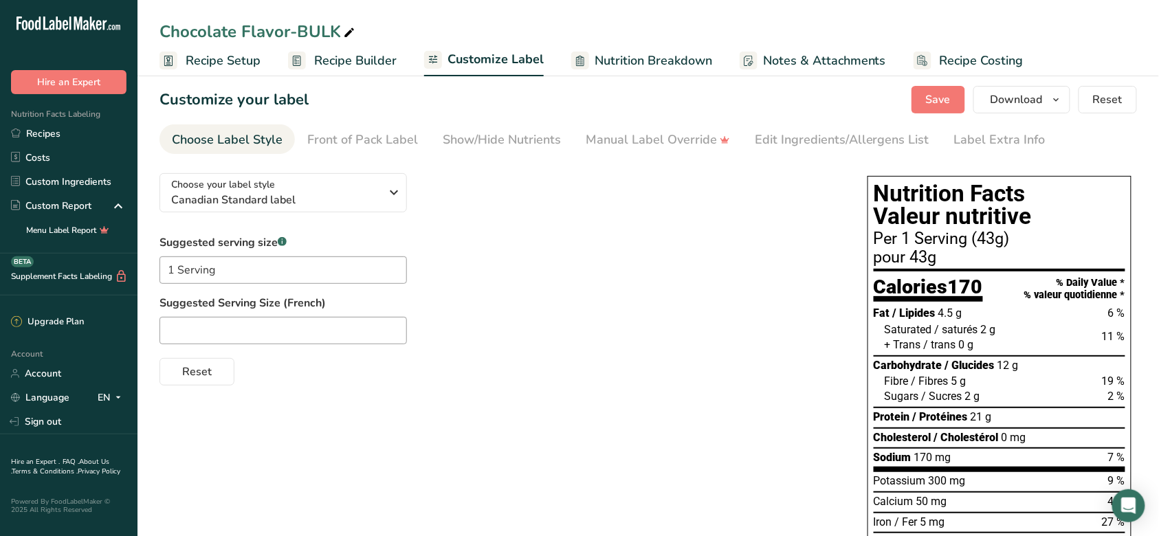
click at [498, 276] on div "Suggested serving size .a-a{fill:#347362;}.b-a{fill:#fff;} 1 Serving Suggested …" at bounding box center [500, 309] width 681 height 151
drag, startPoint x: 173, startPoint y: 270, endPoint x: 165, endPoint y: 268, distance: 8.4
click at [165, 268] on input "1 Serving" at bounding box center [284, 270] width 248 height 28
drag, startPoint x: 209, startPoint y: 278, endPoint x: 179, endPoint y: 279, distance: 30.3
click at [179, 279] on input "2 Serving" at bounding box center [284, 270] width 248 height 28
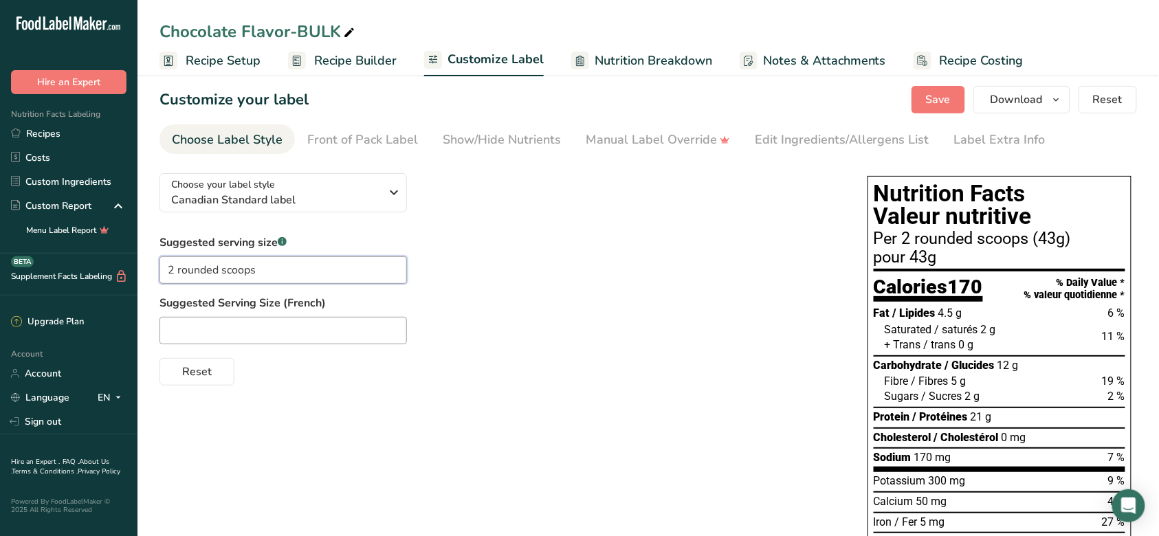
type input "2 rounded scoops"
click at [575, 285] on div "Suggested serving size .a-a{fill:#347362;}.b-a{fill:#fff;} 2 rounded scoops Sug…" at bounding box center [500, 309] width 681 height 151
drag, startPoint x: 314, startPoint y: 275, endPoint x: 162, endPoint y: 268, distance: 151.4
click at [162, 268] on input "2 rounded scoops" at bounding box center [284, 270] width 248 height 28
click at [314, 331] on input "text" at bounding box center [284, 331] width 248 height 28
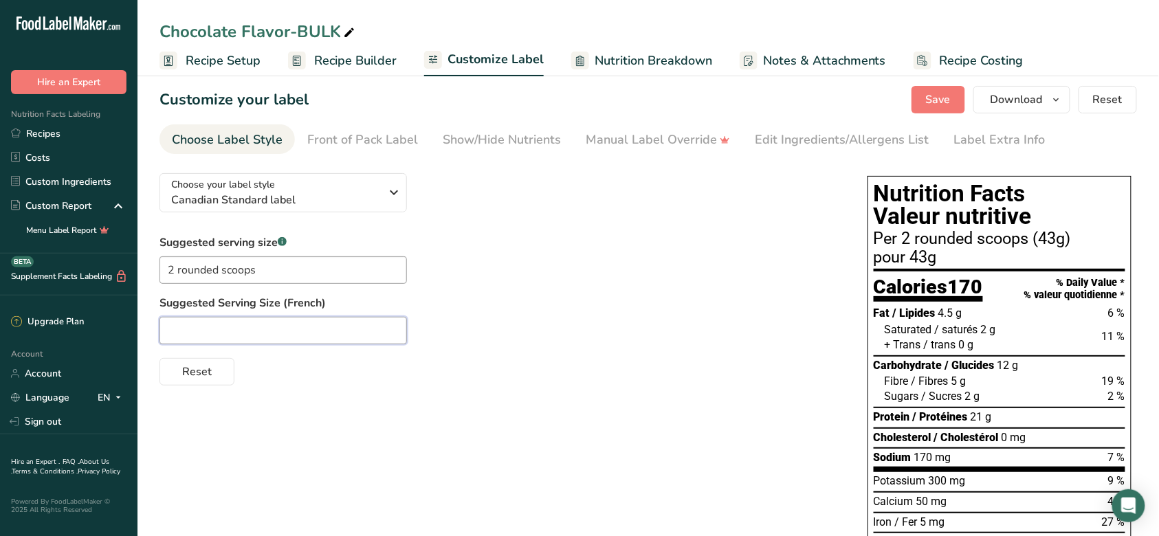
paste input "bombée"
click at [168, 333] on input "bombée" at bounding box center [284, 331] width 248 height 28
type input "2 mesure bombée"
click at [551, 345] on div "Suggested serving size .a-a{fill:#347362;}.b-a{fill:#fff;} 2 rounded scoops Sug…" at bounding box center [500, 309] width 681 height 151
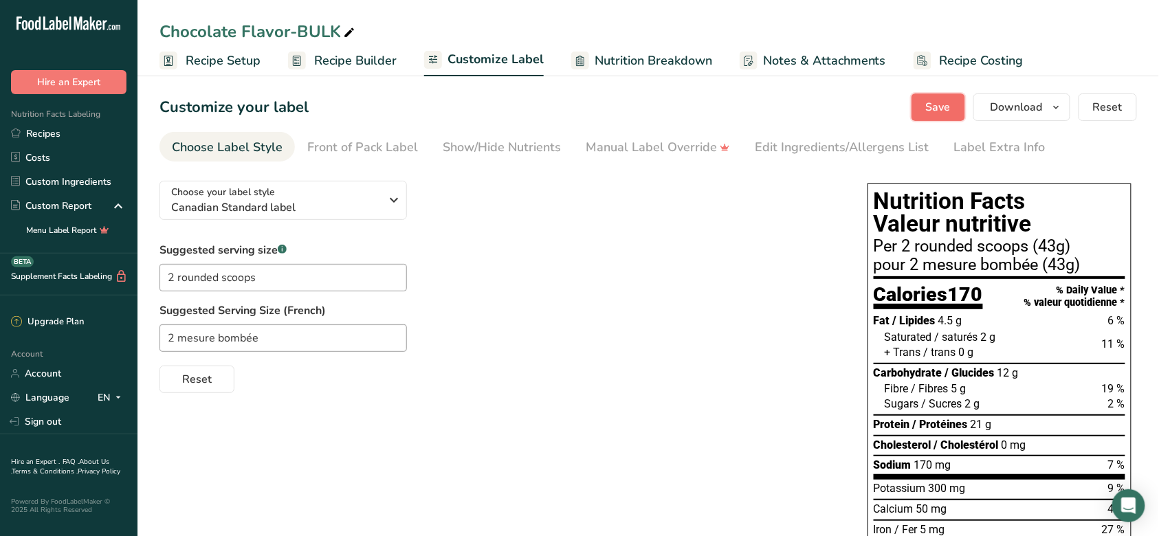
click at [936, 100] on span "Save" at bounding box center [938, 107] width 25 height 17
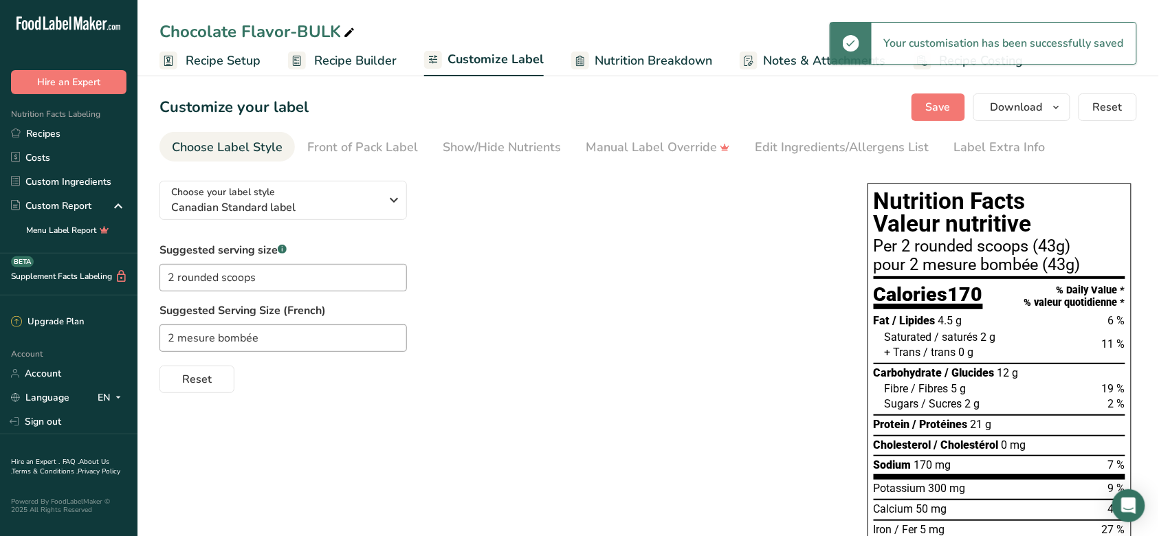
click at [359, 65] on span "Recipe Builder" at bounding box center [355, 61] width 83 height 19
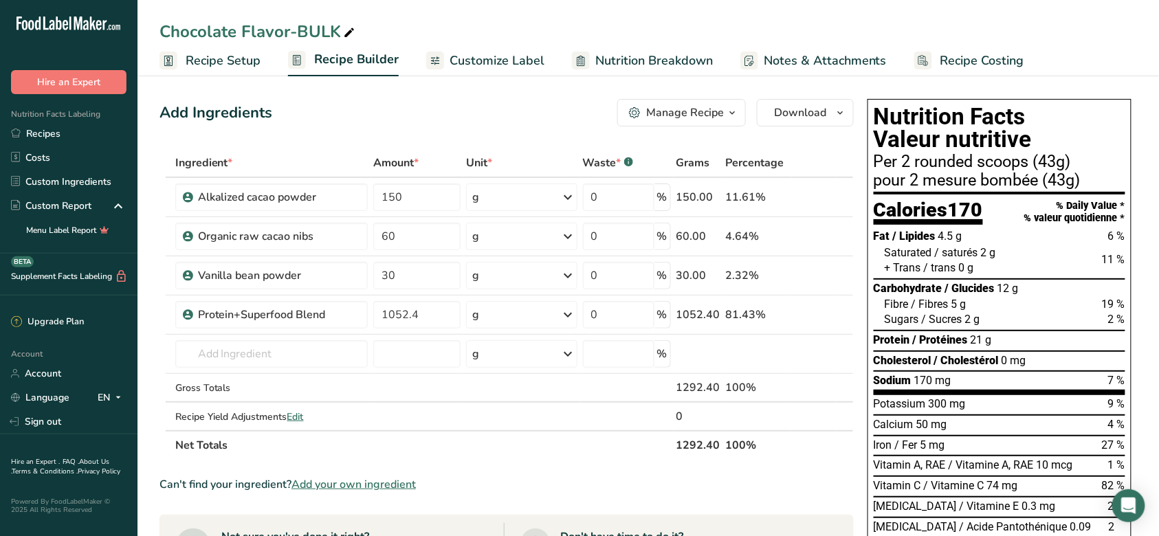
click at [523, 66] on span "Customize Label" at bounding box center [497, 61] width 95 height 19
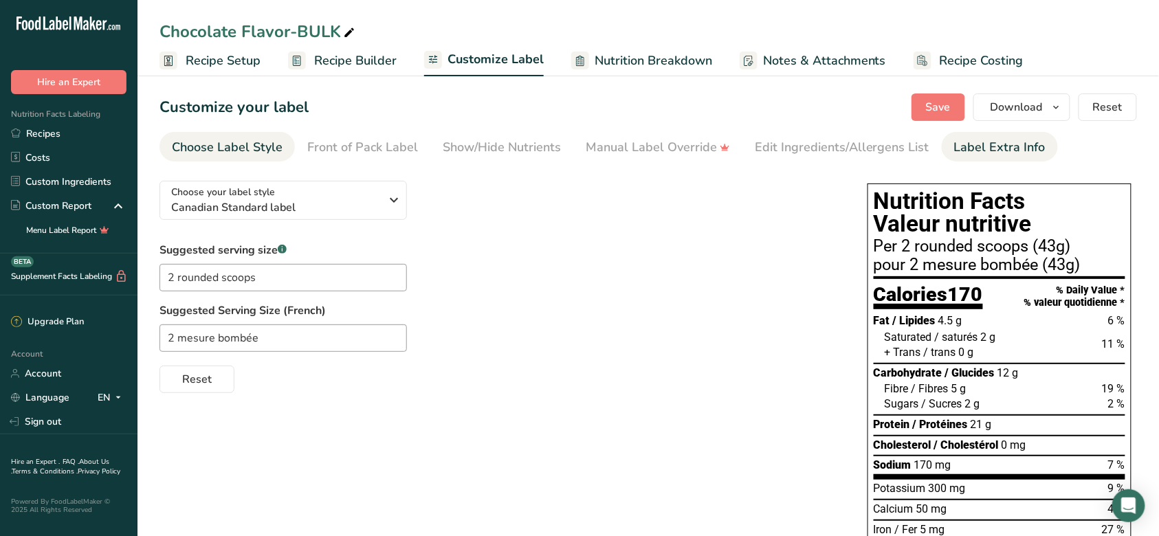
click at [968, 146] on div "Label Extra Info" at bounding box center [999, 147] width 91 height 19
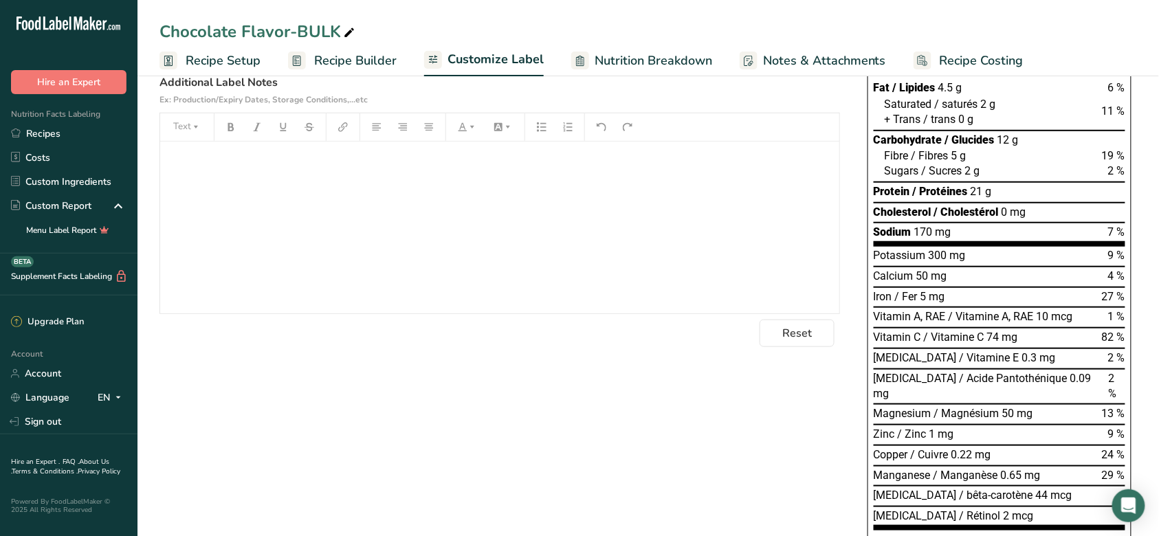
scroll to position [183, 0]
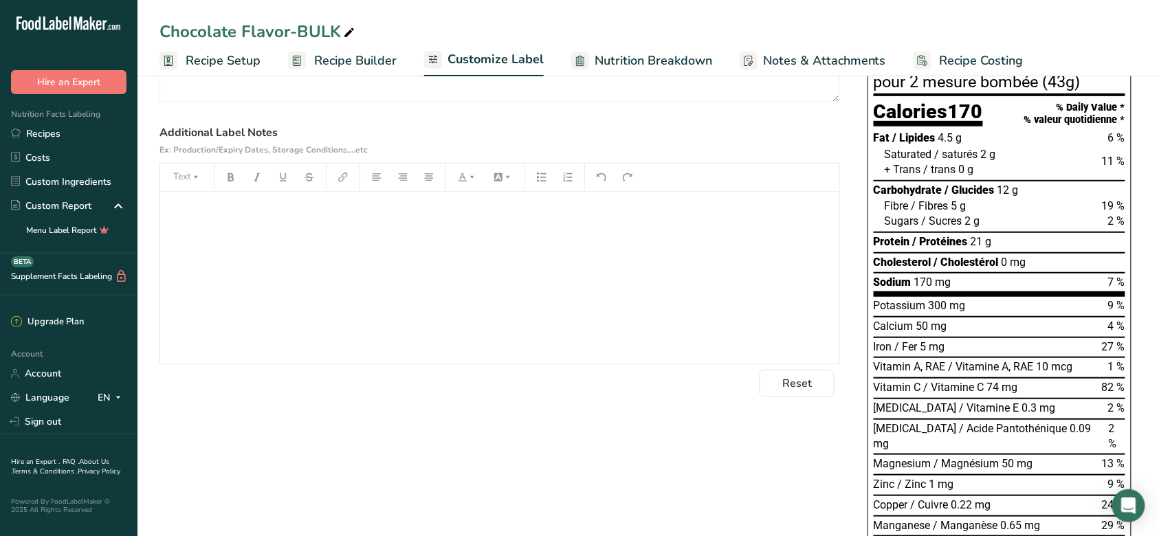
click at [427, 263] on div "﻿" at bounding box center [499, 278] width 679 height 172
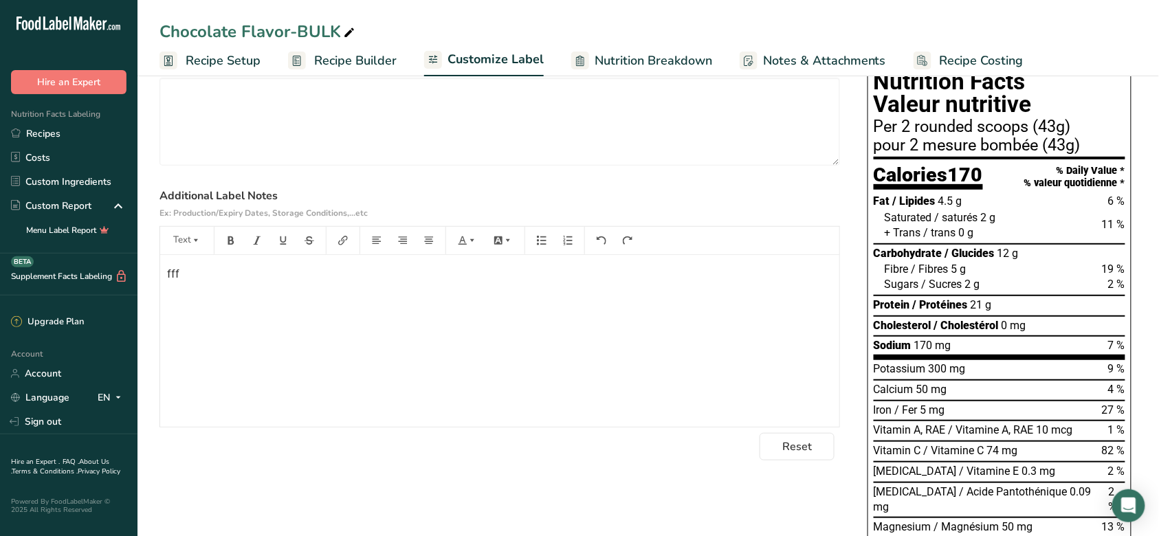
scroll to position [275, 0]
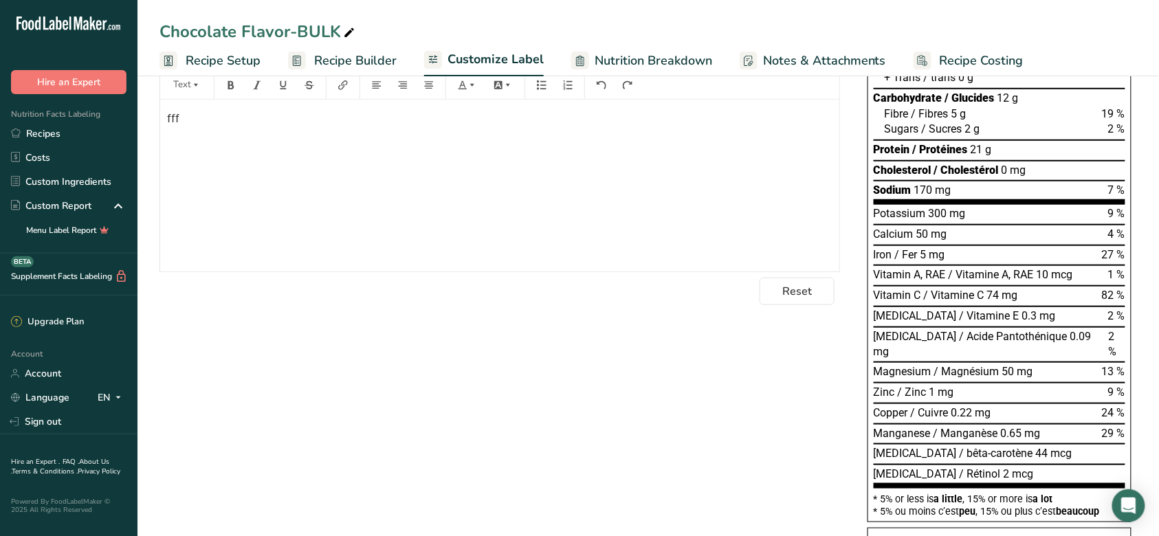
click at [509, 377] on div "Choose your label style Canadian Standard label USA (FDA) Standard FDA label Ta…" at bounding box center [649, 277] width 978 height 764
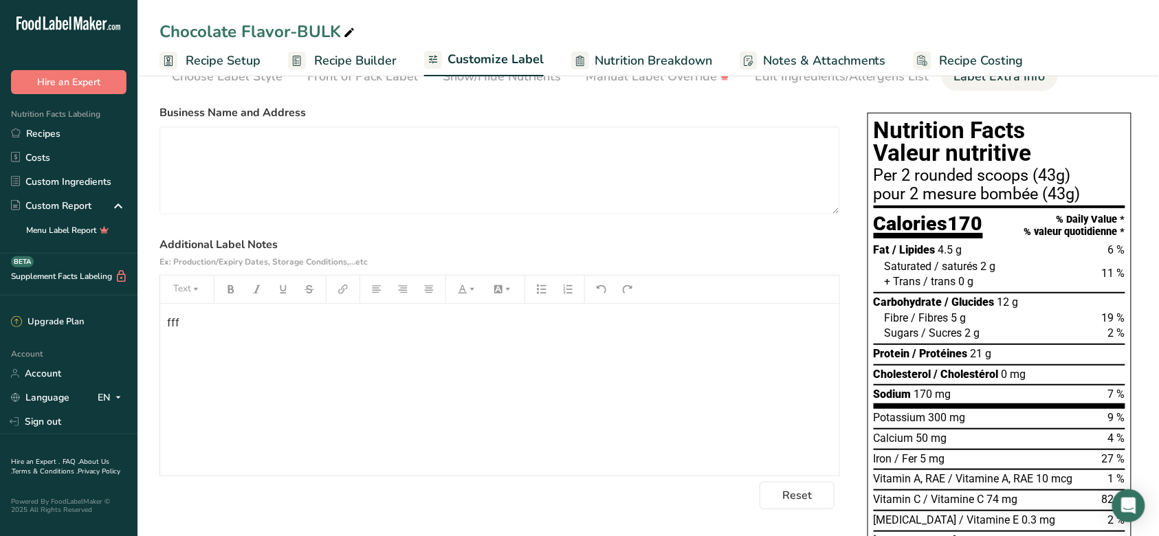
scroll to position [50, 0]
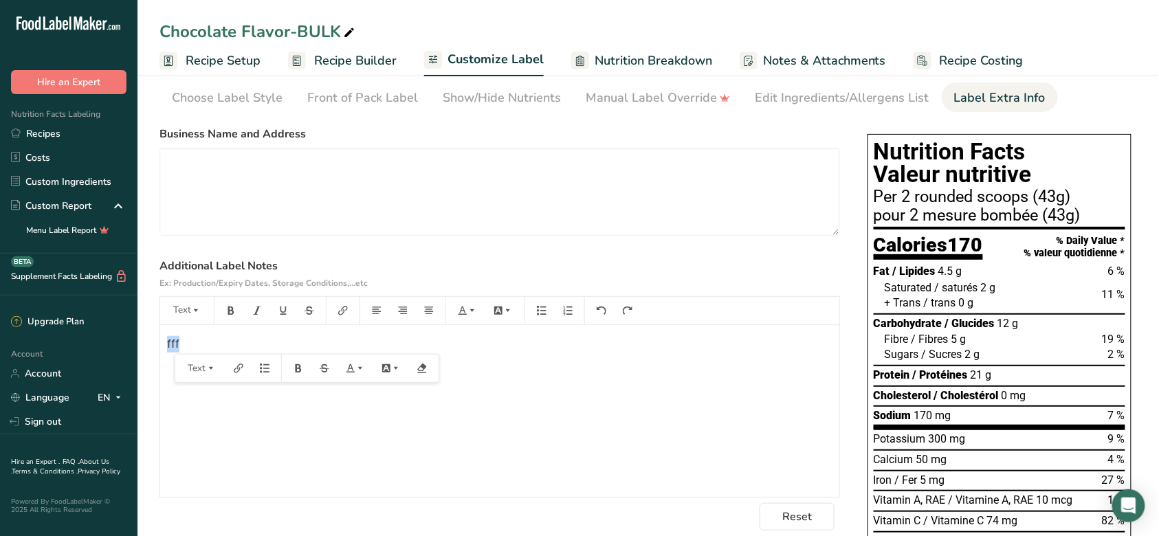
drag, startPoint x: 440, startPoint y: 351, endPoint x: 161, endPoint y: 344, distance: 279.2
click at [161, 344] on div "fff" at bounding box center [499, 411] width 679 height 172
click at [347, 103] on div "Front of Pack Label" at bounding box center [362, 98] width 111 height 19
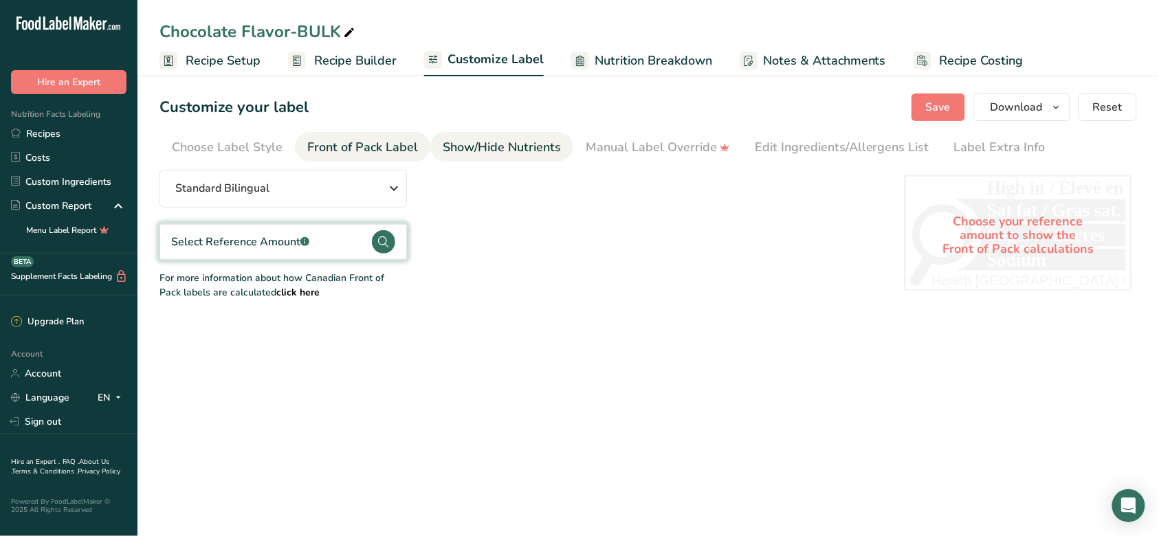
click at [506, 146] on div "Show/Hide Nutrients" at bounding box center [502, 147] width 118 height 19
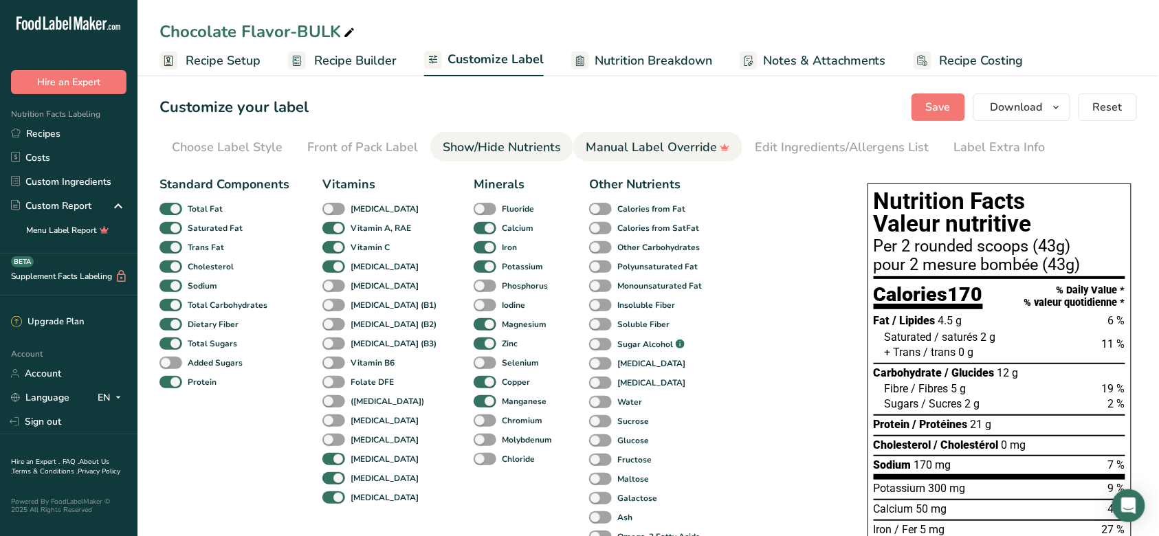
click at [600, 149] on div "Manual Label Override" at bounding box center [658, 147] width 144 height 19
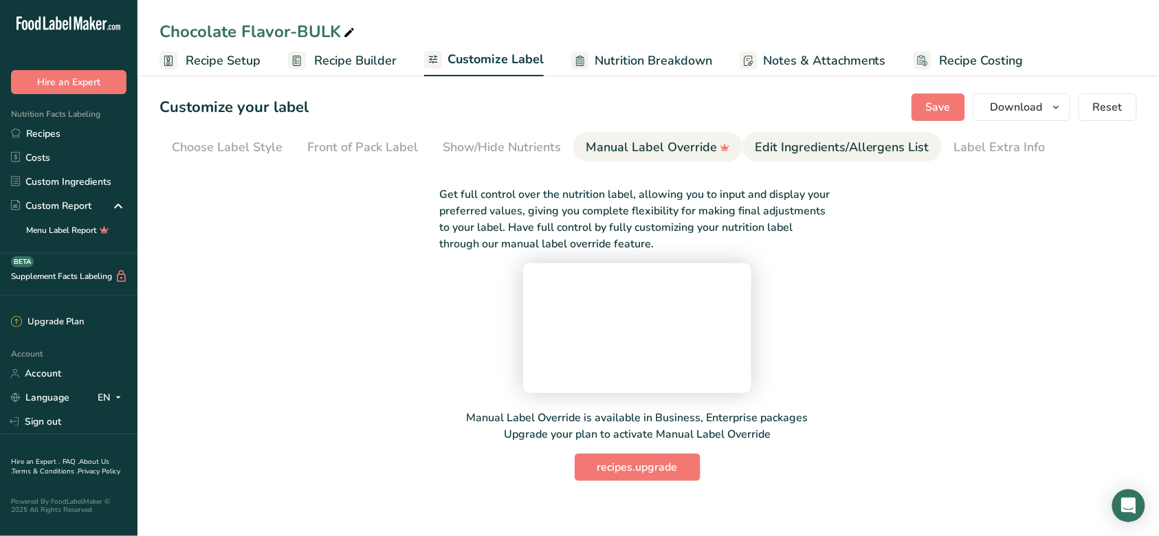
click at [767, 149] on div "Edit Ingredients/Allergens List" at bounding box center [842, 147] width 175 height 19
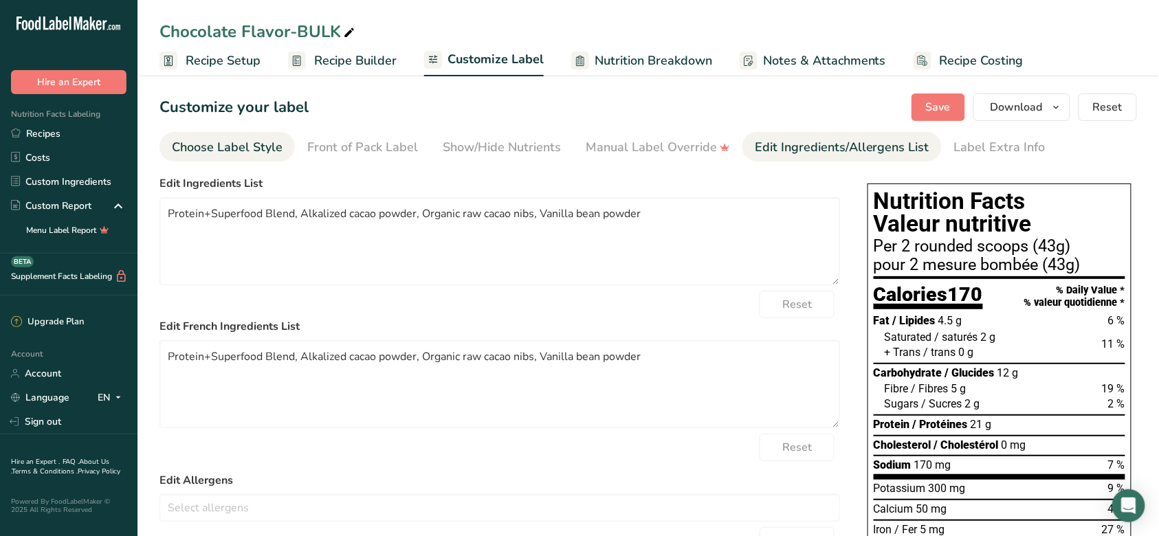
click at [248, 150] on div "Choose Label Style" at bounding box center [227, 147] width 111 height 19
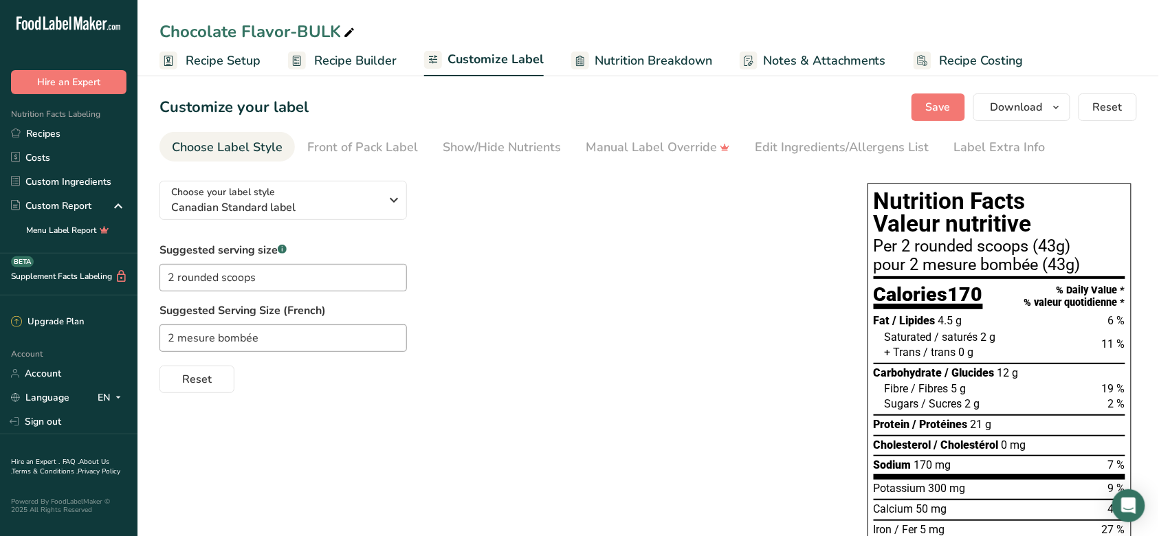
click at [499, 228] on div "Choose your label style Canadian Standard label USA (FDA) Standard FDA label Ta…" at bounding box center [500, 281] width 681 height 223
click at [344, 201] on span "Canadian Standard label" at bounding box center [276, 207] width 210 height 17
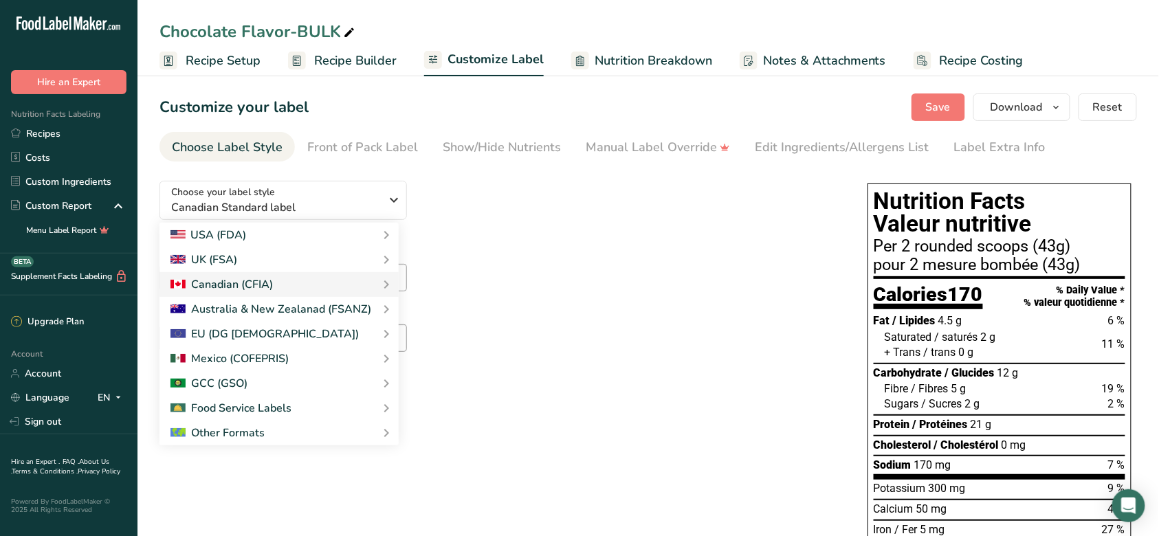
click at [625, 263] on div "Suggested serving size .a-a{fill:#347362;}.b-a{fill:#fff;} 2 rounded scoops Sug…" at bounding box center [500, 317] width 681 height 151
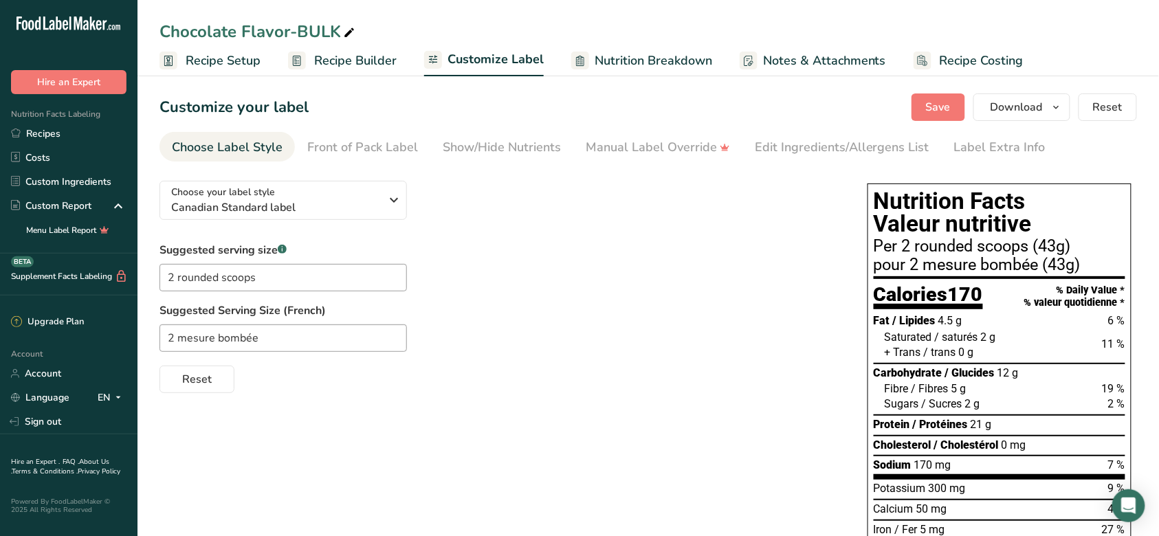
click at [215, 67] on span "Recipe Setup" at bounding box center [223, 61] width 75 height 19
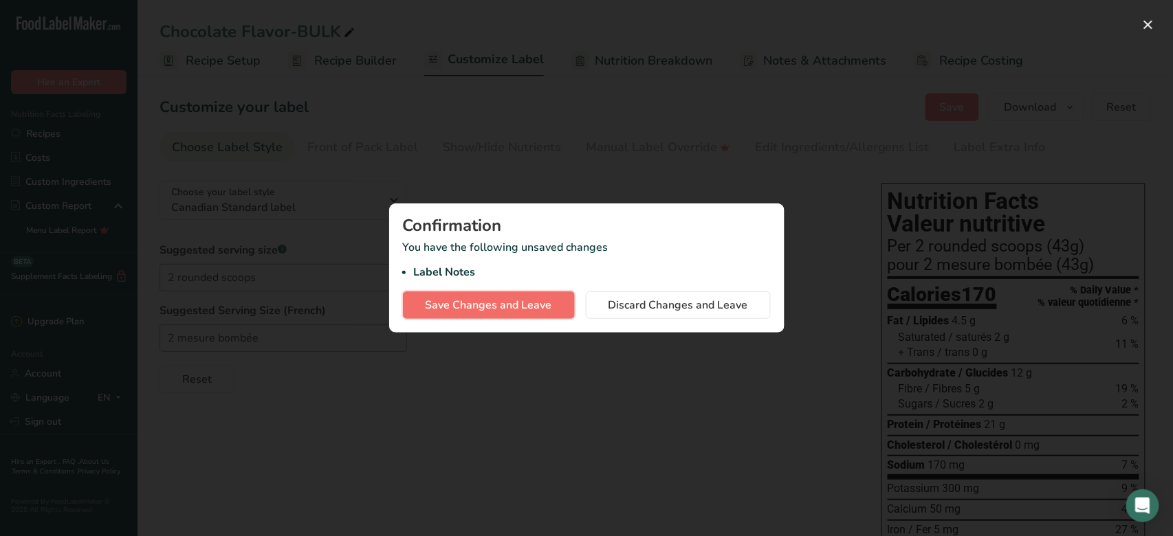
click at [515, 311] on span "Save Changes and Leave" at bounding box center [489, 305] width 127 height 17
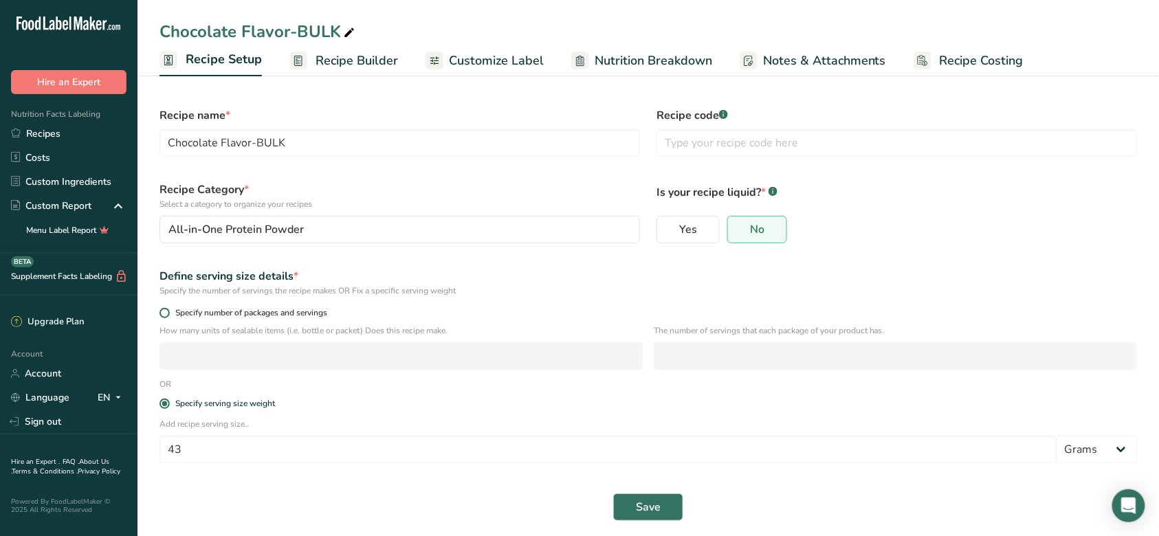
click at [320, 313] on span "Specify number of packages and servings" at bounding box center [248, 313] width 157 height 10
click at [168, 313] on input "Specify number of packages and servings" at bounding box center [164, 313] width 9 height 9
radio input "true"
radio input "false"
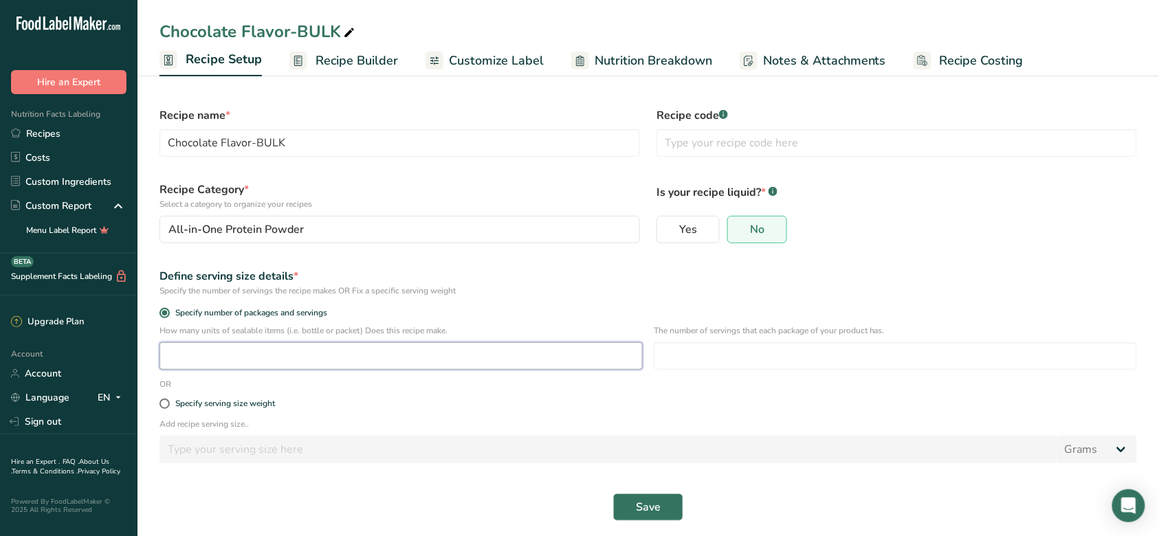
click at [326, 351] on input "number" at bounding box center [401, 356] width 483 height 28
type input "1"
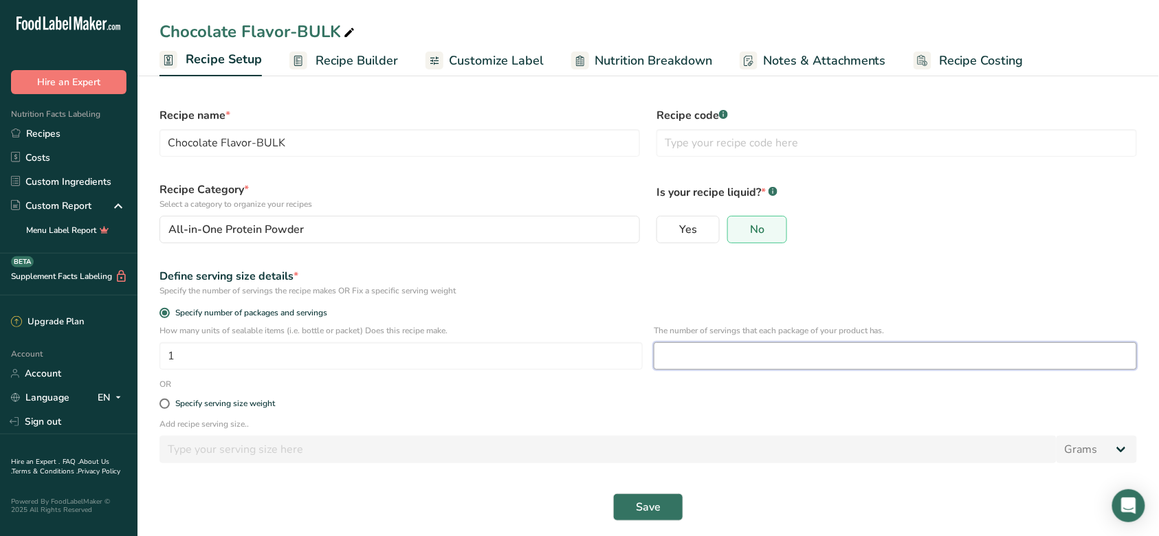
click at [766, 357] on input "number" at bounding box center [895, 356] width 483 height 28
type input "30"
click at [789, 398] on div "Specify serving size weight" at bounding box center [648, 405] width 994 height 28
click at [661, 500] on button "Save" at bounding box center [648, 508] width 70 height 28
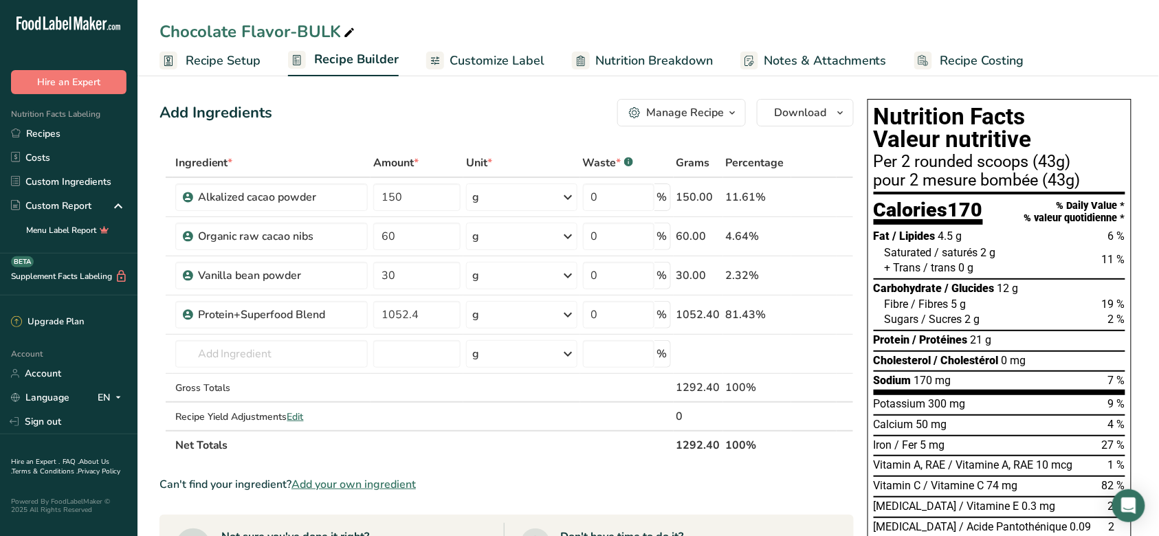
click at [509, 58] on span "Customize Label" at bounding box center [497, 61] width 95 height 19
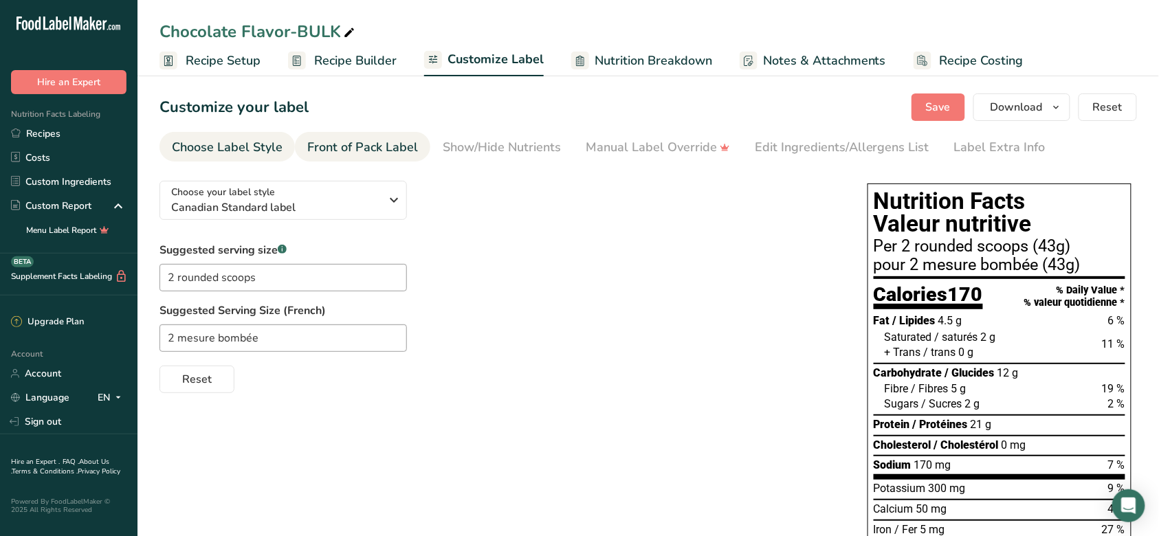
click at [410, 157] on link "Front of Pack Label" at bounding box center [362, 147] width 111 height 31
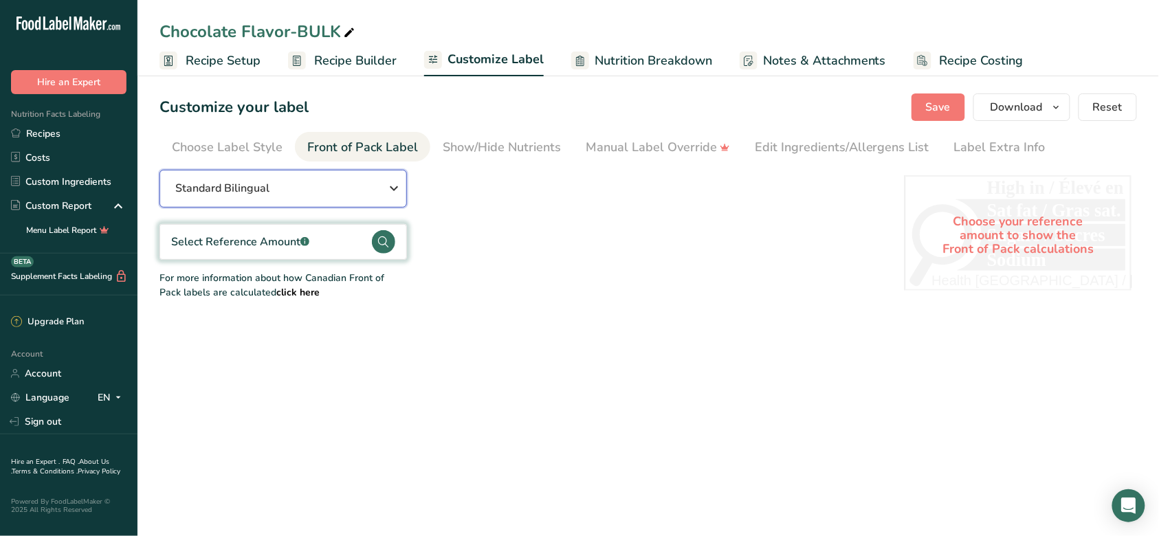
click at [333, 186] on div "Standard Bilingual" at bounding box center [282, 188] width 215 height 17
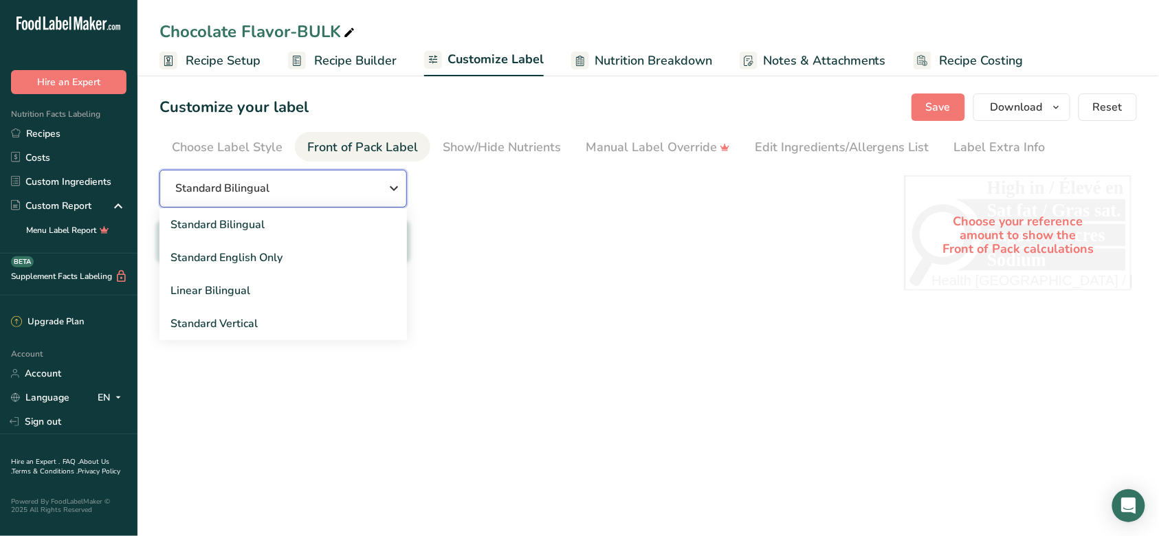
click at [333, 186] on div "Standard Bilingual" at bounding box center [282, 188] width 215 height 17
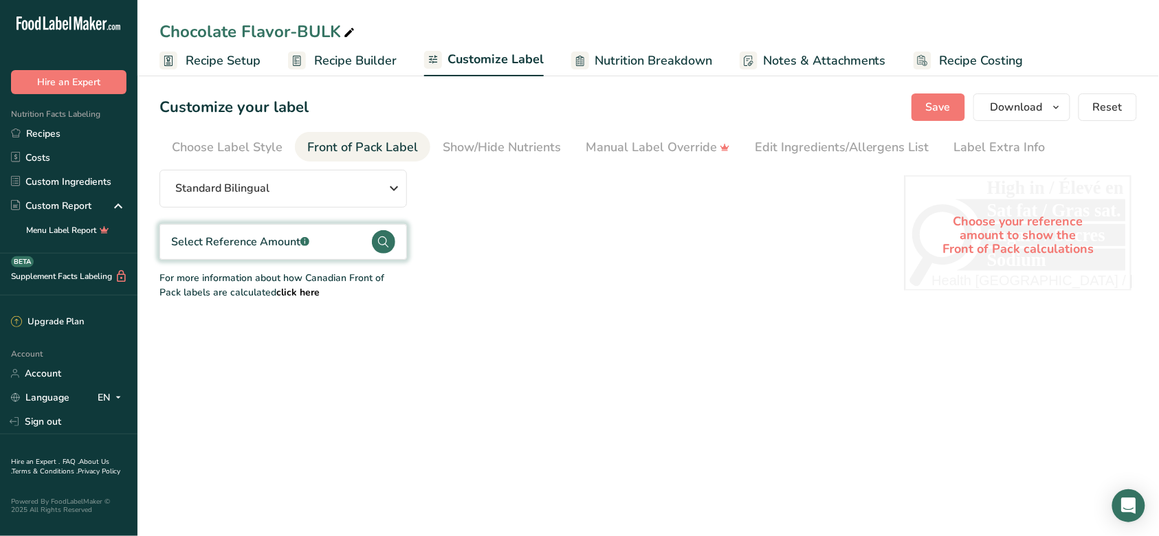
click at [356, 250] on div "Select Reference Amount .a-a{fill:#347362;}.b-a{fill:#fff;}" at bounding box center [284, 242] width 248 height 36
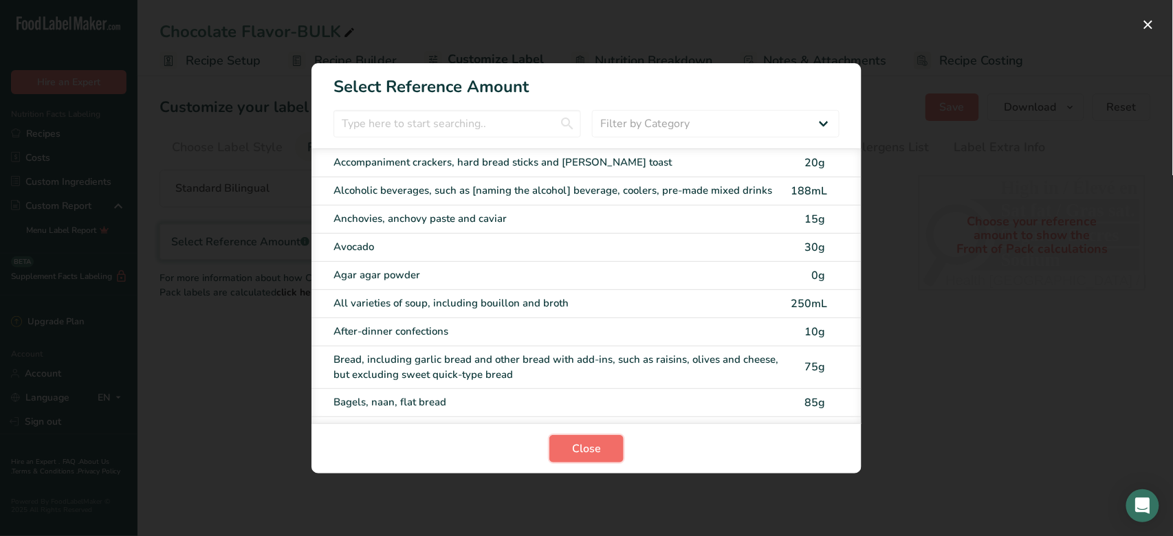
click at [577, 454] on span "Close" at bounding box center [586, 449] width 29 height 17
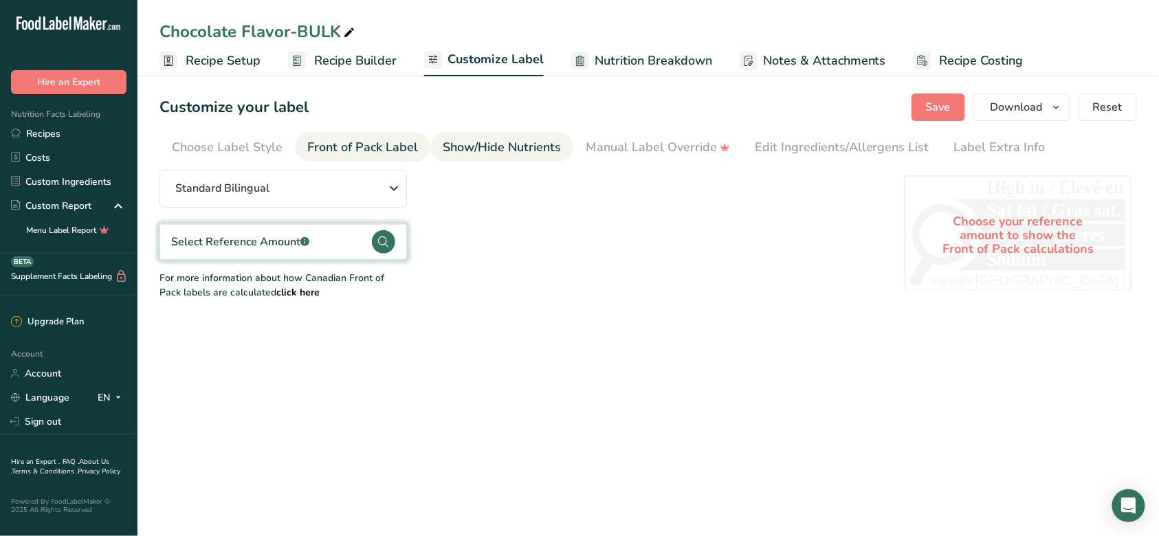
click at [505, 149] on div "Show/Hide Nutrients" at bounding box center [502, 147] width 118 height 19
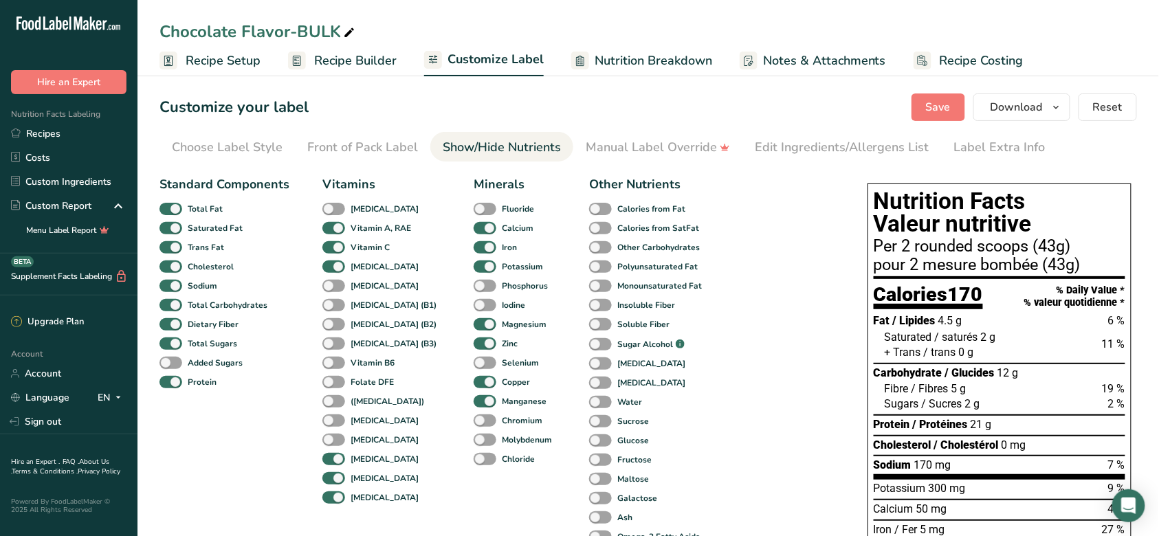
click at [635, 62] on span "Nutrition Breakdown" at bounding box center [654, 61] width 118 height 19
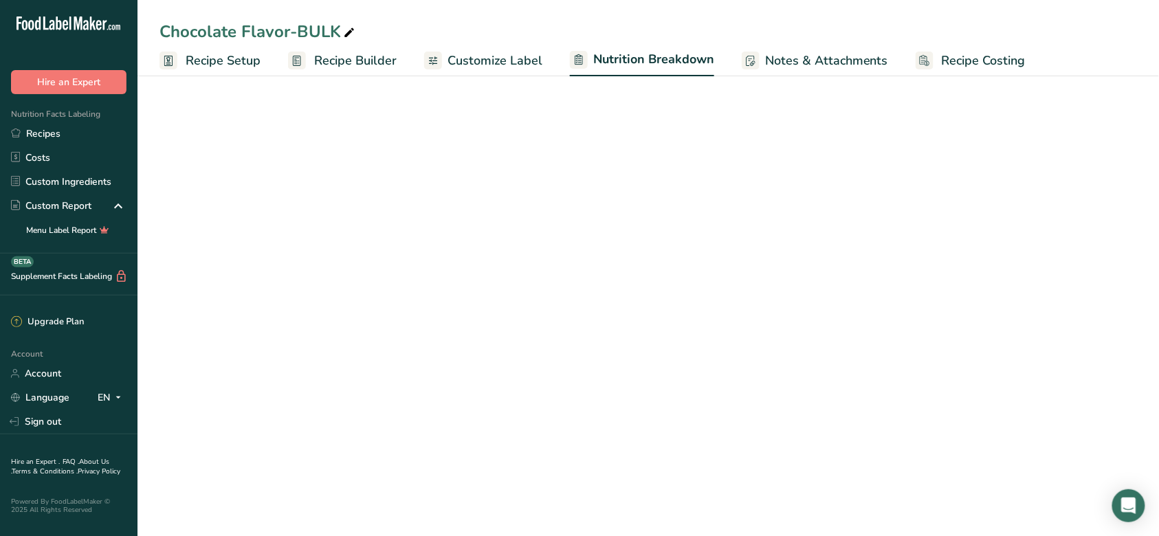
select select "Calories"
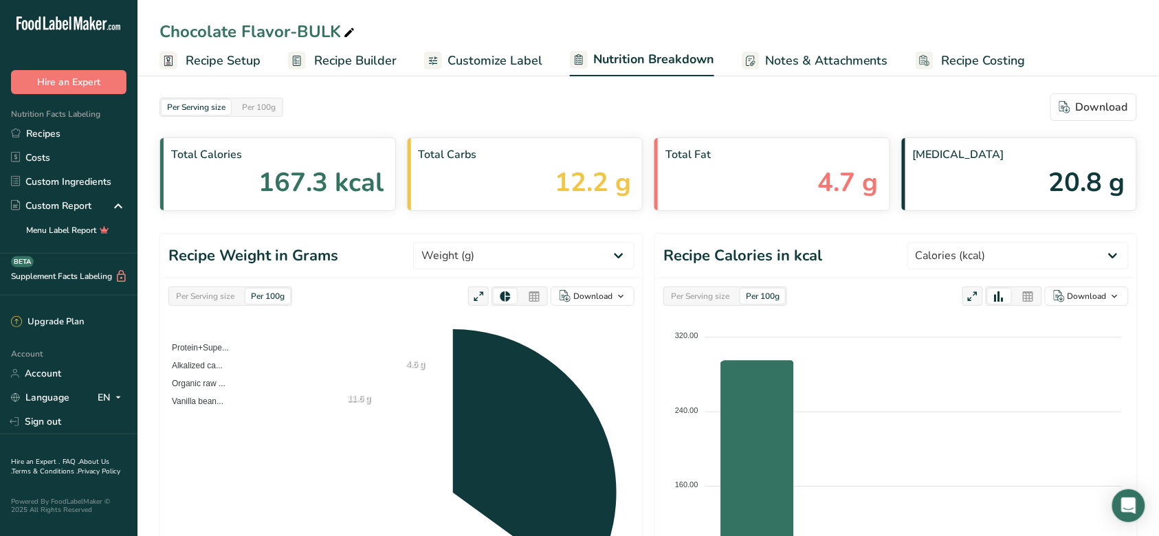
click at [765, 58] on span "Notes & Attachments" at bounding box center [826, 61] width 123 height 19
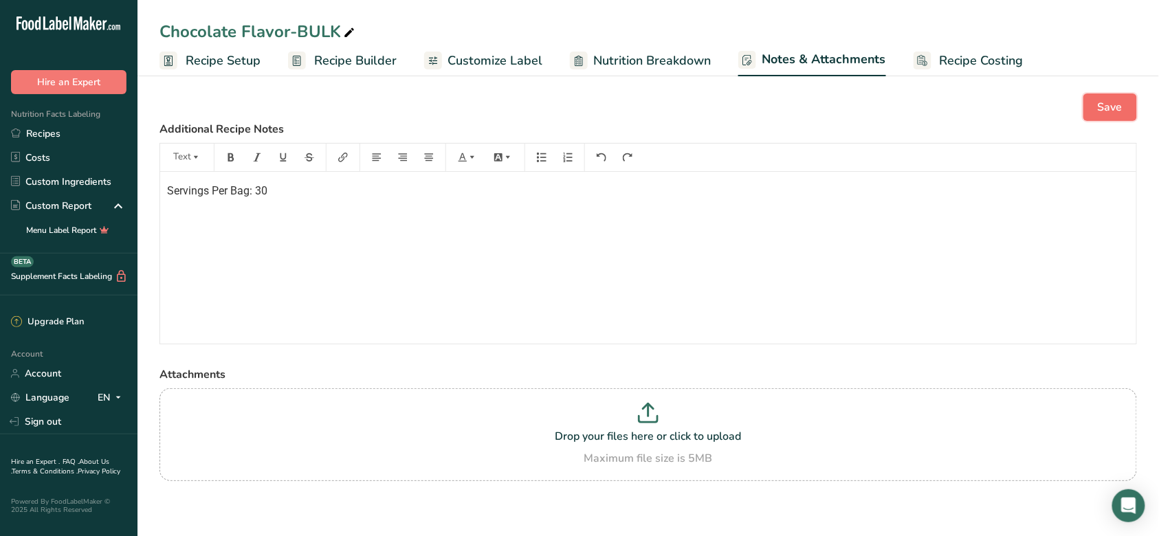
click at [1118, 107] on span "Save" at bounding box center [1110, 107] width 25 height 17
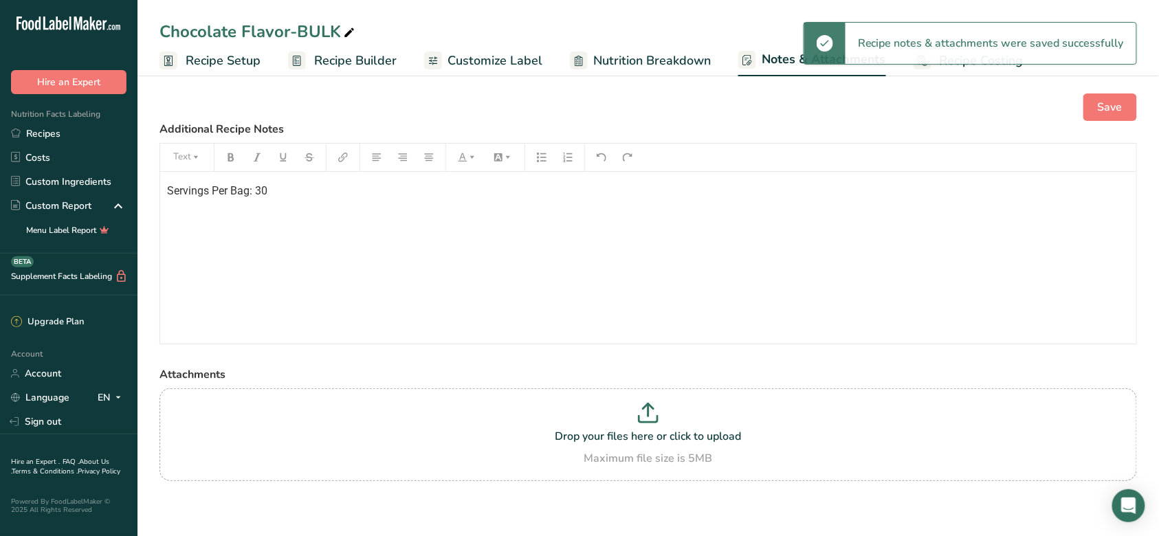
click at [527, 105] on div "Save" at bounding box center [649, 108] width 978 height 28
click at [512, 67] on span "Customize Label" at bounding box center [495, 61] width 95 height 19
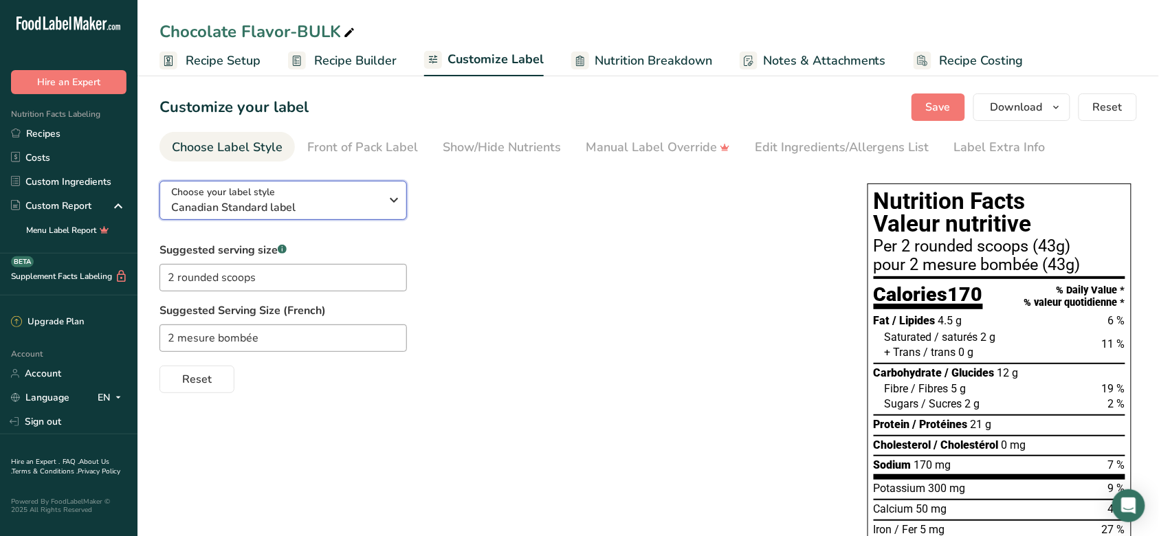
click at [404, 208] on button "Choose your label style Canadian Standard label" at bounding box center [284, 200] width 248 height 39
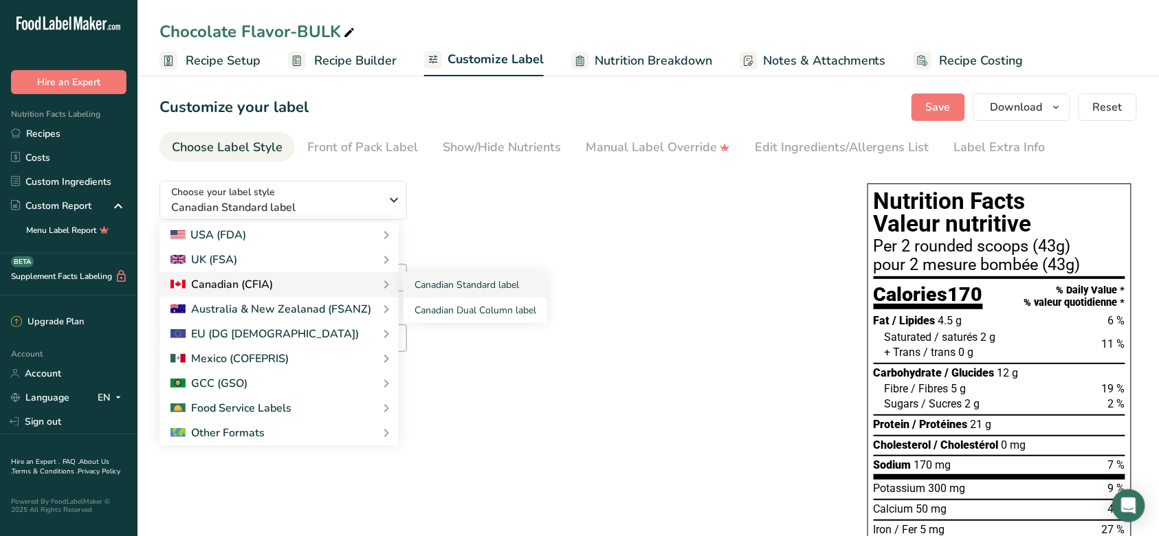
click at [382, 283] on icon at bounding box center [386, 284] width 17 height 25
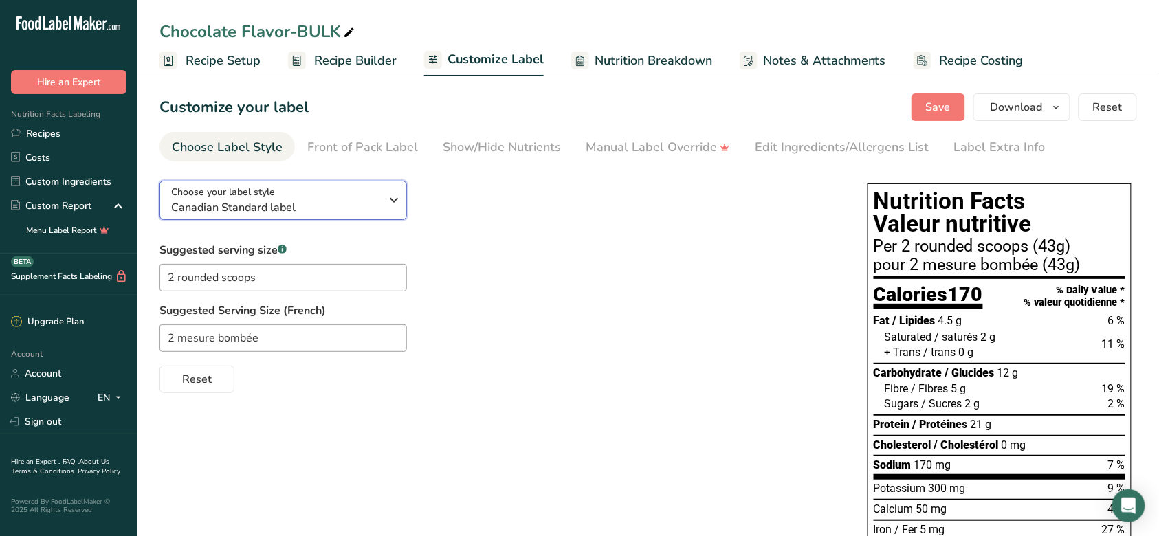
click at [386, 207] on icon "button" at bounding box center [394, 200] width 17 height 25
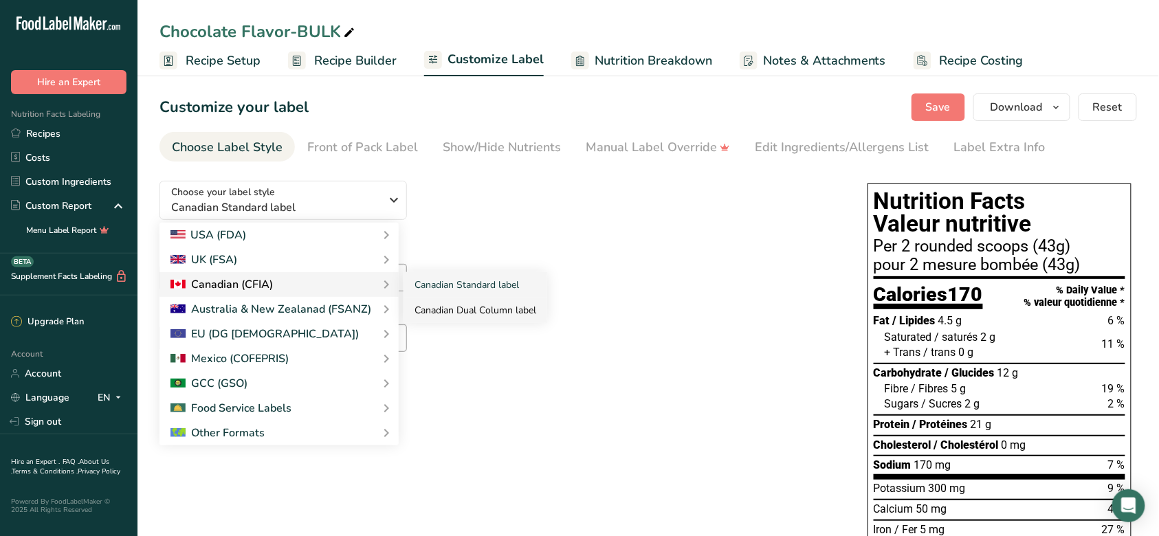
click at [476, 305] on link "Canadian Dual Column label" at bounding box center [476, 310] width 144 height 25
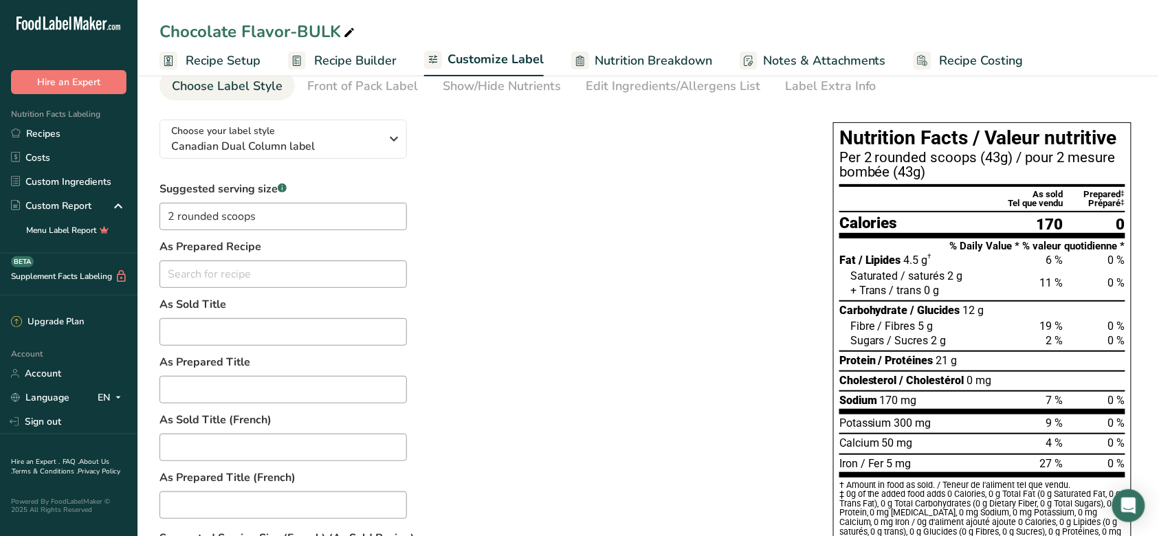
scroll to position [41, 0]
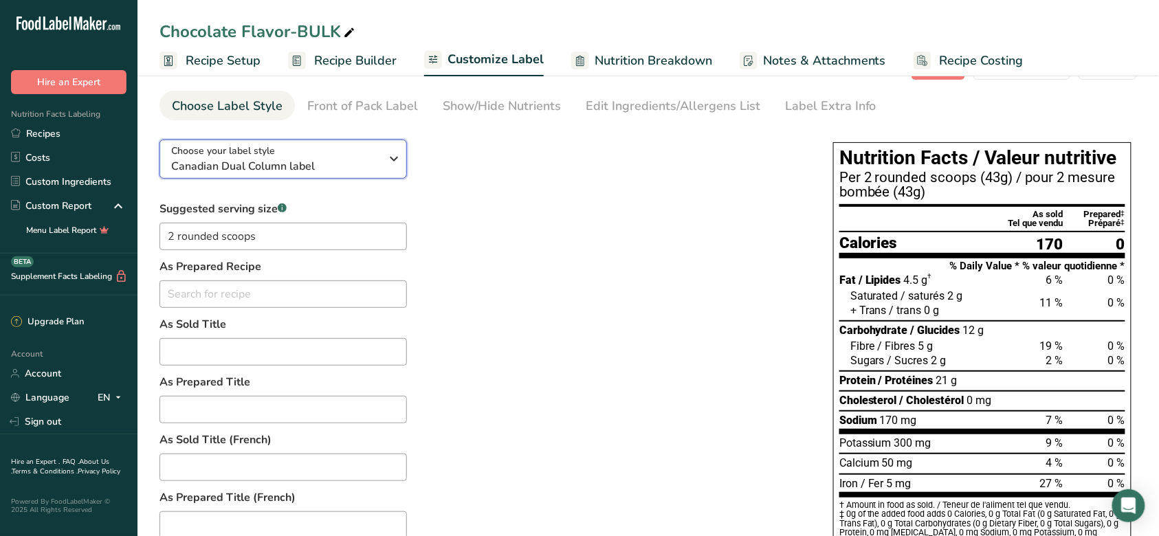
click at [349, 160] on span "Canadian Dual Column label" at bounding box center [276, 166] width 210 height 17
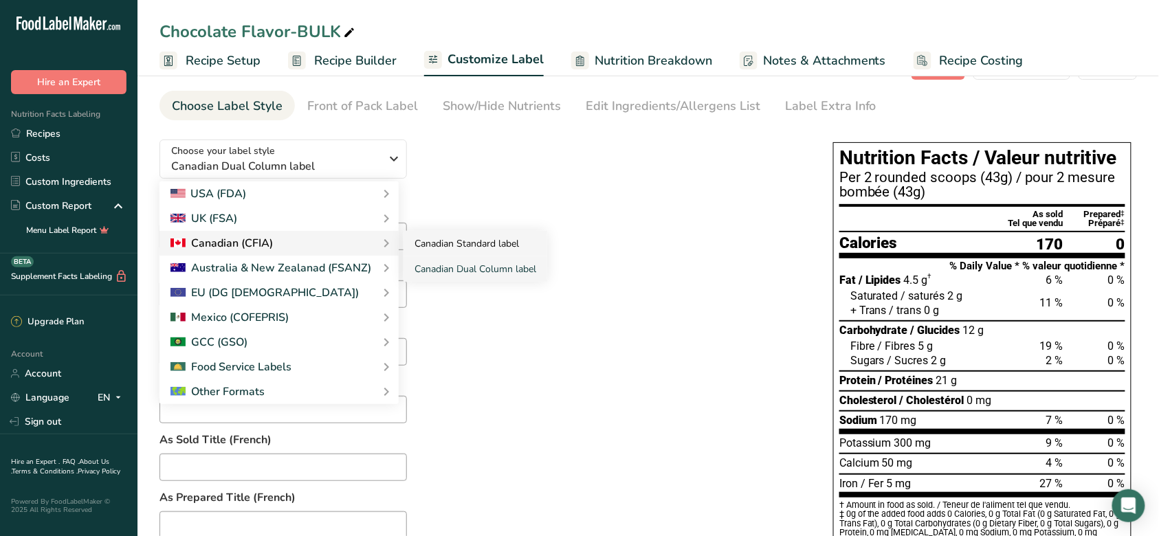
click at [460, 246] on link "Canadian Standard label" at bounding box center [476, 243] width 144 height 25
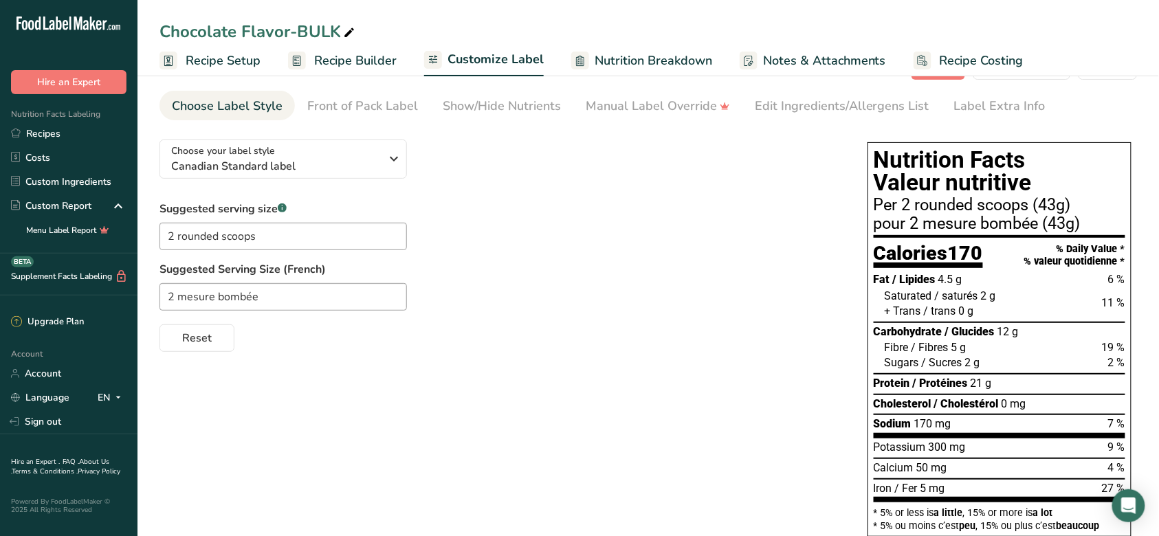
click at [569, 224] on div "Suggested serving size .a-a{fill:#347362;}.b-a{fill:#fff;} 2 rounded scoops Sug…" at bounding box center [500, 276] width 681 height 151
click at [300, 238] on input "2 rounded scoops" at bounding box center [284, 237] width 248 height 28
type input "2 rounded scoops"
click at [661, 61] on span "Nutrition Breakdown" at bounding box center [654, 61] width 118 height 19
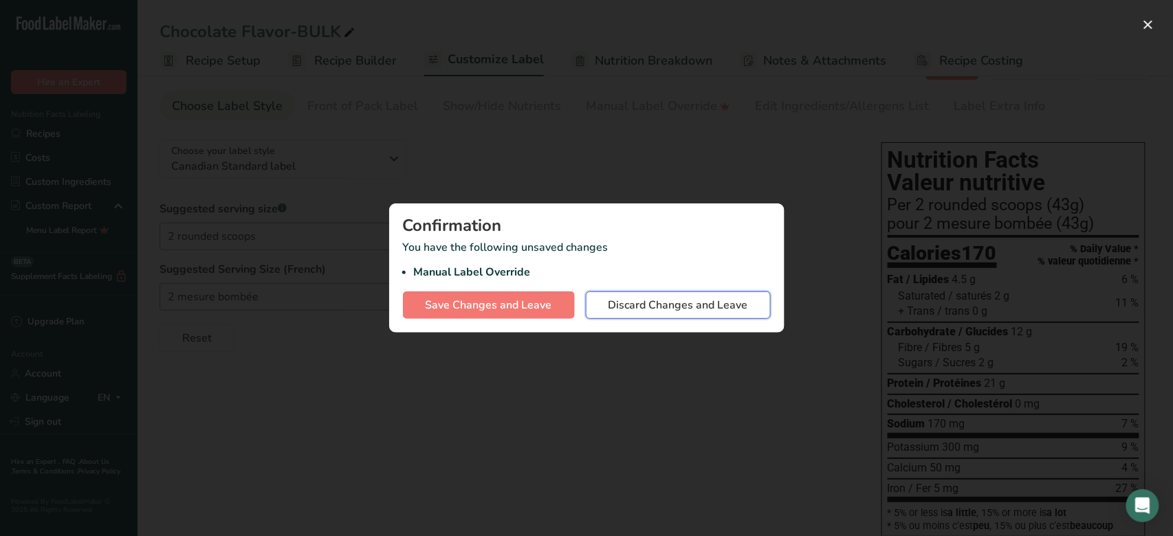
click at [637, 303] on span "Discard Changes and Leave" at bounding box center [678, 305] width 140 height 17
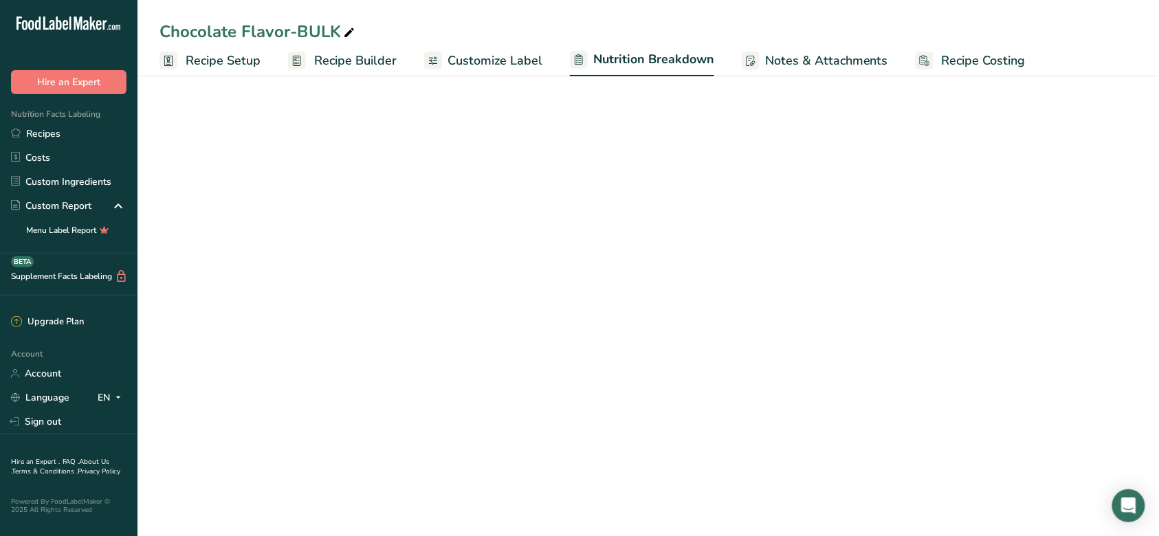
select select "Calories"
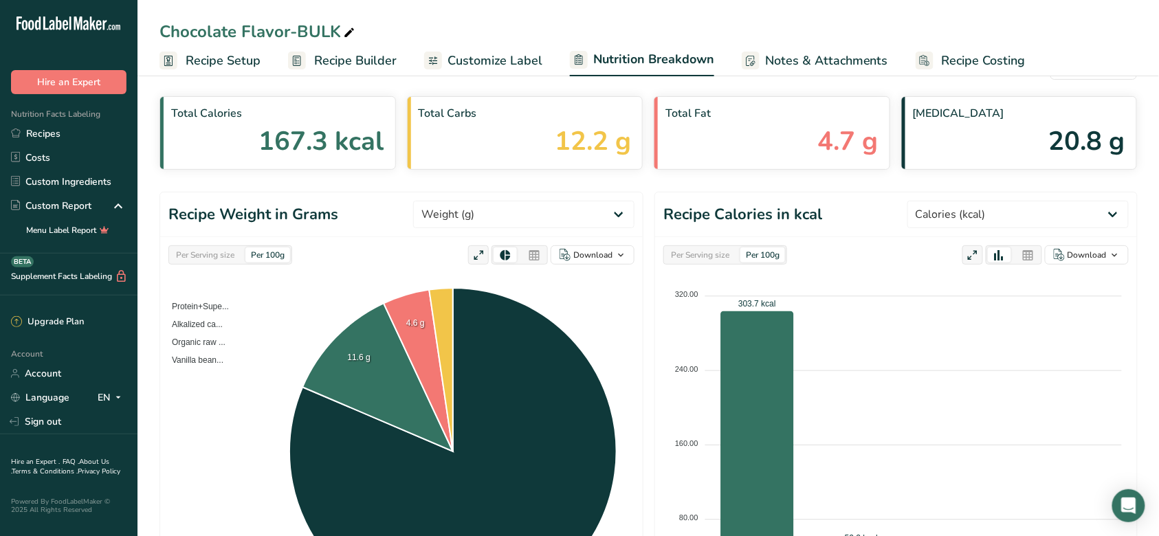
click at [228, 56] on span "Recipe Setup" at bounding box center [223, 61] width 75 height 19
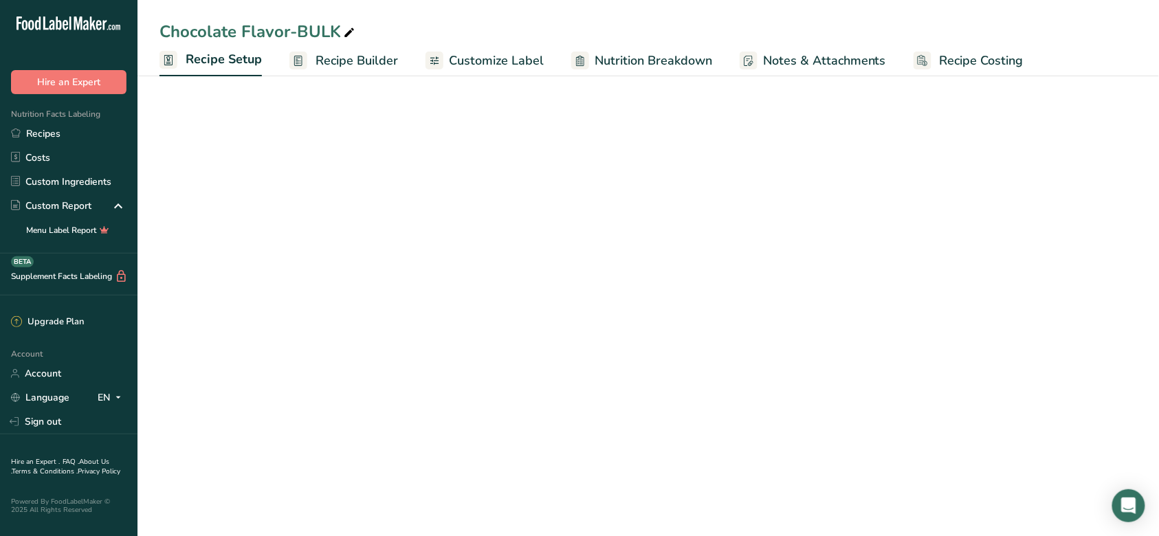
scroll to position [8, 0]
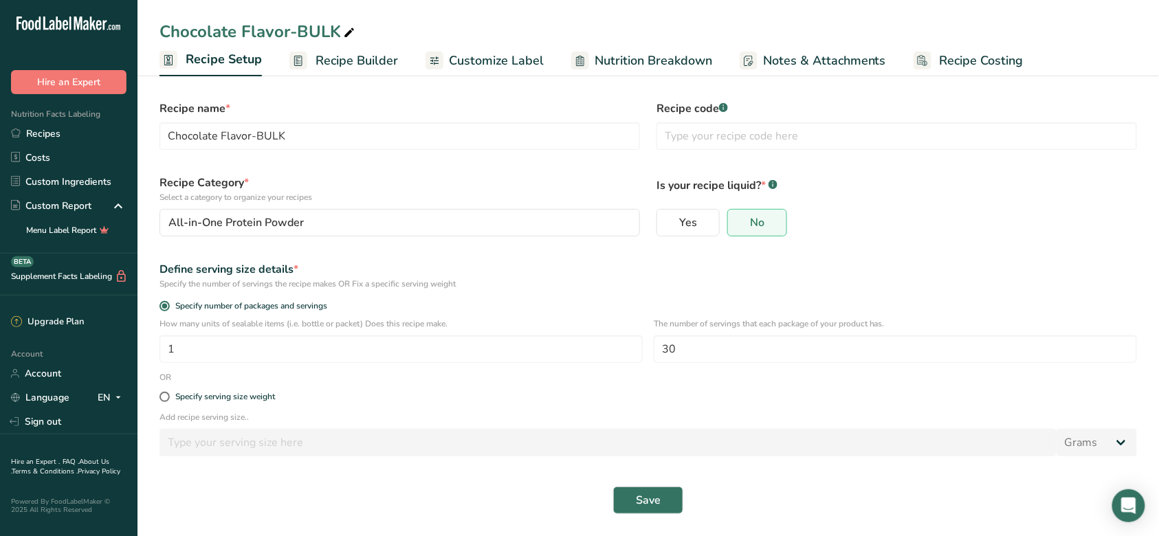
click at [369, 67] on span "Recipe Builder" at bounding box center [357, 61] width 83 height 19
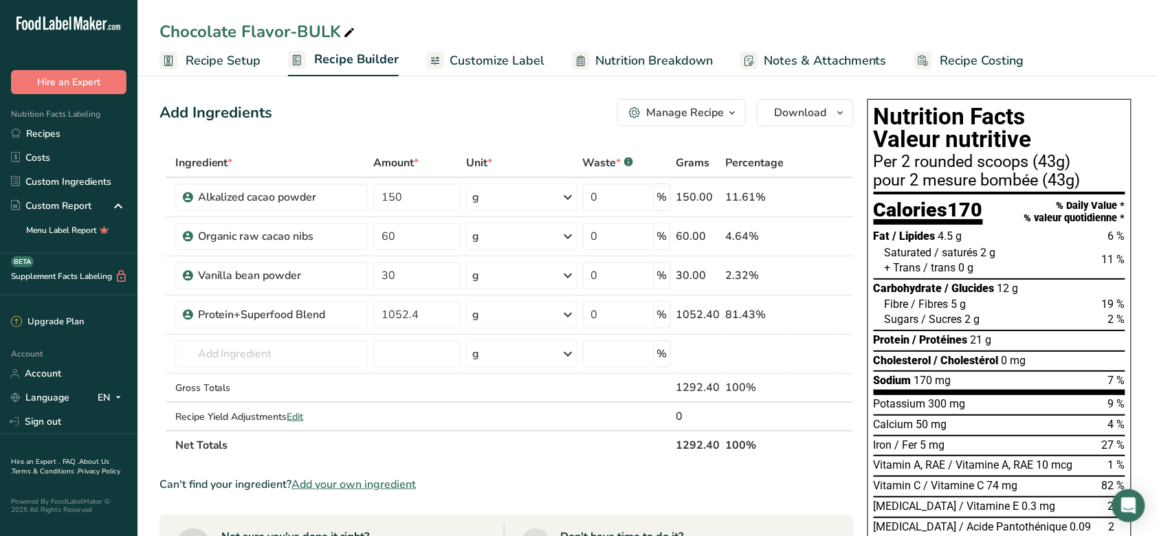
drag, startPoint x: 1080, startPoint y: 171, endPoint x: 967, endPoint y: 160, distance: 114.0
click at [967, 160] on div "Per 2 rounded scoops (43g) pour 2 mesure bombée (43g)" at bounding box center [1000, 171] width 252 height 35
click at [1020, 166] on div "Per 2 rounded scoops (43g)" at bounding box center [1000, 162] width 252 height 17
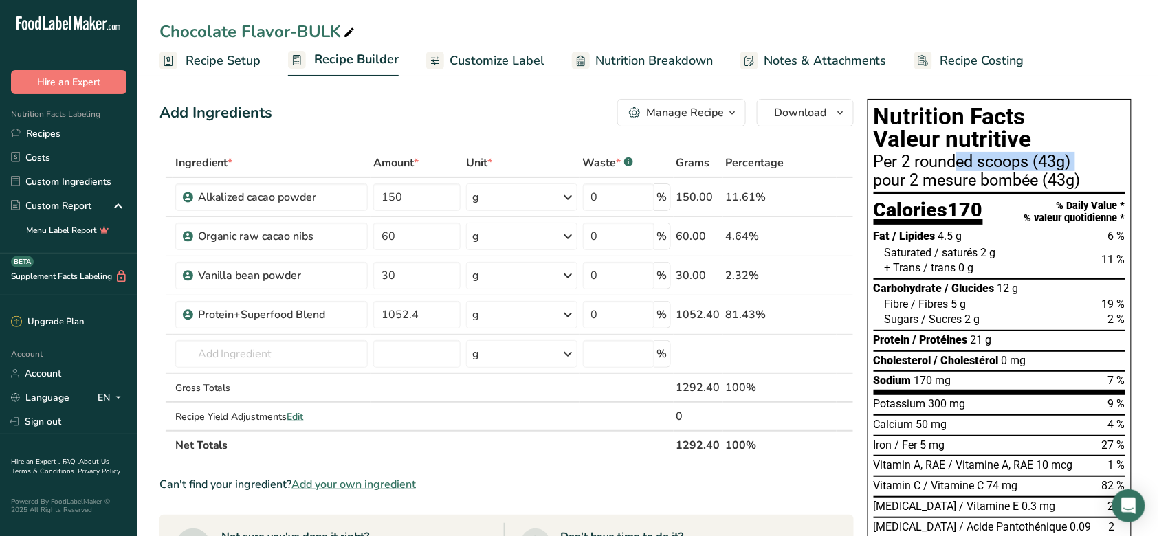
click at [1020, 166] on div "Per 2 rounded scoops (43g)" at bounding box center [1000, 162] width 252 height 17
click at [516, 67] on span "Customize Label" at bounding box center [497, 61] width 95 height 19
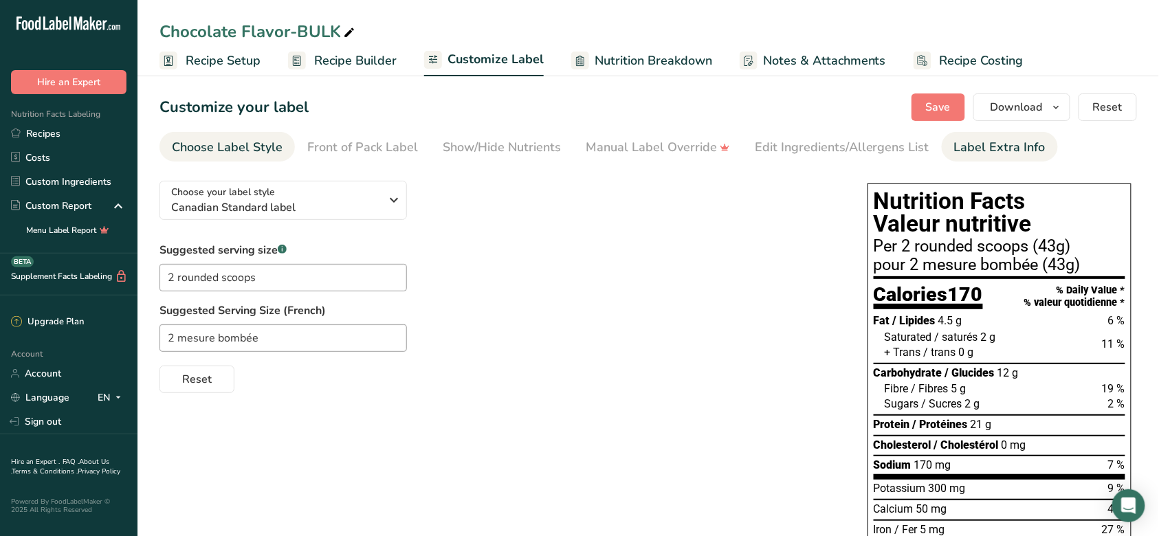
click at [962, 146] on div "Label Extra Info" at bounding box center [999, 147] width 91 height 19
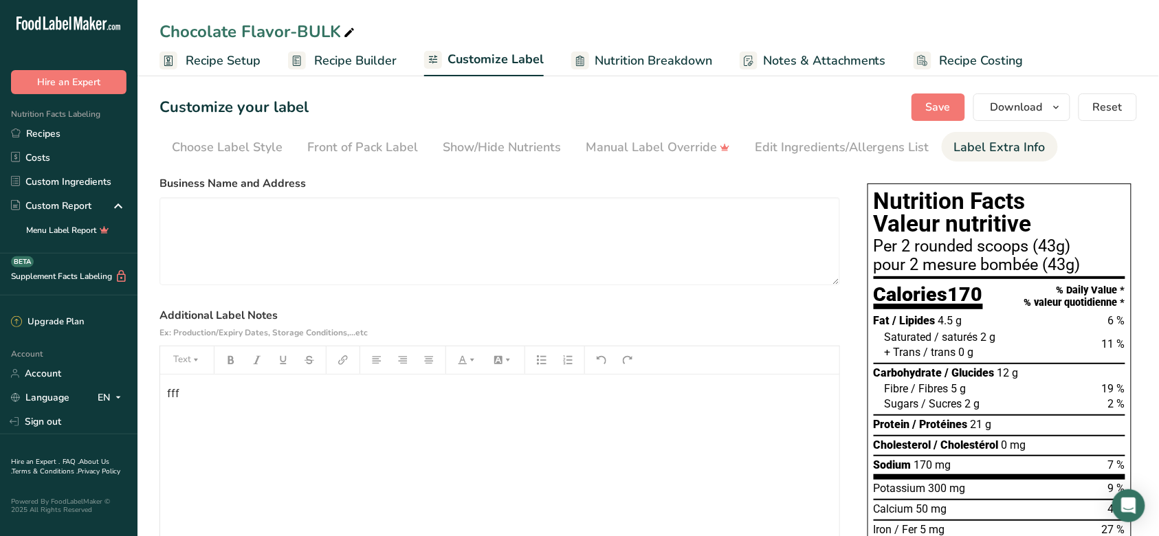
drag, startPoint x: 378, startPoint y: 417, endPoint x: 240, endPoint y: 402, distance: 139.0
click at [241, 402] on div "fff" at bounding box center [499, 461] width 679 height 172
drag, startPoint x: 261, startPoint y: 399, endPoint x: 130, endPoint y: 401, distance: 131.3
click at [130, 401] on div ".a-20{fill:#fff;} Hire an Expert Nutrition Facts Labeling Recipes Costs Custom …" at bounding box center [579, 490] width 1159 height 980
click at [949, 111] on span "Save" at bounding box center [938, 107] width 25 height 17
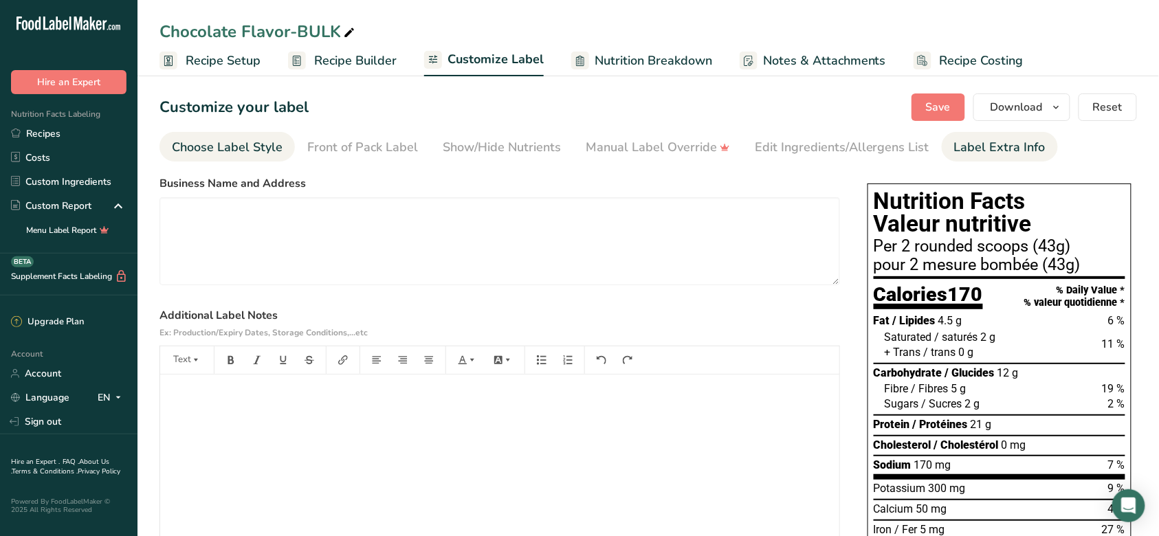
click at [236, 153] on div "Choose Label Style" at bounding box center [227, 147] width 111 height 19
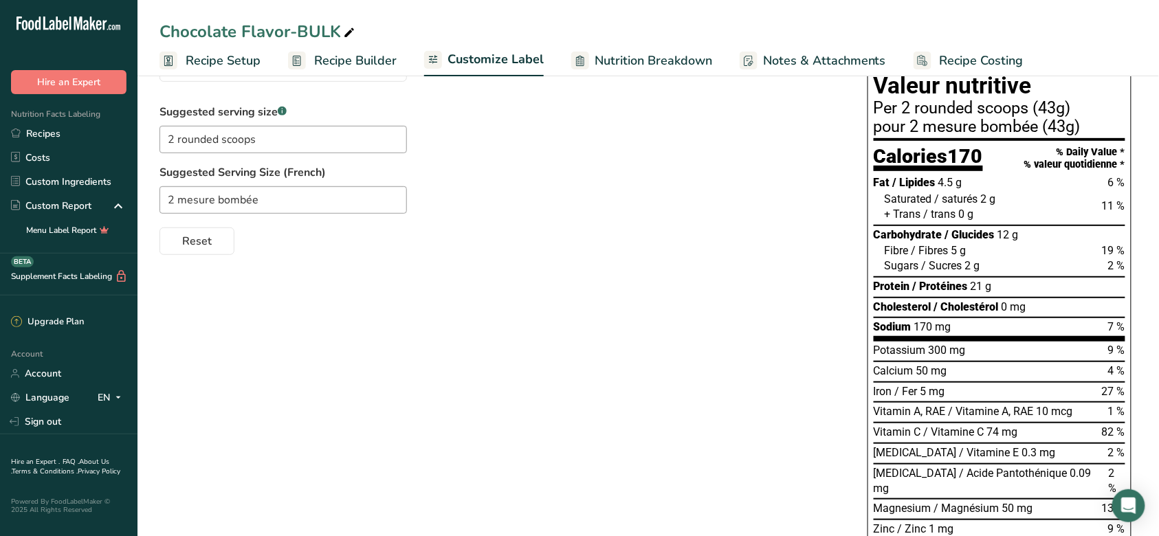
scroll to position [50, 0]
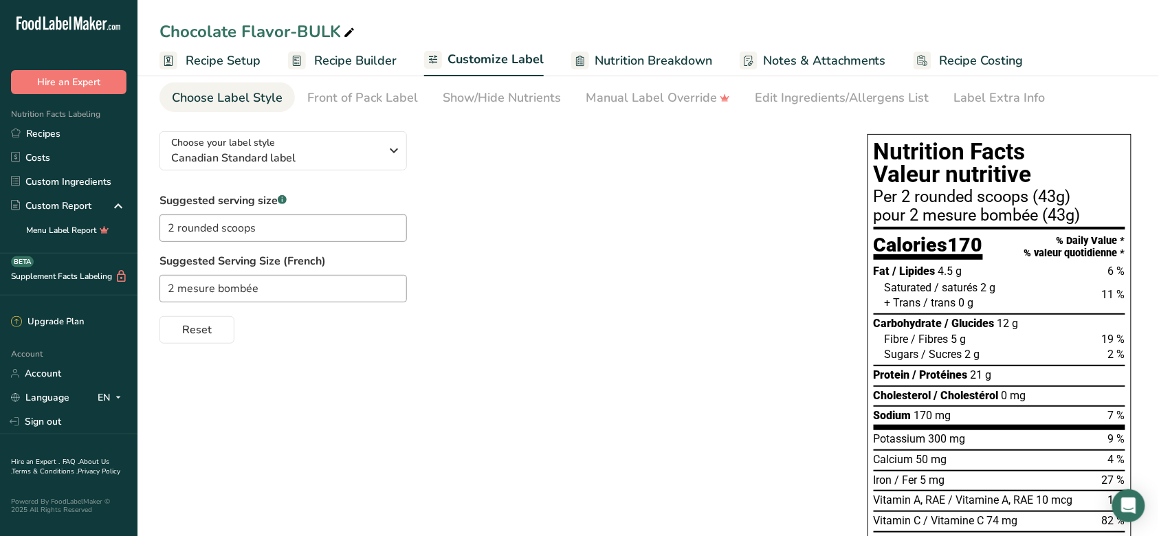
click at [413, 201] on div "Suggested serving size .a-a{fill:#347362;}.b-a{fill:#fff;} 2 rounded scoops Sug…" at bounding box center [500, 268] width 681 height 151
click at [366, 148] on div "Choose your label style Canadian Standard label" at bounding box center [276, 150] width 210 height 31
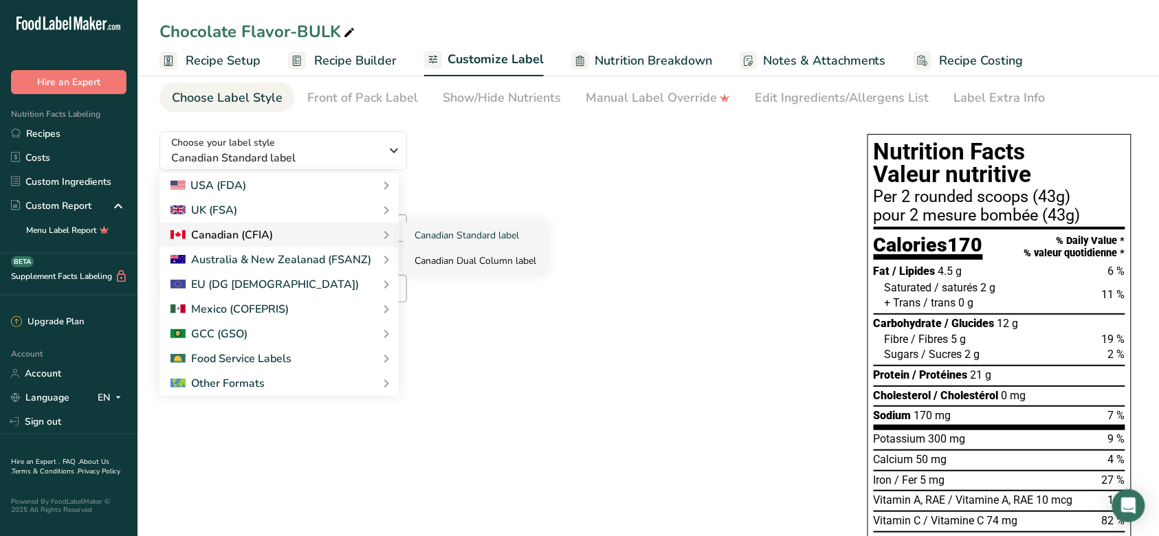
click at [436, 258] on link "Canadian Dual Column label" at bounding box center [476, 260] width 144 height 25
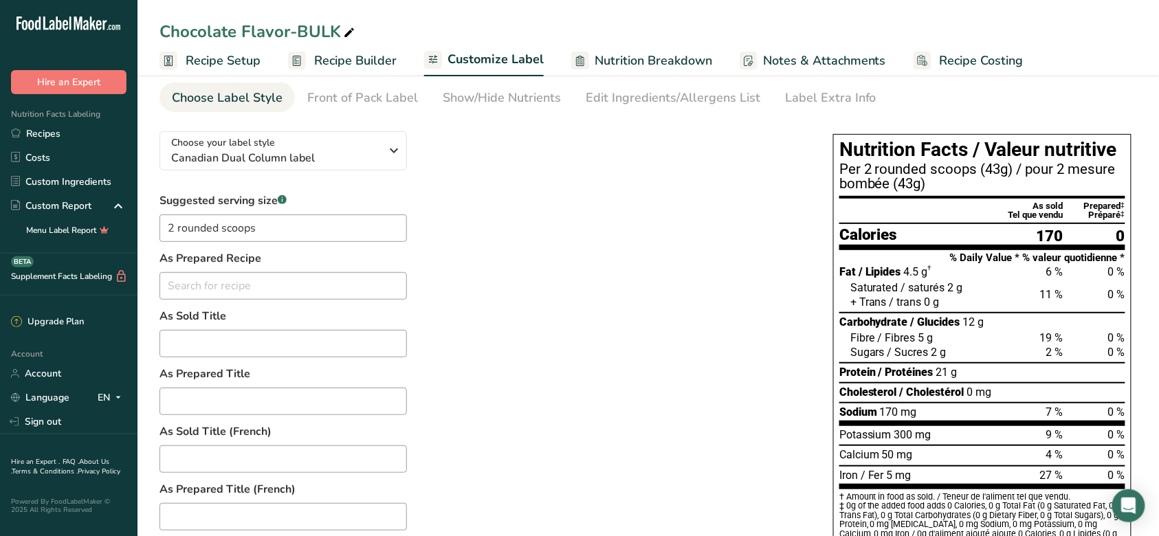
click at [452, 234] on div "Suggested serving size .a-a{fill:#347362;}.b-a{fill:#fff;} 2 rounded scoops As …" at bounding box center [483, 487] width 646 height 589
click at [512, 211] on div "Suggested serving size .a-a{fill:#347362;}.b-a{fill:#fff;} 2 rounded scoops As …" at bounding box center [483, 487] width 646 height 589
click at [387, 162] on icon "button" at bounding box center [394, 150] width 17 height 25
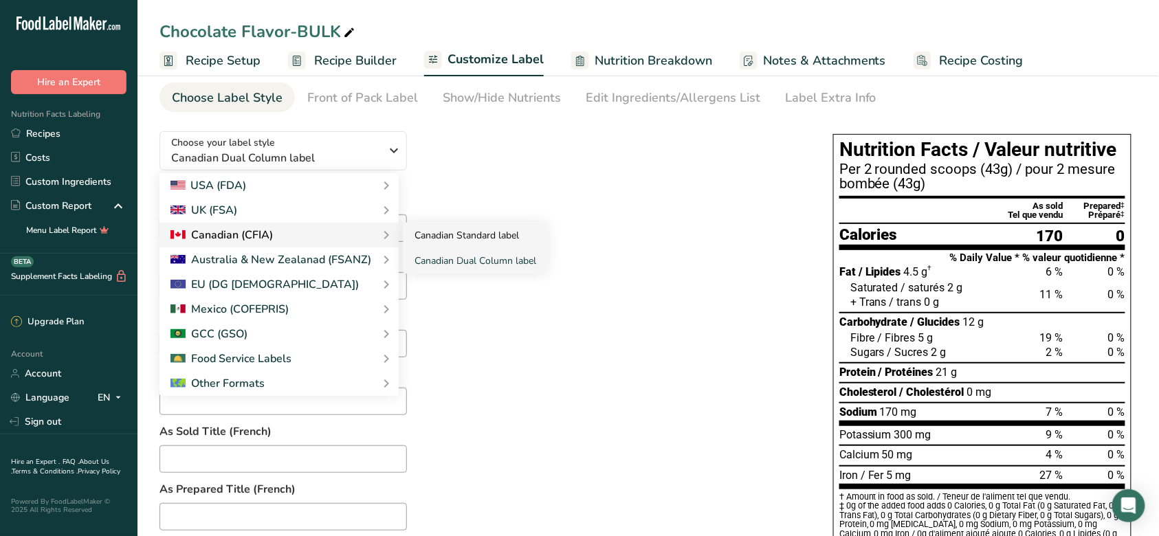
click at [461, 234] on link "Canadian Standard label" at bounding box center [476, 235] width 144 height 25
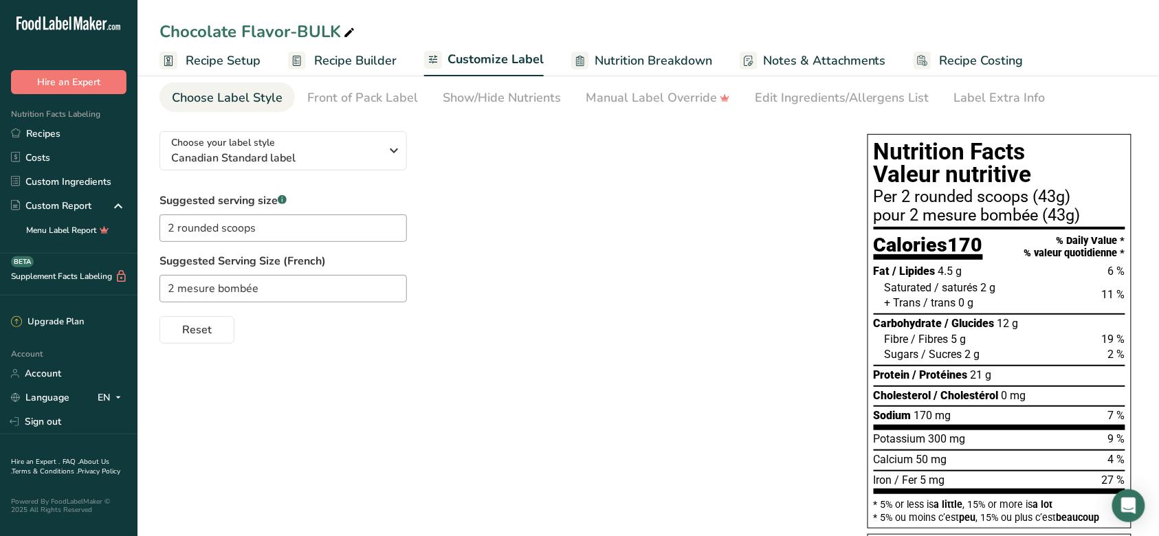
click at [511, 201] on div "Suggested serving size .a-a{fill:#347362;}.b-a{fill:#fff;} 2 rounded scoops Sug…" at bounding box center [500, 268] width 681 height 151
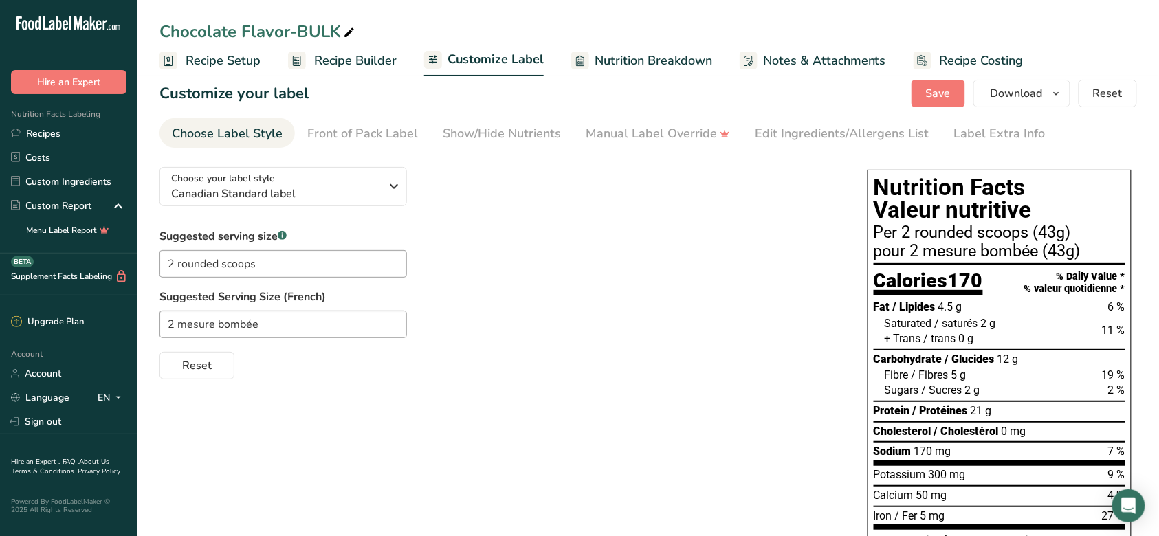
scroll to position [0, 0]
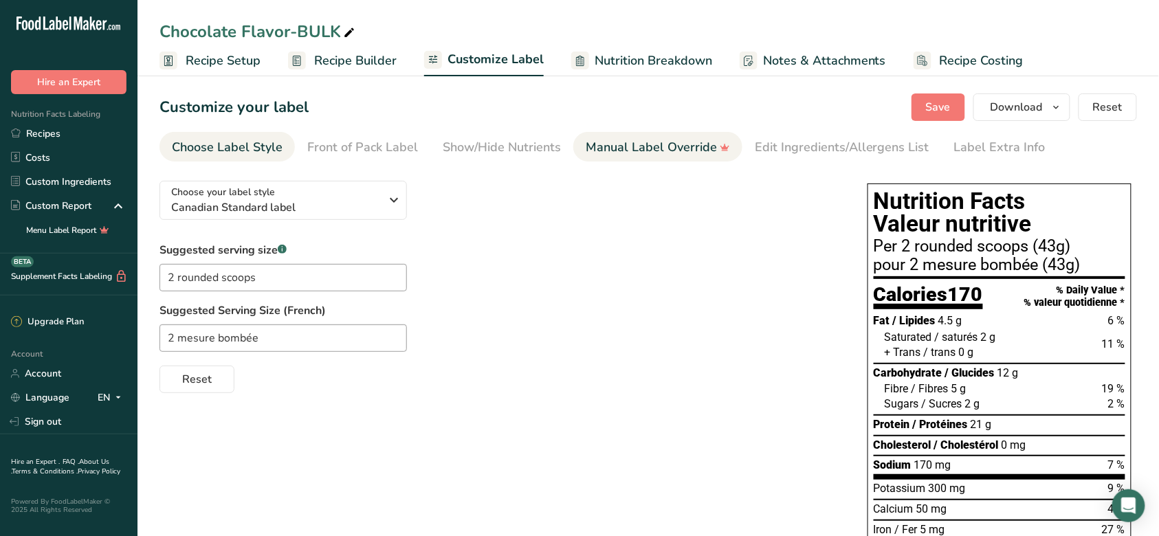
click at [621, 155] on div "Manual Label Override" at bounding box center [658, 147] width 144 height 19
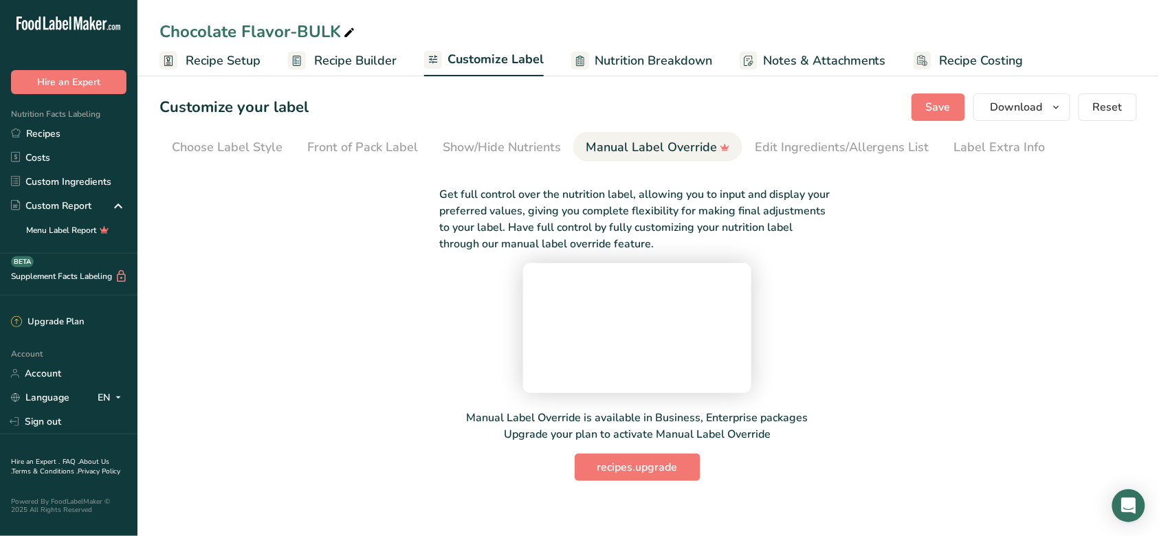
drag, startPoint x: 352, startPoint y: 54, endPoint x: 366, endPoint y: 81, distance: 30.7
click at [352, 54] on span "Recipe Builder" at bounding box center [355, 61] width 83 height 19
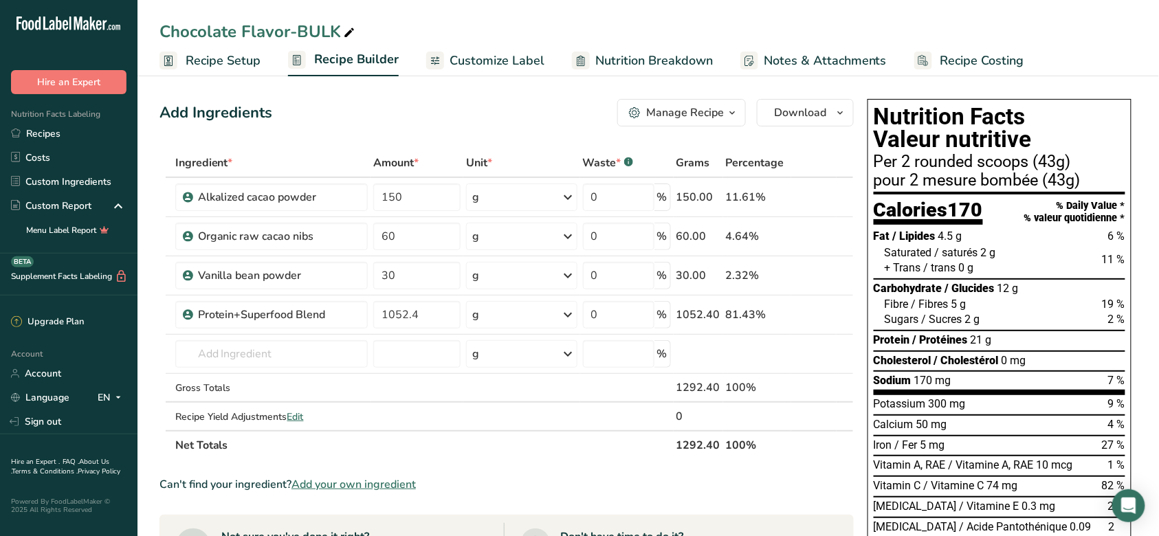
click at [453, 47] on link "Customize Label" at bounding box center [485, 60] width 118 height 31
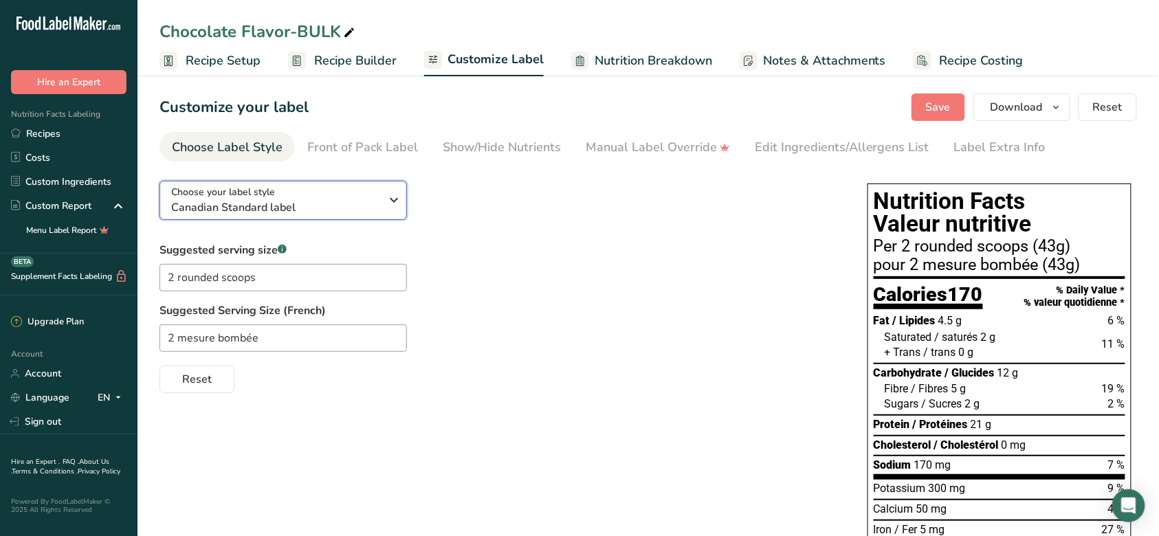
click at [331, 206] on span "Canadian Standard label" at bounding box center [276, 207] width 210 height 17
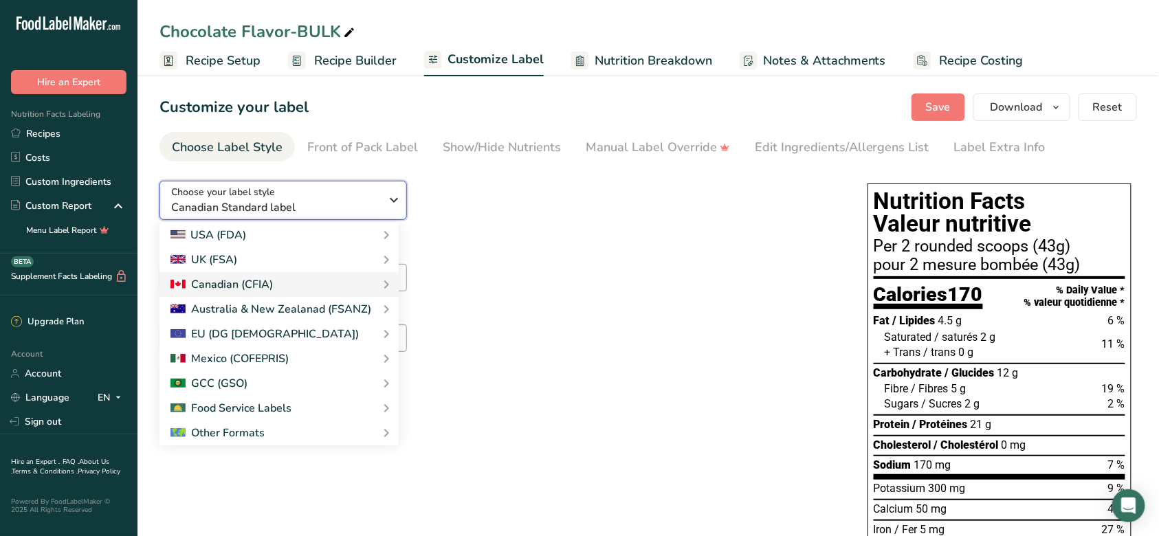
click at [331, 206] on span "Canadian Standard label" at bounding box center [276, 207] width 210 height 17
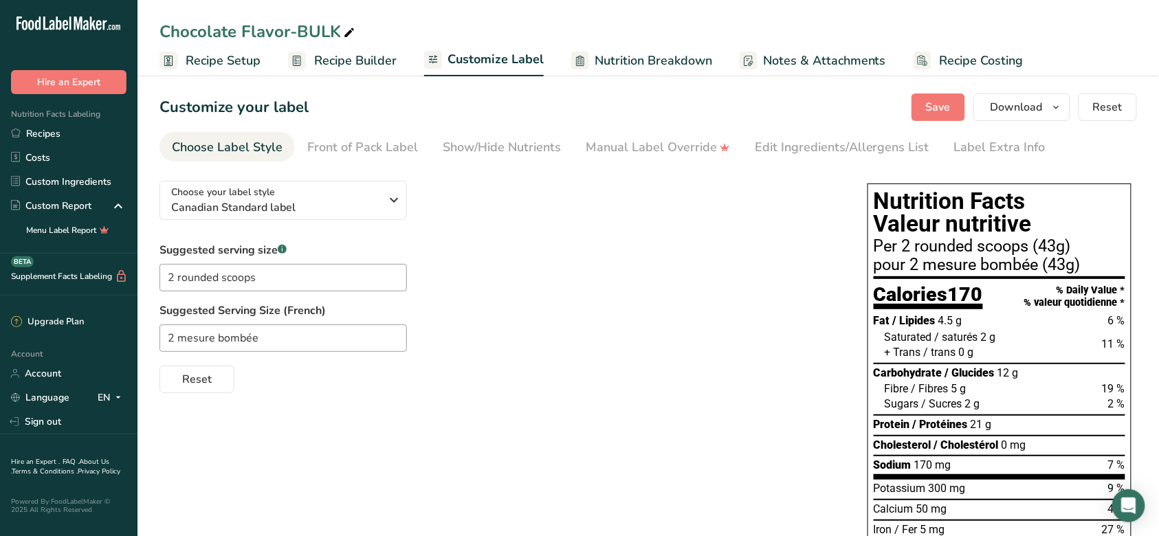
click at [547, 232] on div "Choose your label style Canadian Standard label USA (FDA) Standard FDA label Ta…" at bounding box center [500, 281] width 681 height 223
click at [584, 215] on div "Choose your label style Canadian Standard label USA (FDA) Standard FDA label Ta…" at bounding box center [500, 281] width 681 height 223
click at [340, 273] on input "2 rounded scoops" at bounding box center [284, 278] width 248 height 28
click at [930, 99] on span "Save" at bounding box center [938, 107] width 25 height 17
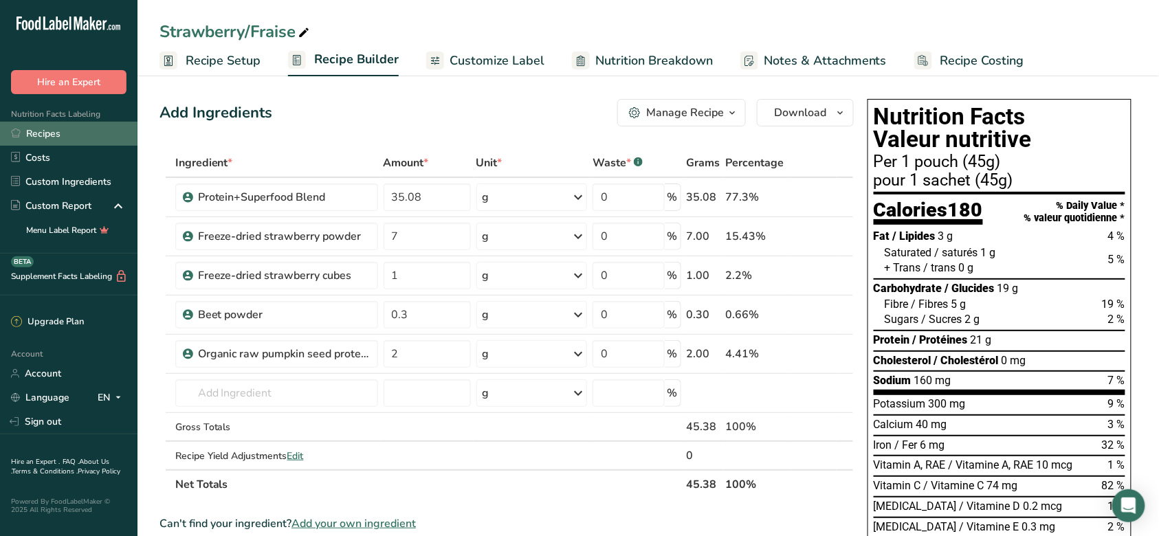
click at [74, 133] on link "Recipes" at bounding box center [69, 134] width 138 height 24
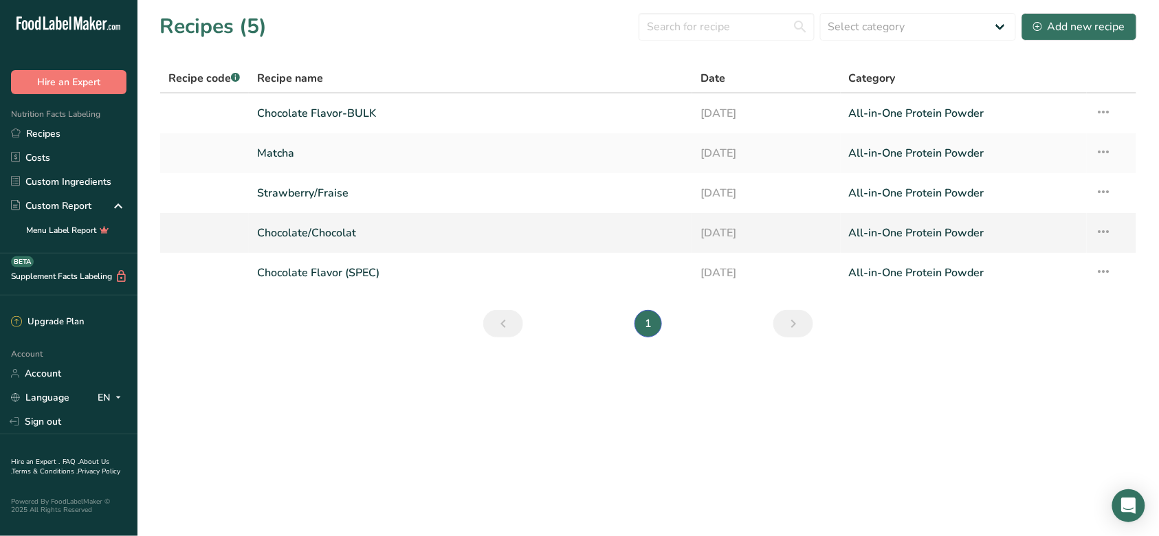
click at [320, 236] on link "Chocolate/Chocolat" at bounding box center [471, 233] width 428 height 29
